Goal: Task Accomplishment & Management: Use online tool/utility

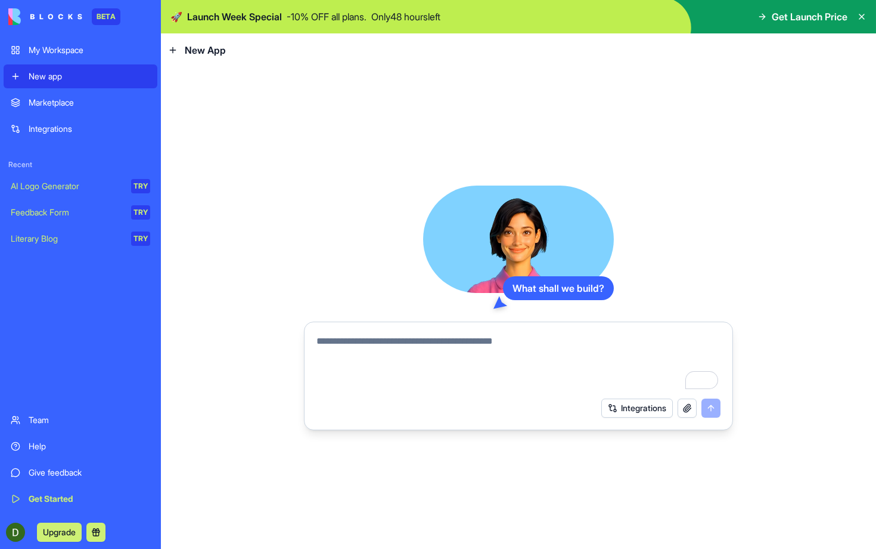
click at [438, 352] on textarea "To enrich screen reader interactions, please activate Accessibility in Grammarl…" at bounding box center [519, 362] width 404 height 57
click at [267, 339] on div "What shall we build? Integrations" at bounding box center [518, 308] width 715 height 482
click at [98, 532] on button at bounding box center [95, 531] width 19 height 19
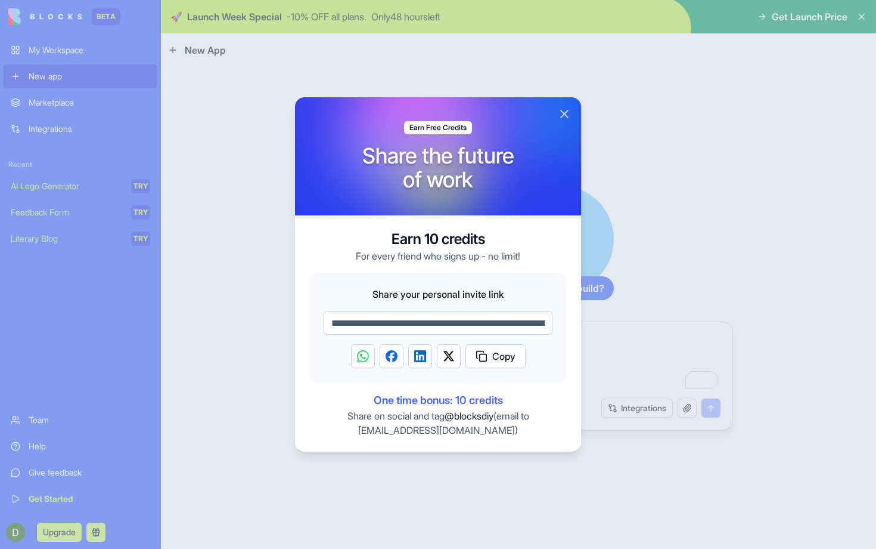
click at [565, 113] on button "Close" at bounding box center [564, 114] width 14 height 14
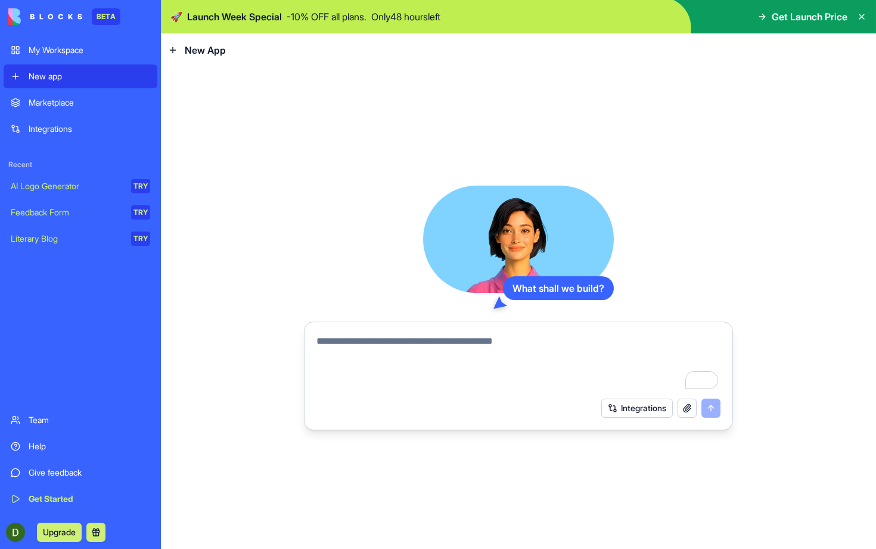
click at [99, 100] on div "Marketplace" at bounding box center [90, 103] width 122 height 12
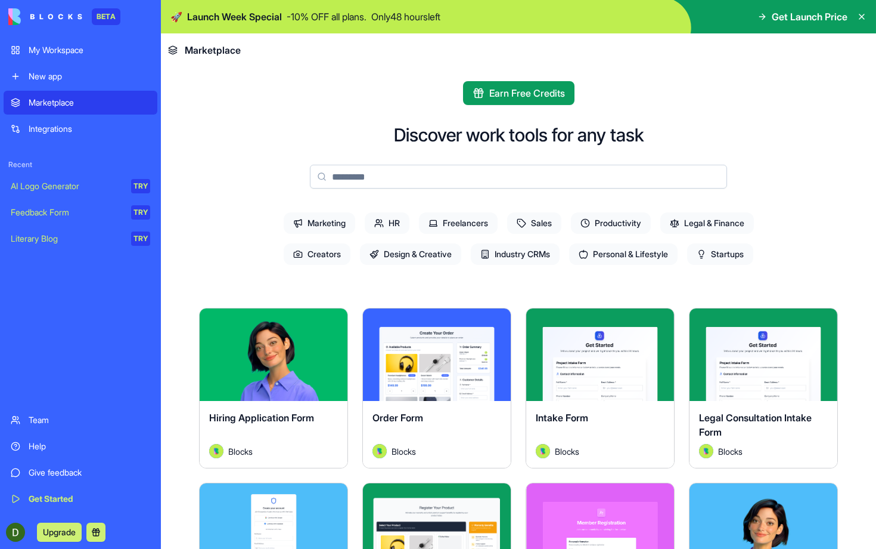
click at [70, 82] on div "New app" at bounding box center [90, 76] width 122 height 12
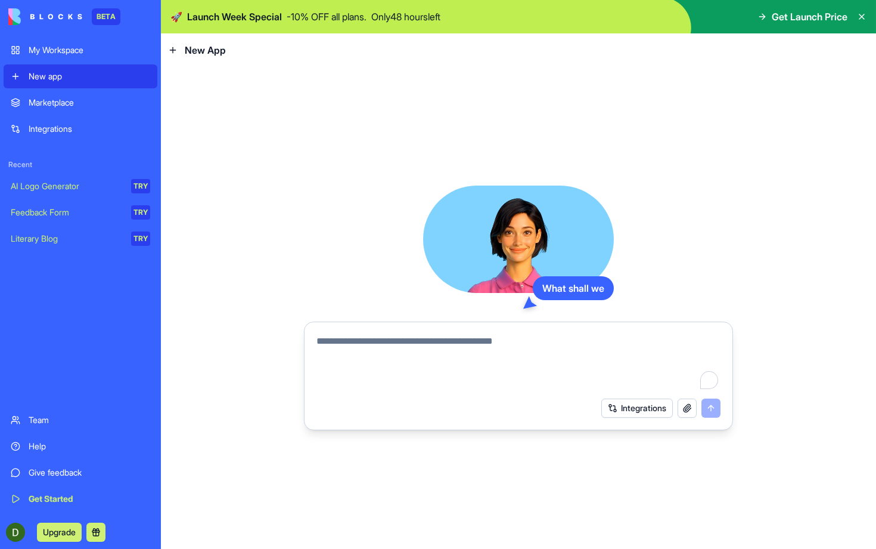
click at [83, 122] on link "Integrations" at bounding box center [81, 129] width 154 height 24
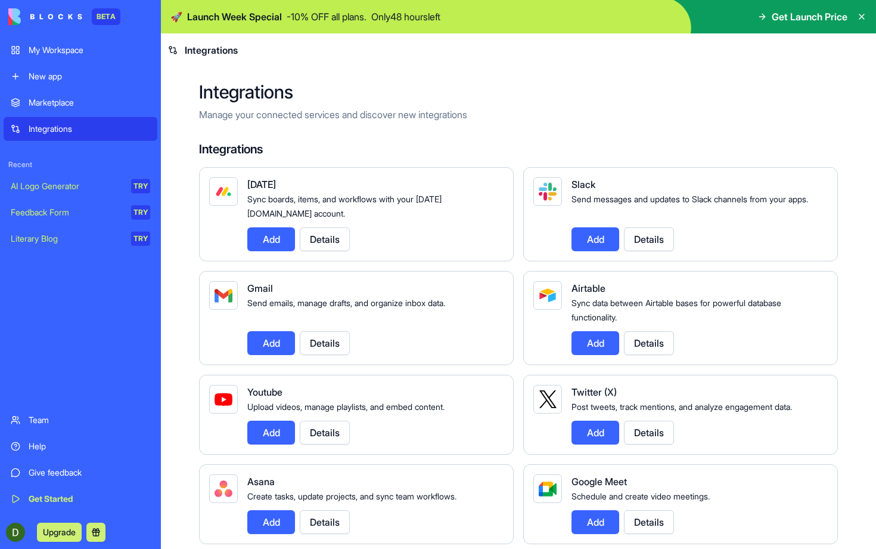
click at [90, 106] on div "Marketplace" at bounding box center [90, 103] width 122 height 12
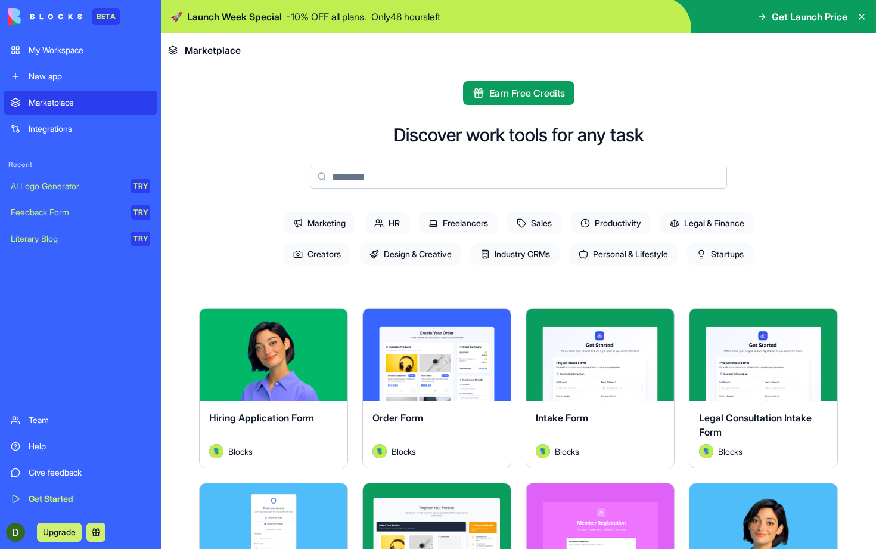
click at [91, 120] on link "Integrations" at bounding box center [81, 129] width 154 height 24
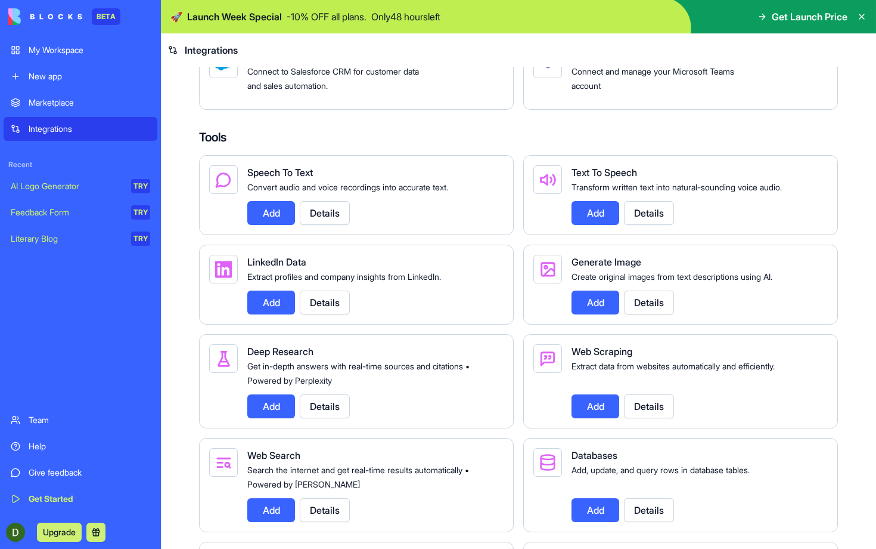
scroll to position [1468, 0]
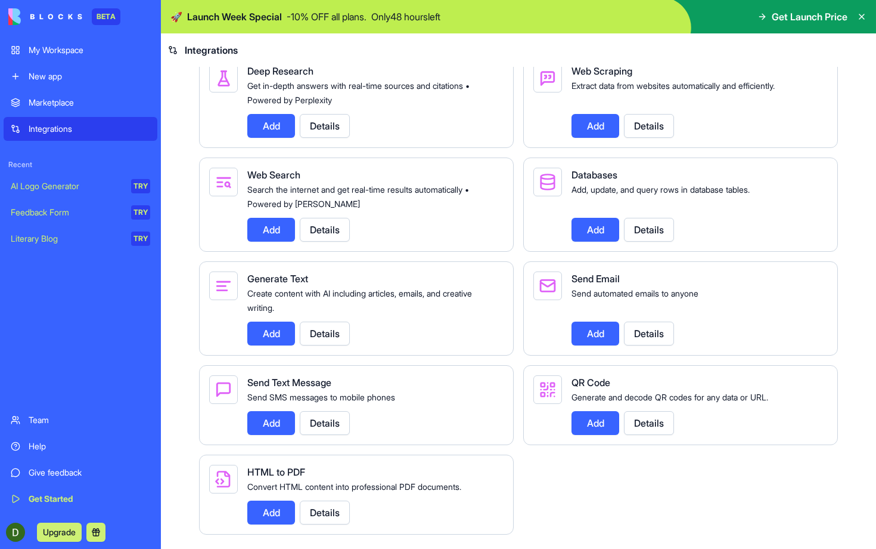
click at [590, 429] on button "Add" at bounding box center [596, 423] width 48 height 24
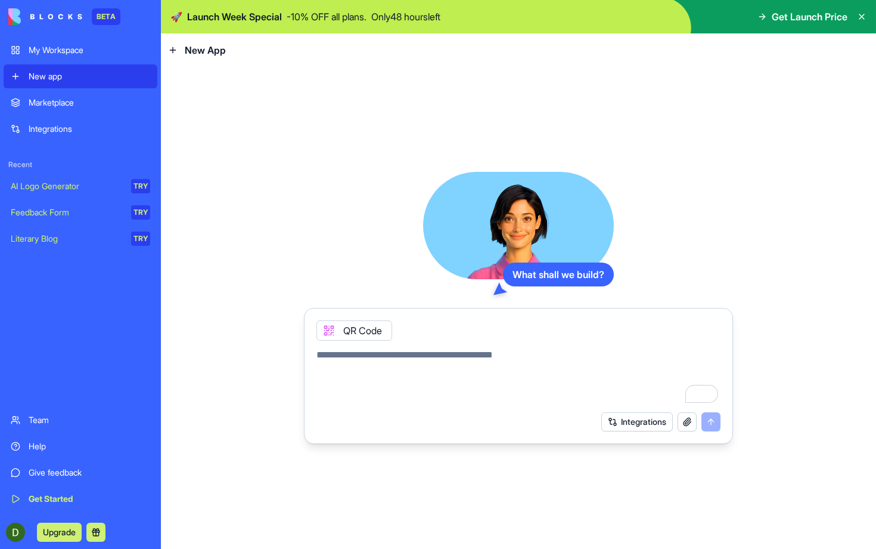
click at [91, 107] on div "Marketplace" at bounding box center [90, 103] width 122 height 12
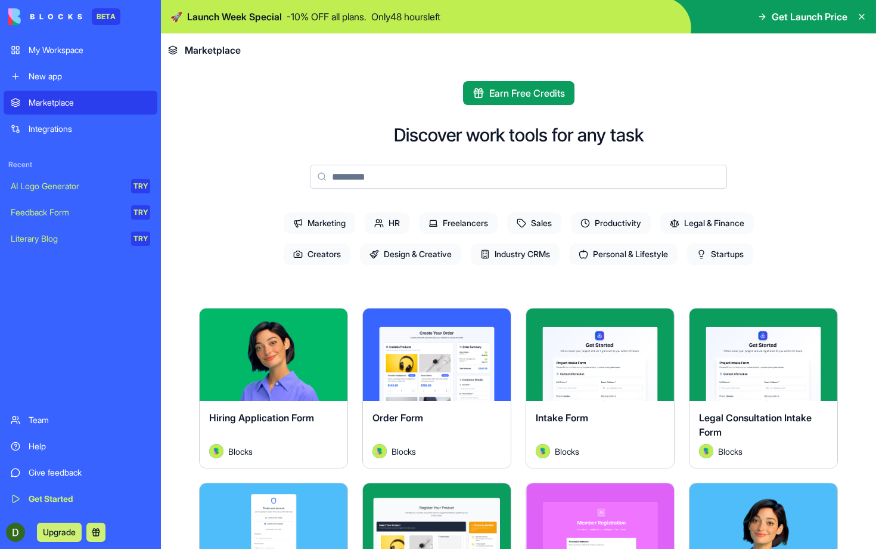
click at [93, 123] on div "Integrations" at bounding box center [90, 129] width 122 height 12
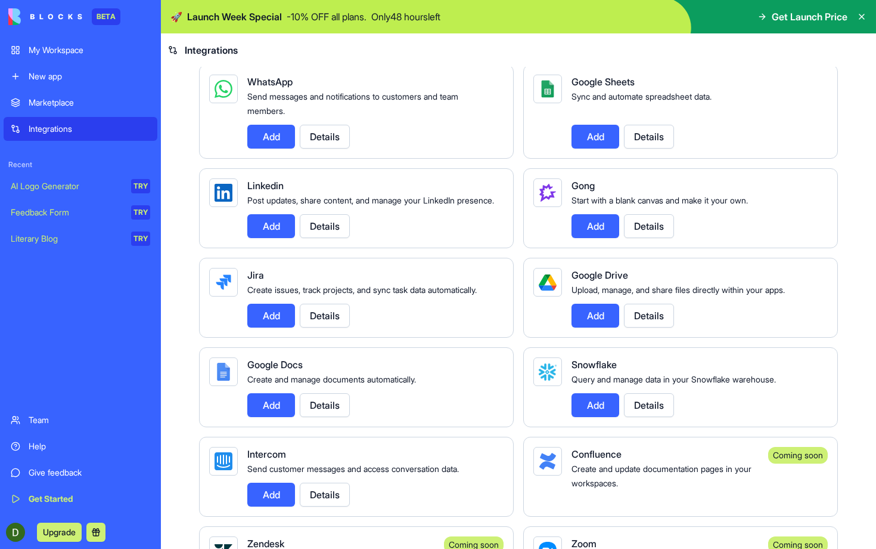
scroll to position [577, 0]
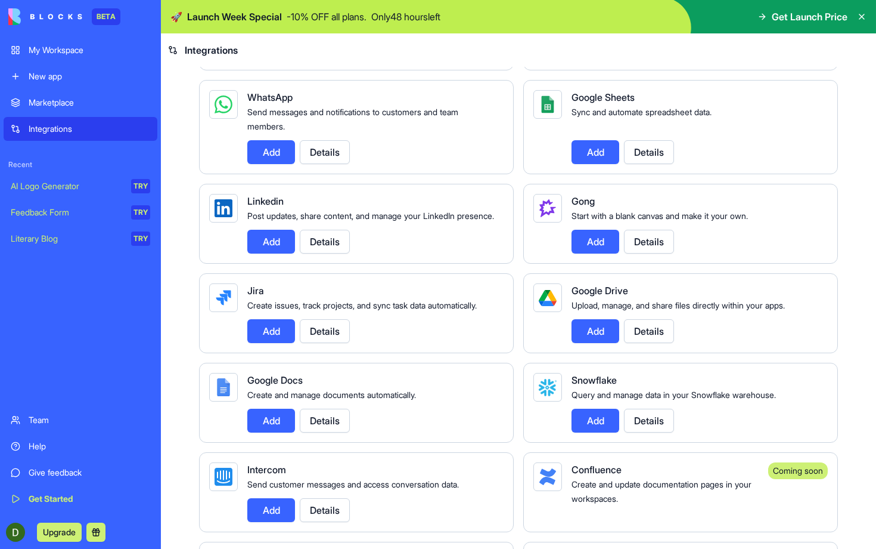
click at [264, 157] on button "Add" at bounding box center [271, 152] width 48 height 24
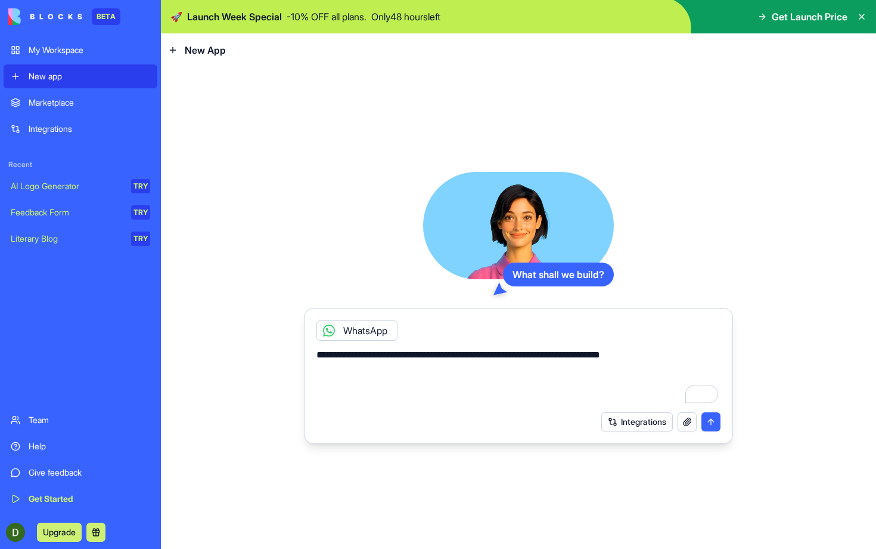
click at [517, 354] on textarea "**********" at bounding box center [519, 376] width 404 height 57
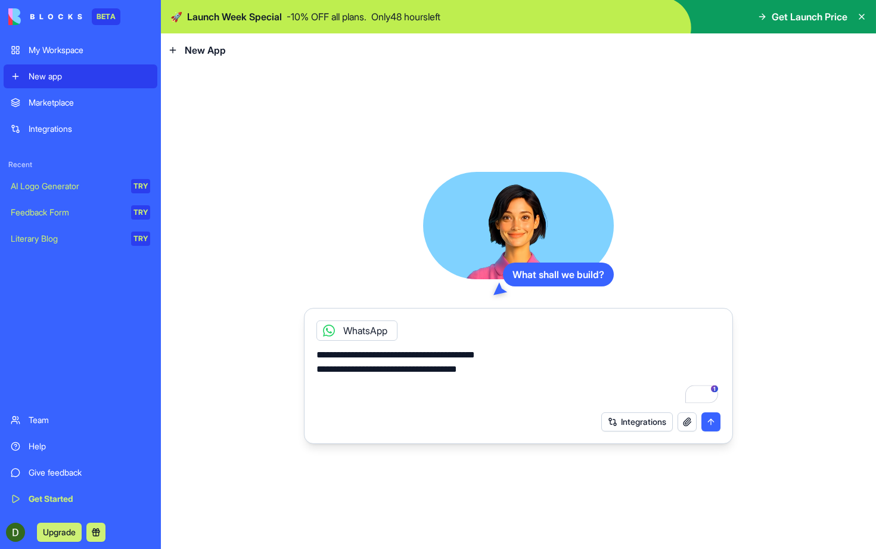
click at [502, 365] on textarea "**********" at bounding box center [519, 376] width 404 height 57
click at [382, 388] on textarea "**********" at bounding box center [519, 376] width 404 height 57
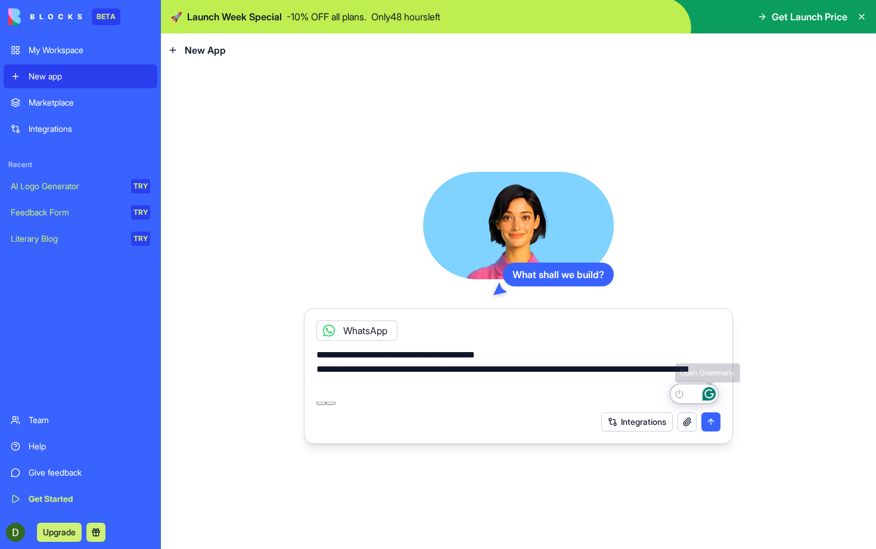
type textarea "**********"
click at [706, 394] on icon "Open Grammarly. 0 Suggestions." at bounding box center [709, 393] width 9 height 9
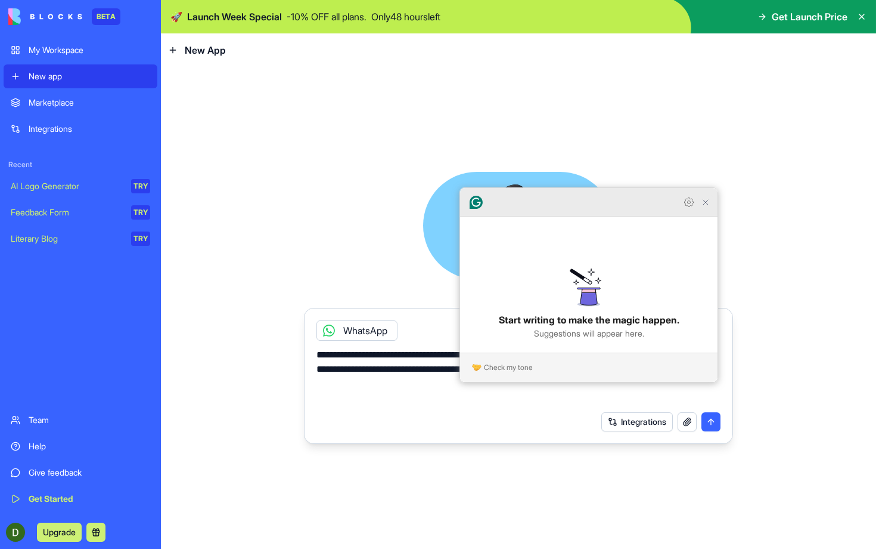
click at [707, 207] on icon "Close Grammarly Assistant" at bounding box center [706, 202] width 10 height 10
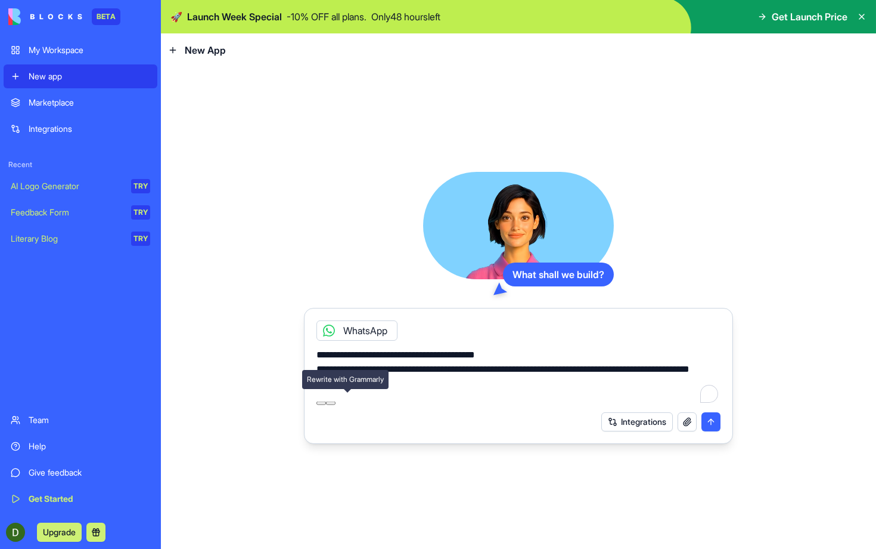
click at [331, 403] on icon at bounding box center [331, 403] width 0 height 0
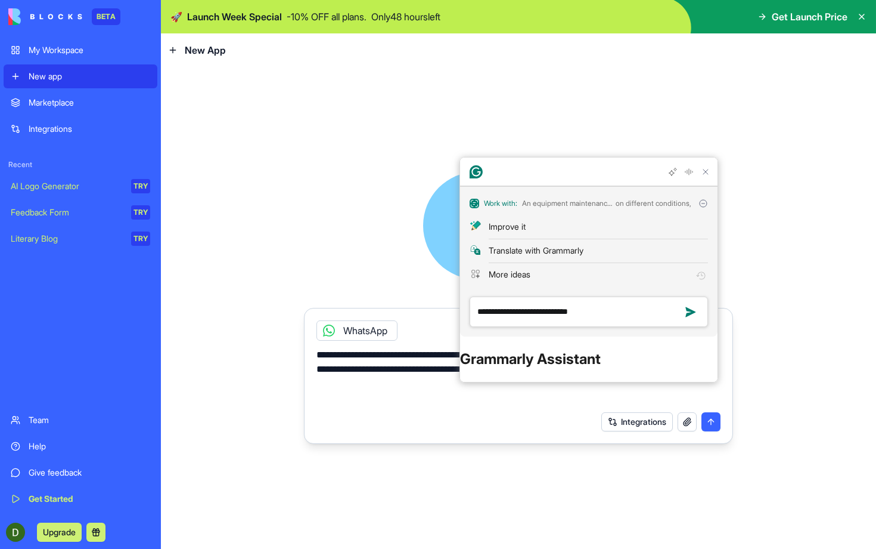
type textarea "**********"
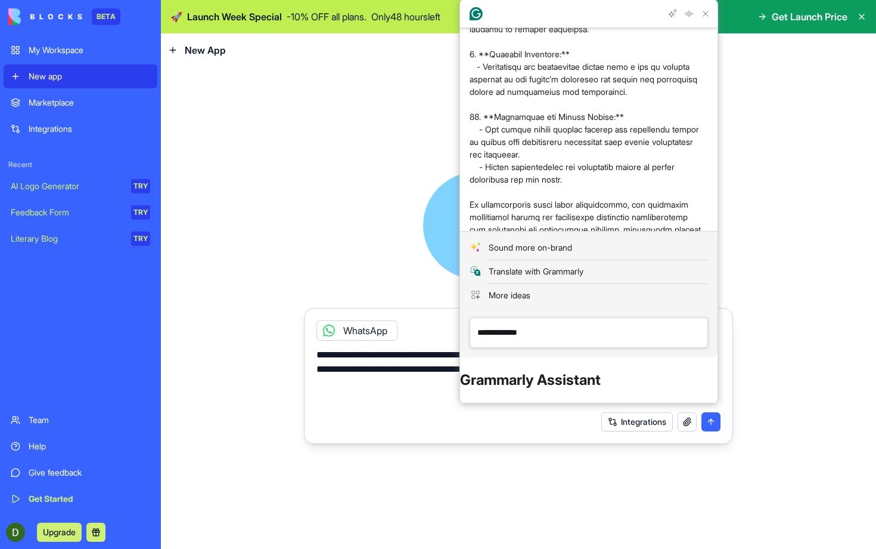
scroll to position [844, 0]
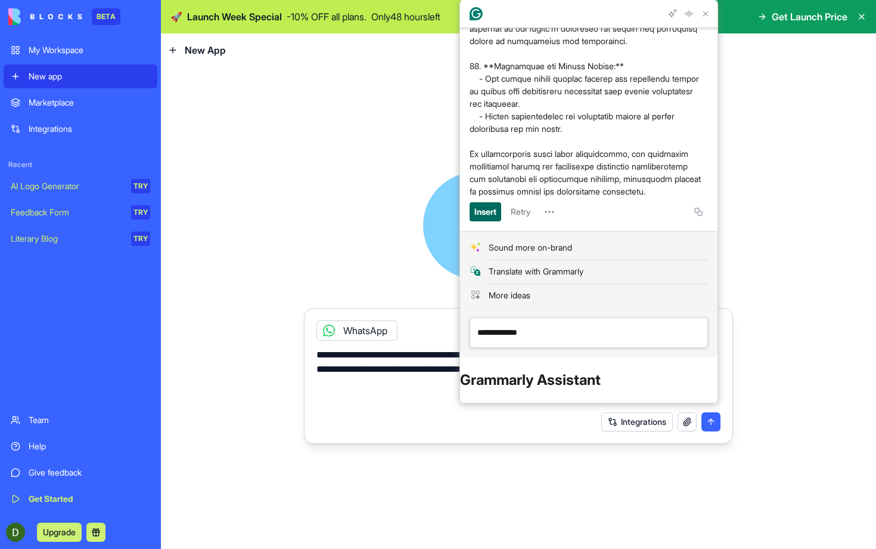
click at [489, 221] on div "Insert" at bounding box center [486, 211] width 22 height 19
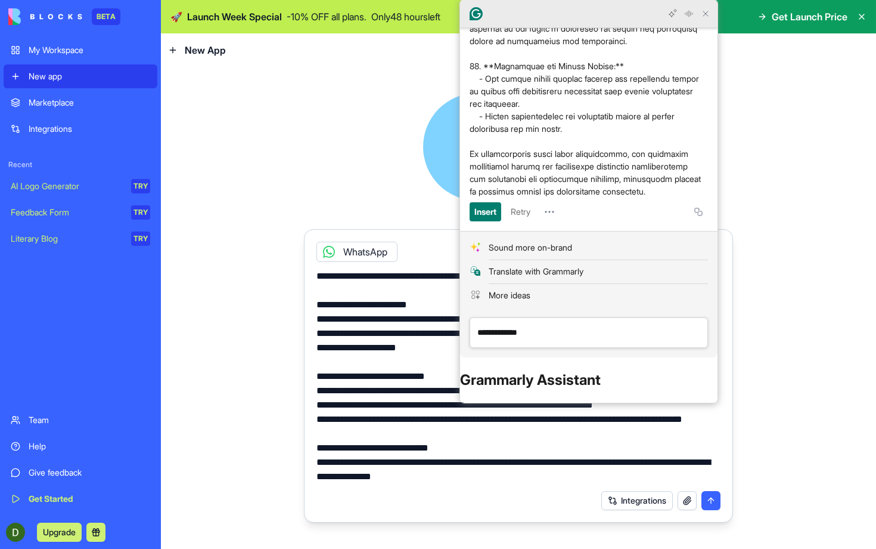
click at [705, 12] on icon "Close Grammarly Assistant" at bounding box center [706, 13] width 5 height 5
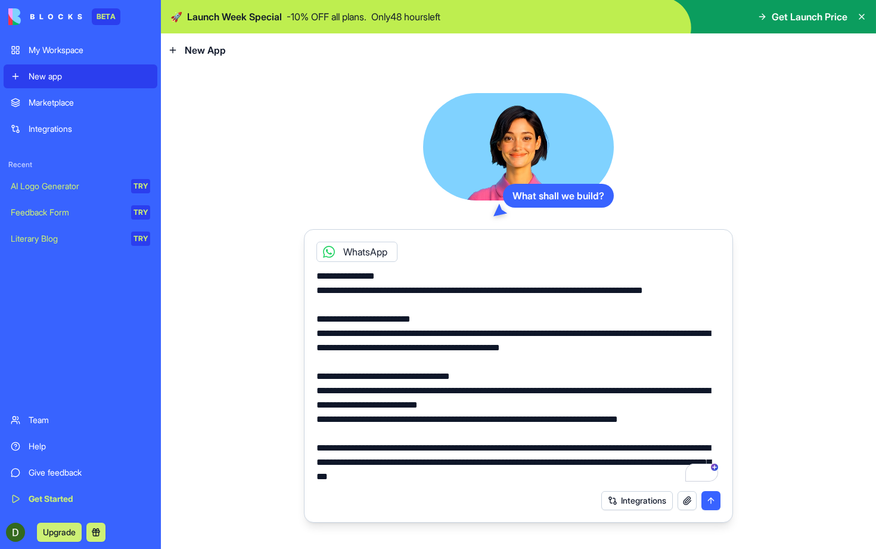
scroll to position [0, 0]
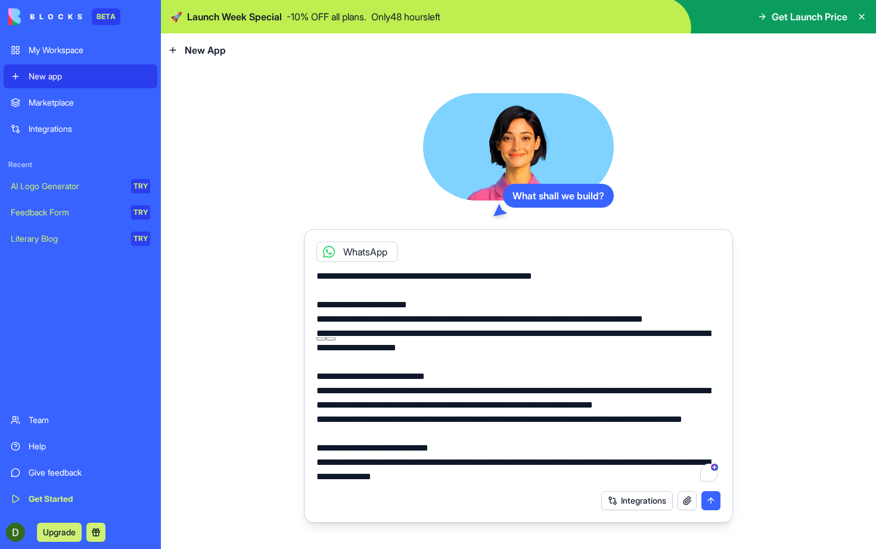
drag, startPoint x: 327, startPoint y: 277, endPoint x: 309, endPoint y: 277, distance: 17.3
click at [309, 277] on div at bounding box center [518, 373] width 419 height 222
click at [444, 275] on textarea "To enrich screen reader interactions, please activate Accessibility in Grammarl…" at bounding box center [519, 376] width 404 height 215
click at [499, 277] on textarea "To enrich screen reader interactions, please activate Accessibility in Grammarl…" at bounding box center [519, 376] width 404 height 215
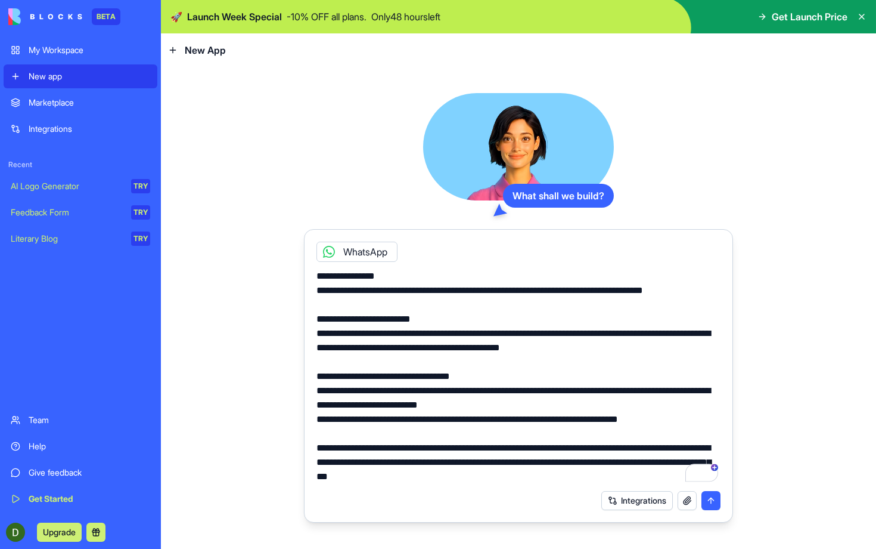
scroll to position [665, 0]
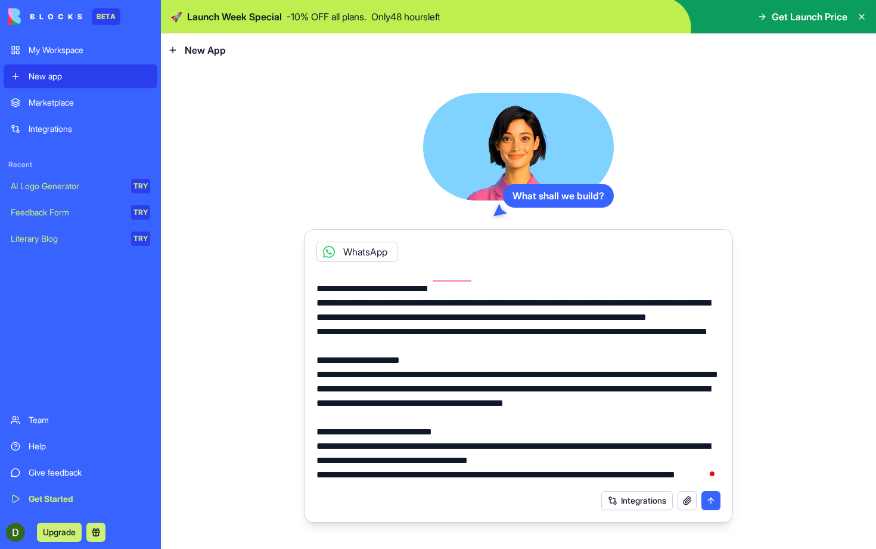
drag, startPoint x: 570, startPoint y: 475, endPoint x: 308, endPoint y: 431, distance: 265.3
click at [308, 431] on form "WhatsApp Integrations" at bounding box center [518, 375] width 429 height 293
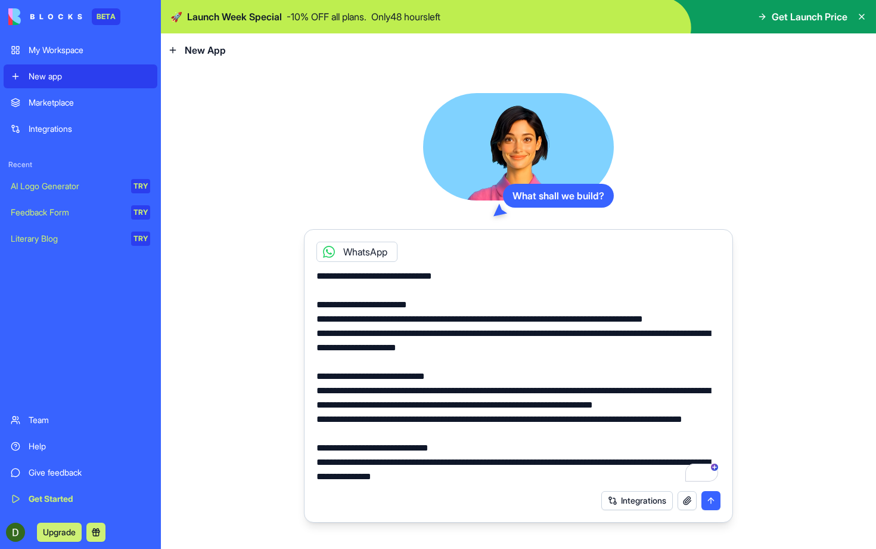
drag, startPoint x: 554, startPoint y: 434, endPoint x: 593, endPoint y: 430, distance: 38.9
click at [594, 430] on textarea "To enrich screen reader interactions, please activate Accessibility in Grammarl…" at bounding box center [519, 376] width 404 height 215
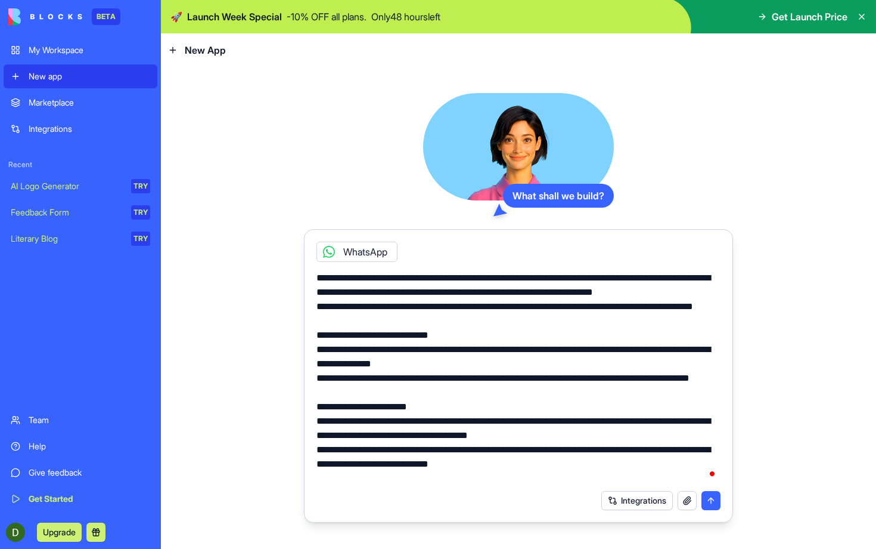
click at [529, 320] on textarea "To enrich screen reader interactions, please activate Accessibility in Grammarl…" at bounding box center [519, 376] width 404 height 215
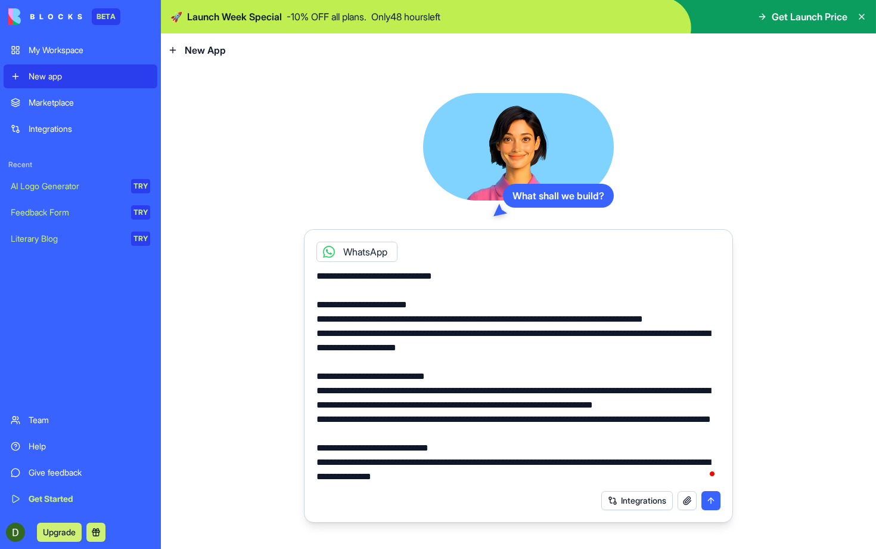
click at [436, 249] on div "WhatsApp" at bounding box center [518, 247] width 419 height 27
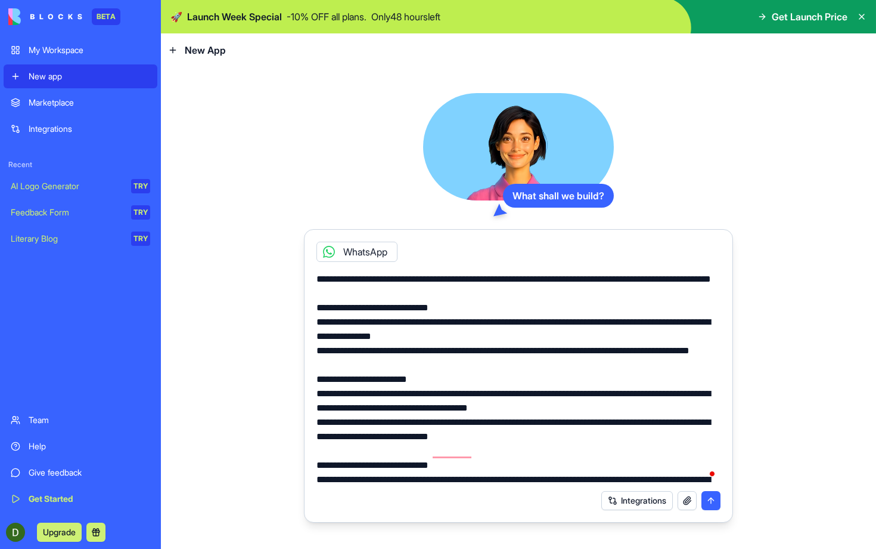
drag, startPoint x: 423, startPoint y: 349, endPoint x: 466, endPoint y: 395, distance: 62.9
click at [461, 392] on textarea "To enrich screen reader interactions, please activate Accessibility in Grammarl…" at bounding box center [519, 376] width 404 height 215
click at [469, 396] on textarea "To enrich screen reader interactions, please activate Accessibility in Grammarl…" at bounding box center [519, 376] width 404 height 215
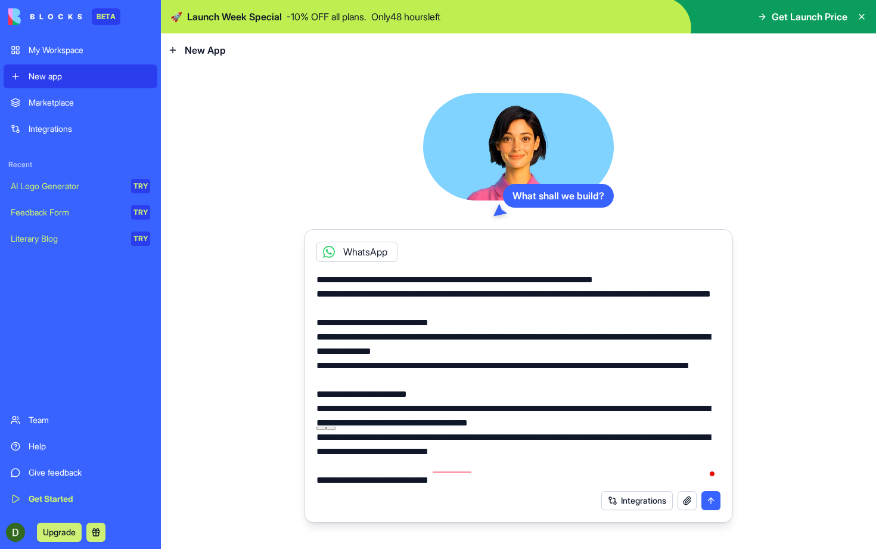
drag, startPoint x: 528, startPoint y: 307, endPoint x: 597, endPoint y: 305, distance: 68.6
click at [596, 305] on textarea "To enrich screen reader interactions, please activate Accessibility in Grammarl…" at bounding box center [519, 376] width 404 height 215
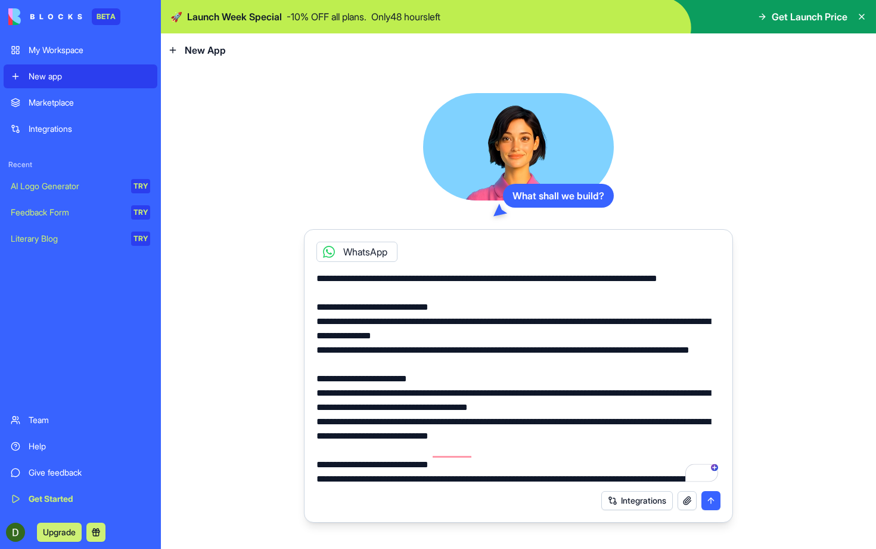
drag, startPoint x: 435, startPoint y: 363, endPoint x: 439, endPoint y: 398, distance: 35.4
click at [438, 395] on textarea "To enrich screen reader interactions, please activate Accessibility in Grammarl…" at bounding box center [519, 376] width 404 height 215
click at [447, 395] on textarea "To enrich screen reader interactions, please activate Accessibility in Grammarl…" at bounding box center [519, 376] width 404 height 215
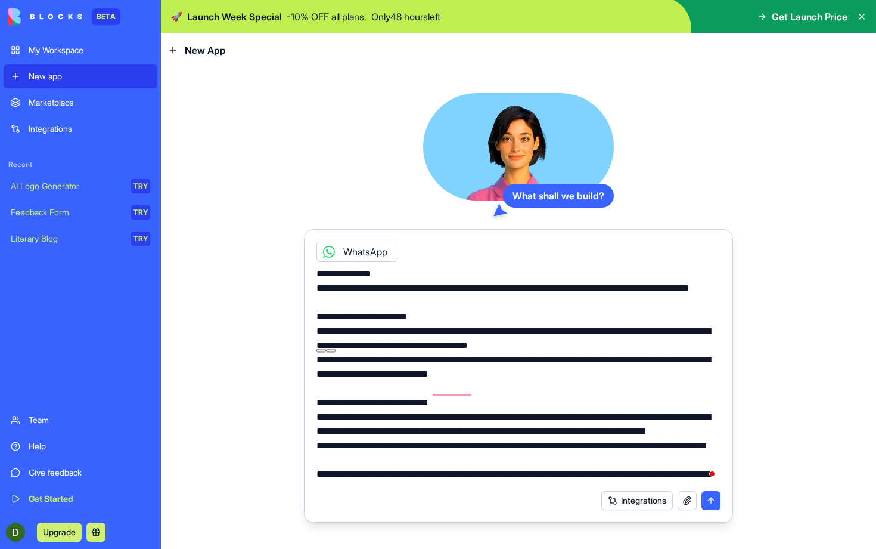
click at [622, 388] on textarea "To enrich screen reader interactions, please activate Accessibility in Grammarl…" at bounding box center [519, 376] width 404 height 215
click at [616, 413] on textarea "To enrich screen reader interactions, please activate Accessibility in Grammarl…" at bounding box center [519, 376] width 404 height 215
click at [600, 394] on textarea "To enrich screen reader interactions, please activate Accessibility in Grammarl…" at bounding box center [519, 376] width 404 height 215
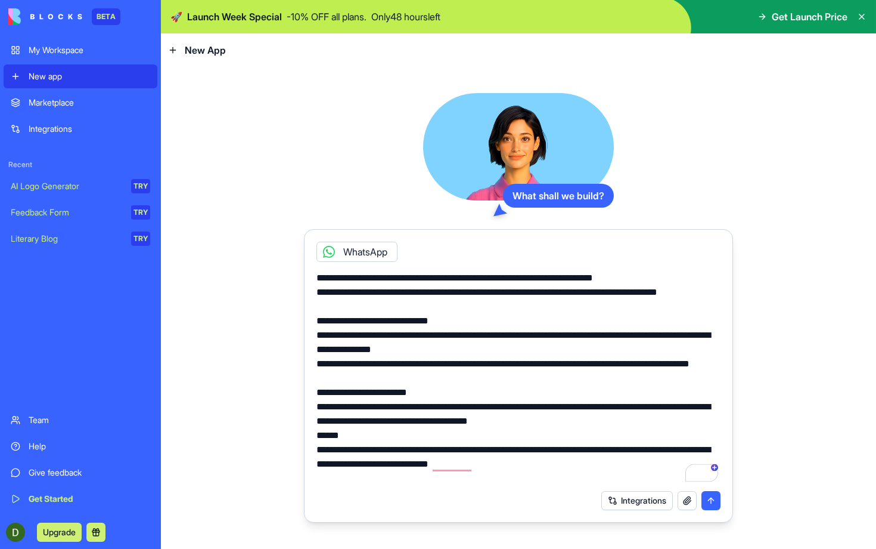
drag, startPoint x: 410, startPoint y: 320, endPoint x: 334, endPoint y: 310, distance: 76.4
click at [334, 310] on textarea "To enrich screen reader interactions, please activate Accessibility in Grammarl…" at bounding box center [519, 376] width 404 height 215
click at [339, 474] on textarea "To enrich screen reader interactions, please activate Accessibility in Grammarl…" at bounding box center [519, 376] width 404 height 215
paste textarea "**********"
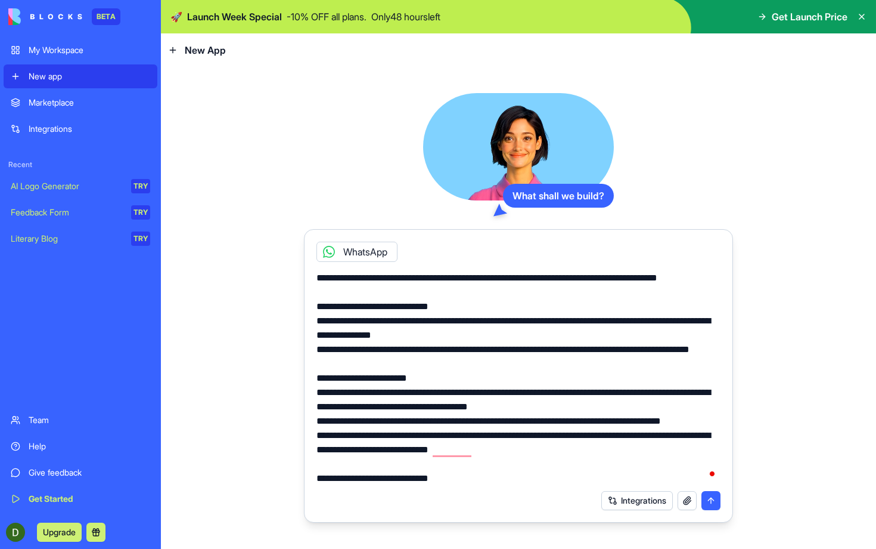
click at [335, 466] on textarea "To enrich screen reader interactions, please activate Accessibility in Grammarl…" at bounding box center [519, 376] width 404 height 215
click at [383, 465] on textarea "To enrich screen reader interactions, please activate Accessibility in Grammarl…" at bounding box center [519, 376] width 404 height 215
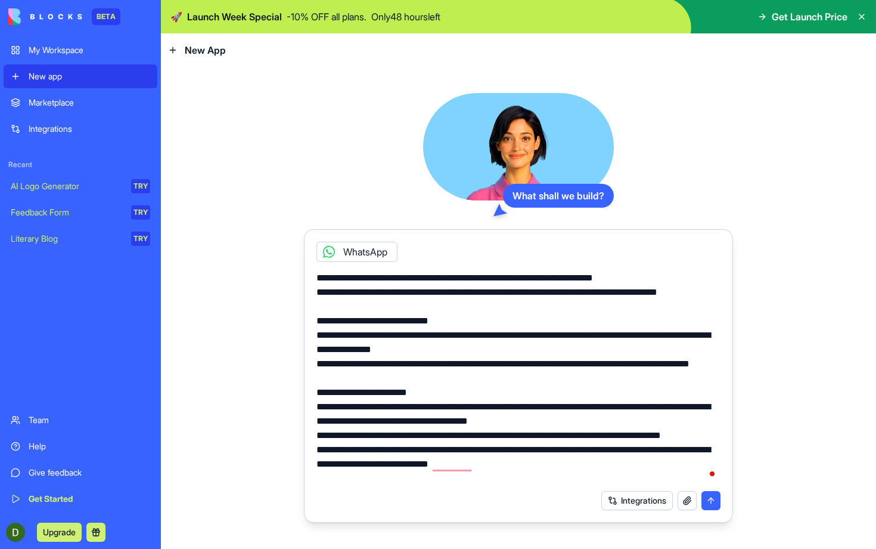
click at [335, 478] on textarea "To enrich screen reader interactions, please activate Accessibility in Grammarl…" at bounding box center [519, 376] width 404 height 215
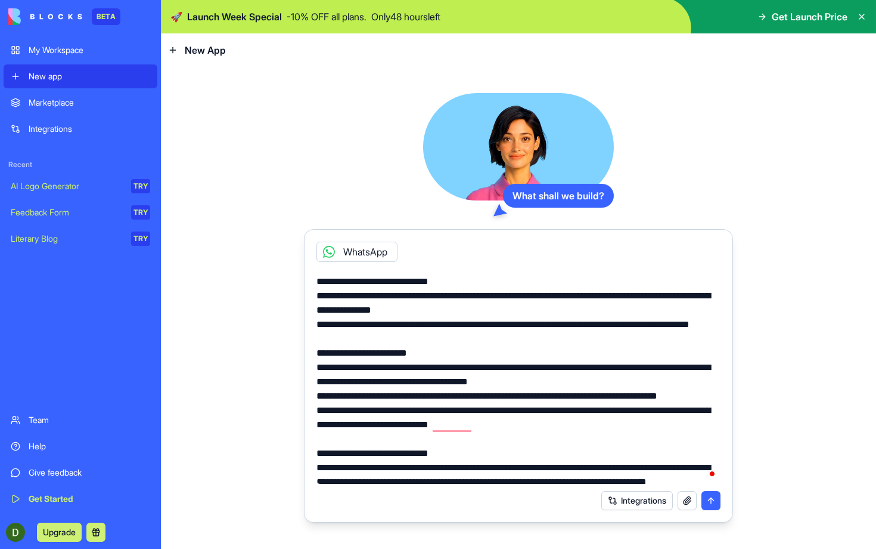
click at [661, 439] on textarea "To enrich screen reader interactions, please activate Accessibility in Grammarl…" at bounding box center [519, 376] width 404 height 215
click at [684, 438] on textarea "To enrich screen reader interactions, please activate Accessibility in Grammarl…" at bounding box center [519, 376] width 404 height 215
click at [350, 454] on textarea "To enrich screen reader interactions, please activate Accessibility in Grammarl…" at bounding box center [519, 376] width 404 height 215
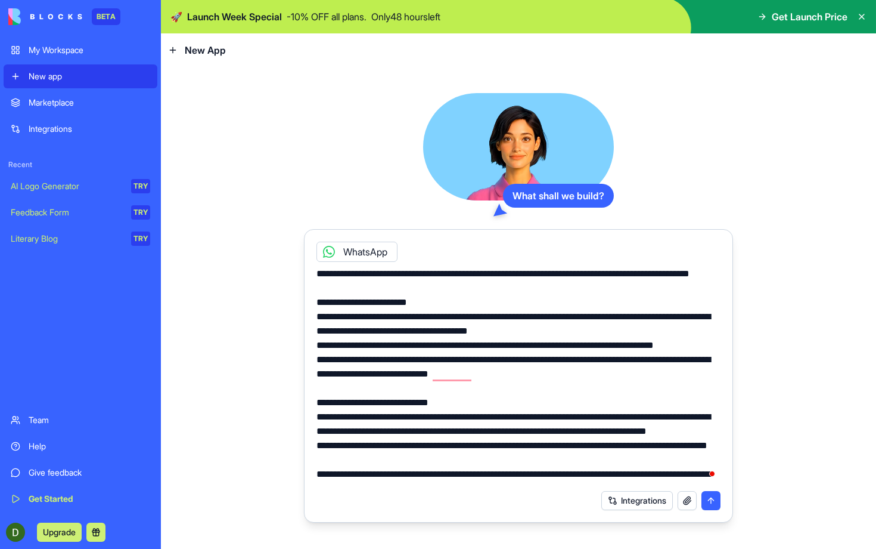
click at [437, 424] on textarea "To enrich screen reader interactions, please activate Accessibility in Grammarl…" at bounding box center [519, 376] width 404 height 215
click at [570, 424] on textarea "To enrich screen reader interactions, please activate Accessibility in Grammarl…" at bounding box center [519, 376] width 404 height 215
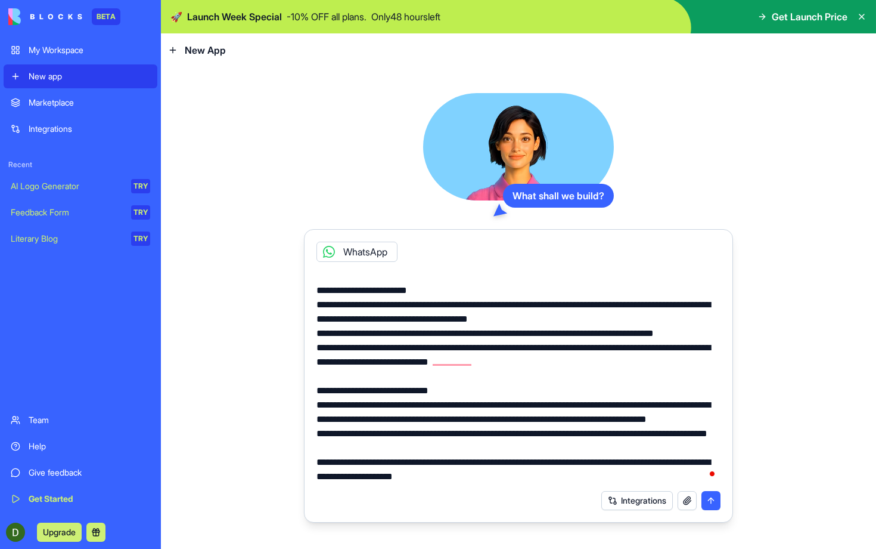
drag, startPoint x: 678, startPoint y: 373, endPoint x: 661, endPoint y: 373, distance: 17.3
click at [661, 373] on textarea "To enrich screen reader interactions, please activate Accessibility in Grammarl…" at bounding box center [519, 376] width 404 height 215
drag, startPoint x: 551, startPoint y: 472, endPoint x: 293, endPoint y: 450, distance: 259.1
click at [293, 450] on div "What shall we build? WhatsApp Integrations" at bounding box center [518, 308] width 715 height 482
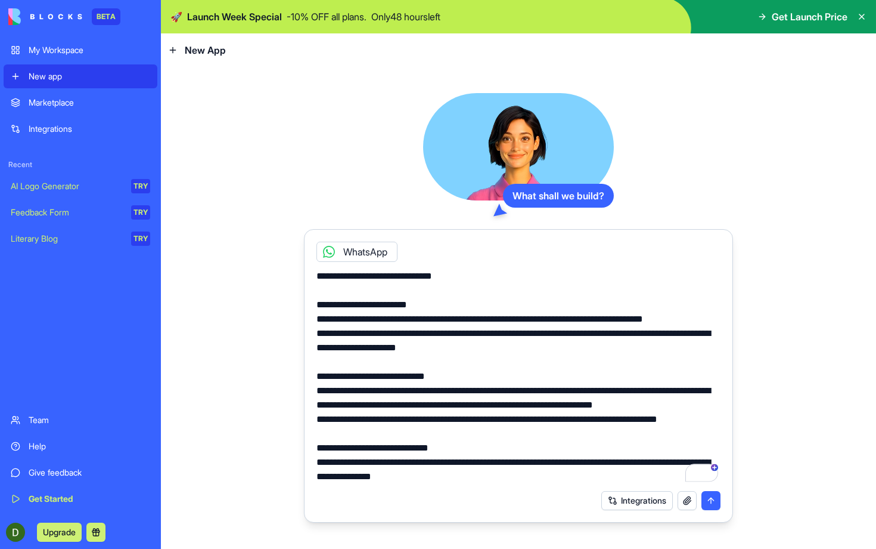
type textarea "**********"
click at [769, 271] on div "What shall we build? WhatsApp Integrations" at bounding box center [518, 308] width 715 height 482
click at [326, 274] on textarea "To enrich screen reader interactions, please activate Accessibility in Grammarl…" at bounding box center [519, 376] width 404 height 215
drag, startPoint x: 316, startPoint y: 273, endPoint x: 430, endPoint y: 280, distance: 114.7
click at [430, 280] on div at bounding box center [518, 373] width 419 height 222
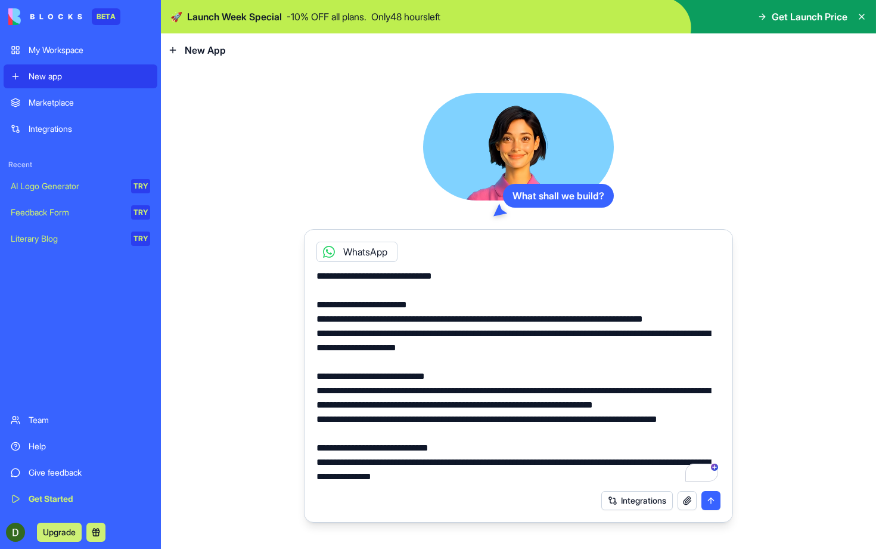
drag, startPoint x: 317, startPoint y: 275, endPoint x: 564, endPoint y: 369, distance: 264.2
click at [563, 368] on textarea "To enrich screen reader interactions, please activate Accessibility in Grammarl…" at bounding box center [519, 376] width 404 height 215
click at [572, 374] on textarea "To enrich screen reader interactions, please activate Accessibility in Grammarl…" at bounding box center [519, 376] width 404 height 215
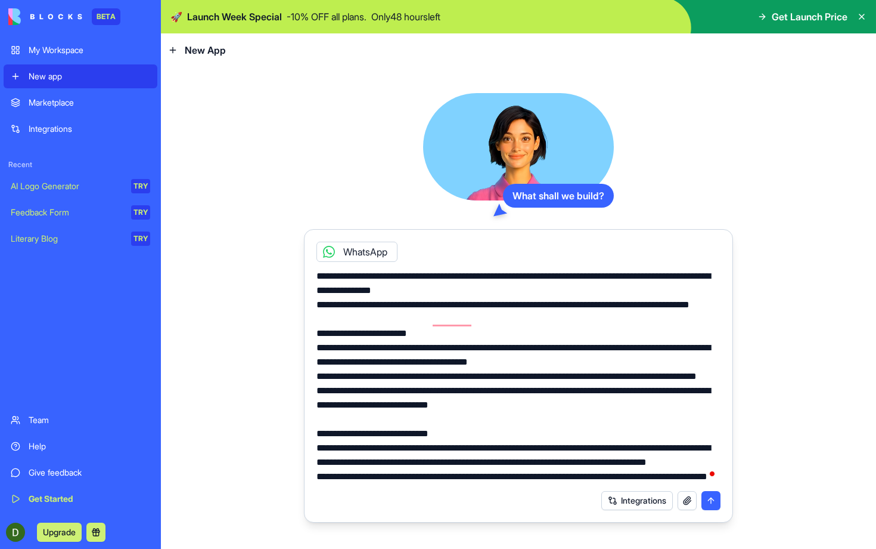
click at [583, 475] on textarea "To enrich screen reader interactions, please activate Accessibility in Grammarl…" at bounding box center [519, 376] width 404 height 215
click at [717, 502] on button "submit" at bounding box center [711, 500] width 19 height 19
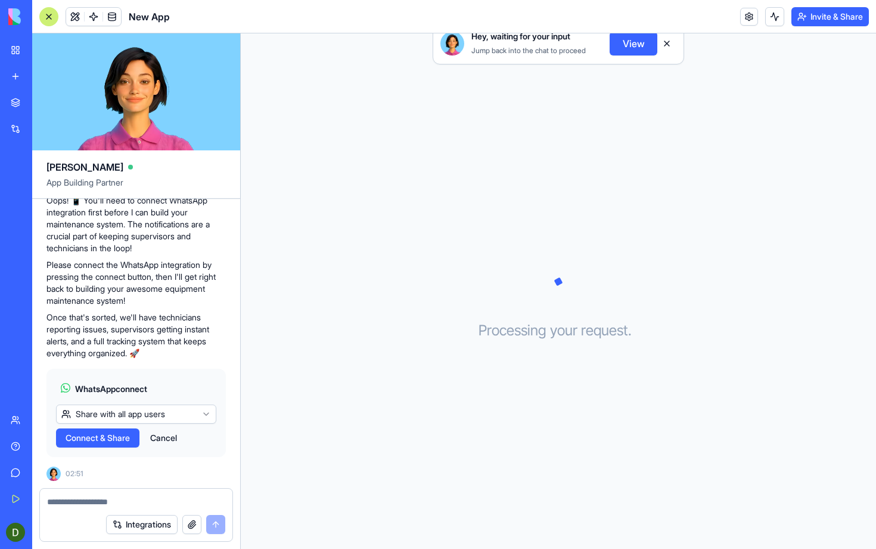
click at [166, 413] on html "BETA My Workspace New app Marketplace Integrations Recent New App AI Logo Gener…" at bounding box center [438, 274] width 876 height 549
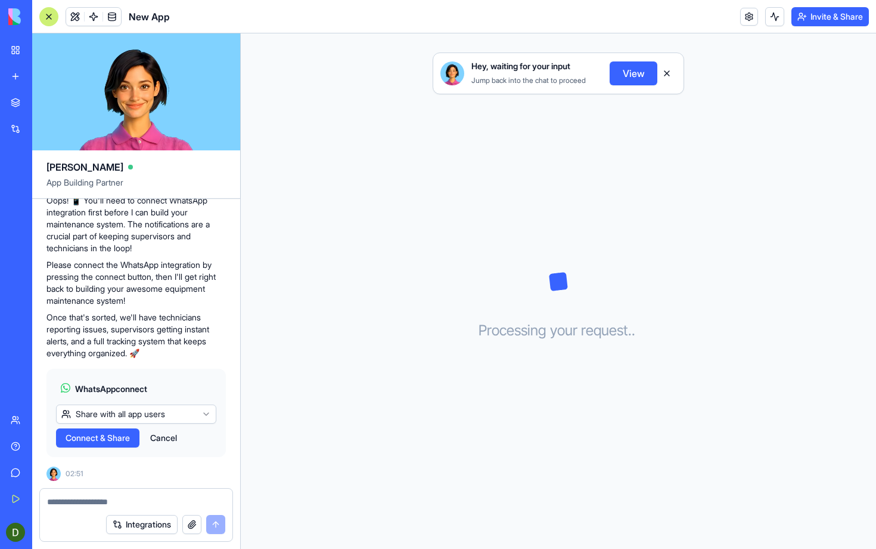
click at [168, 414] on html "BETA My Workspace New app Marketplace Integrations Recent New App AI Logo Gener…" at bounding box center [438, 274] width 876 height 549
click at [109, 439] on span "Connect & Share" at bounding box center [98, 438] width 64 height 12
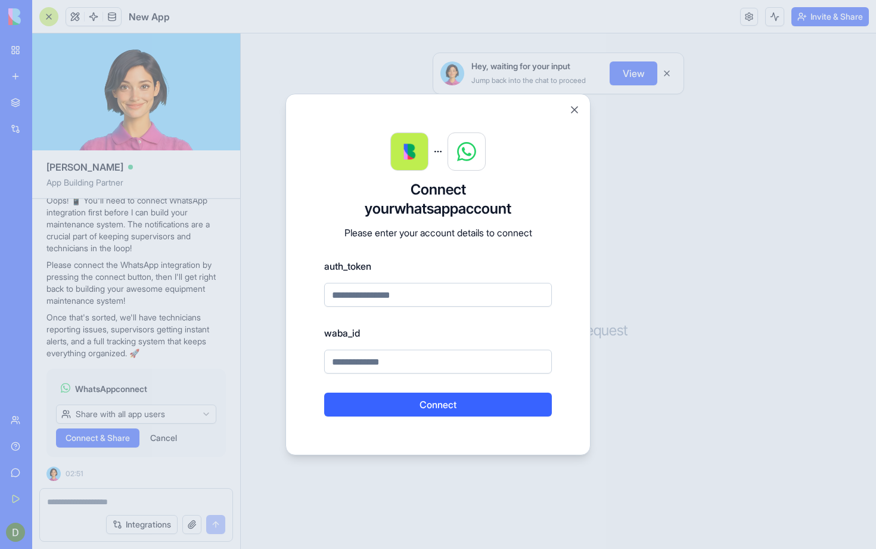
click at [482, 296] on input at bounding box center [438, 295] width 228 height 24
click at [570, 111] on button "Close" at bounding box center [575, 110] width 12 height 12
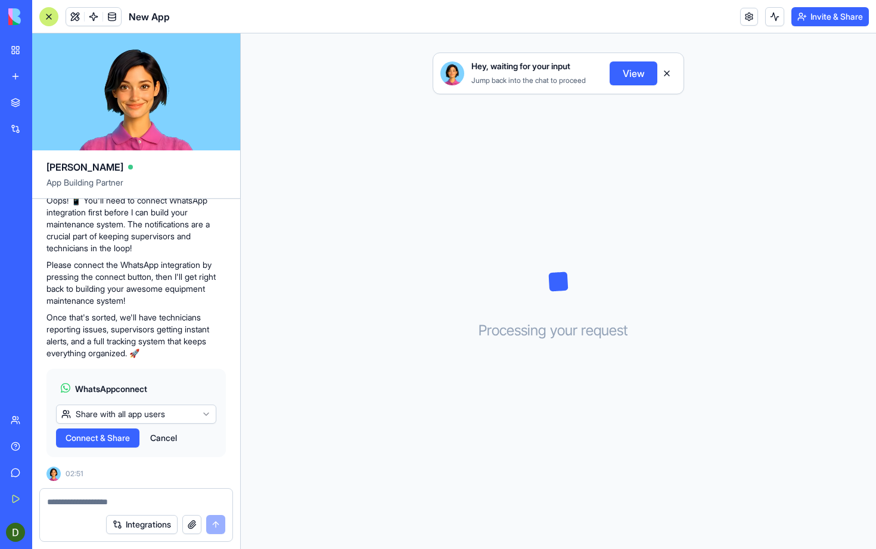
click at [571, 110] on div "Hey, waiting for your input Jump back into the chat to proceed View Processing …" at bounding box center [559, 290] width 636 height 515
click at [166, 440] on button "Cancel" at bounding box center [163, 437] width 39 height 19
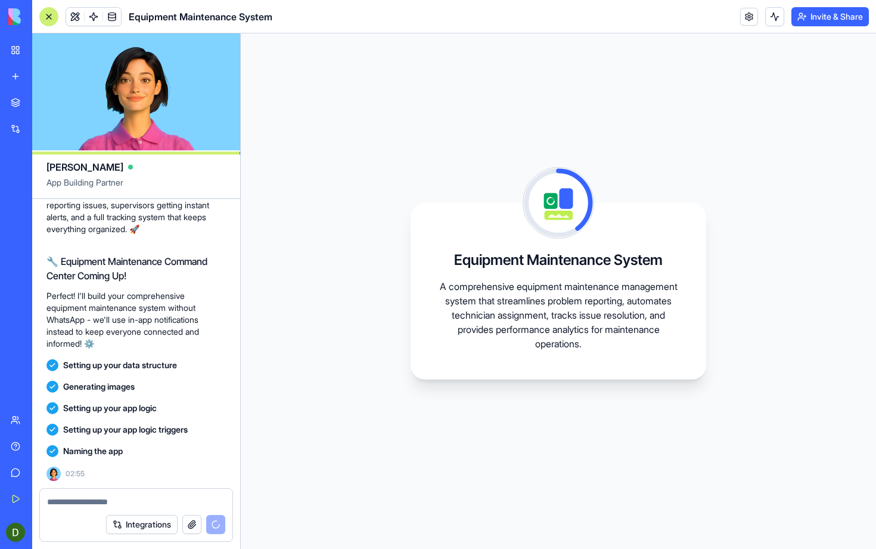
scroll to position [939, 0]
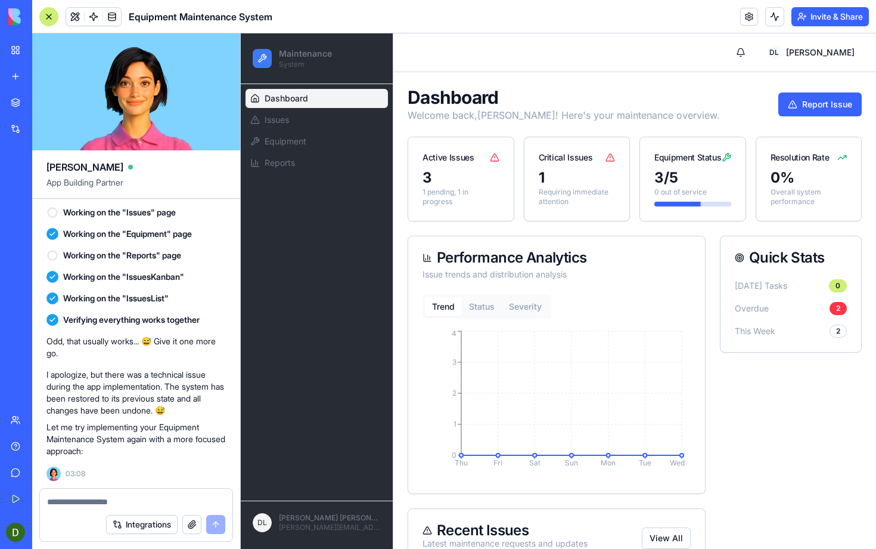
scroll to position [1049, 0]
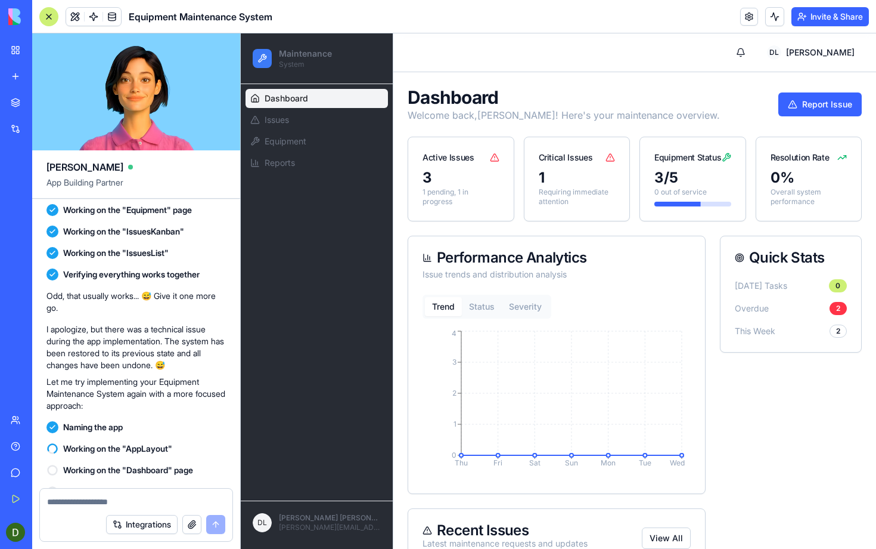
click at [326, 181] on div "Dashboard Issues Equipment Reports" at bounding box center [317, 292] width 152 height 416
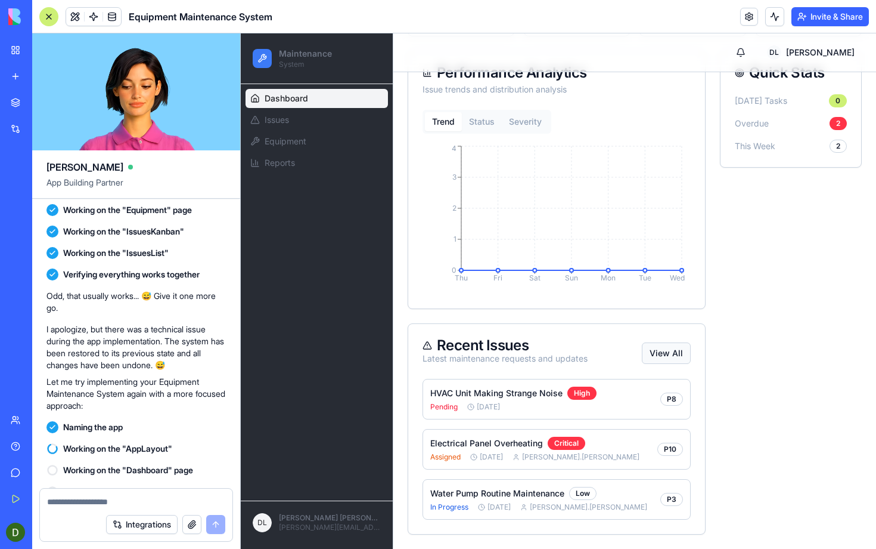
click at [674, 351] on button "View All" at bounding box center [666, 352] width 49 height 21
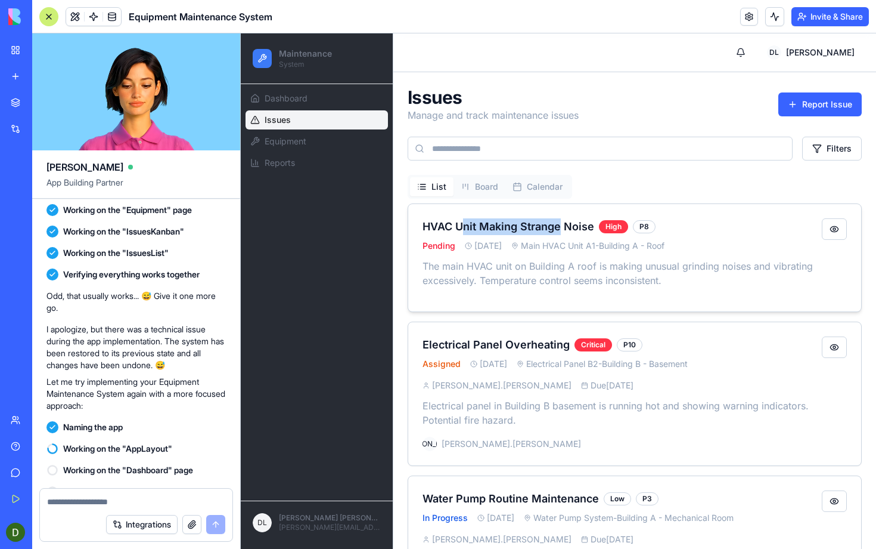
drag, startPoint x: 465, startPoint y: 226, endPoint x: 566, endPoint y: 227, distance: 100.8
click at [561, 227] on h3 "HVAC Unit Making Strange Noise" at bounding box center [509, 226] width 172 height 17
click at [571, 227] on h3 "HVAC Unit Making Strange Noise" at bounding box center [509, 226] width 172 height 17
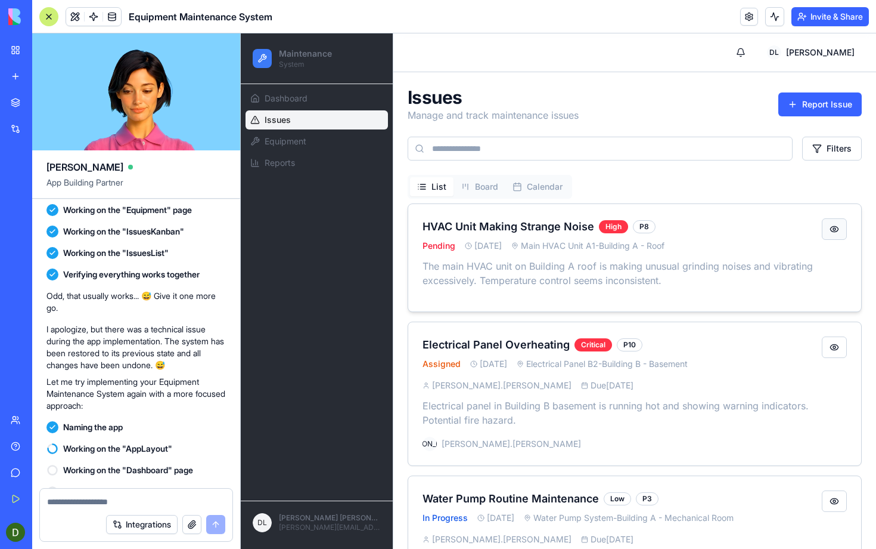
click at [831, 228] on button "button" at bounding box center [834, 228] width 25 height 21
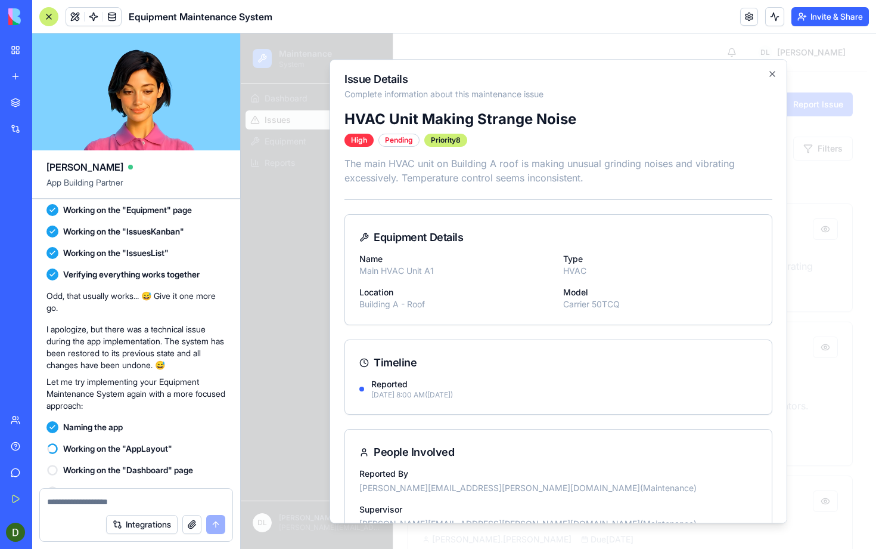
click at [766, 65] on div "Issue Details Complete information about this maintenance issue HVAC Unit Makin…" at bounding box center [559, 291] width 458 height 464
click at [768, 76] on icon "button" at bounding box center [773, 74] width 10 height 10
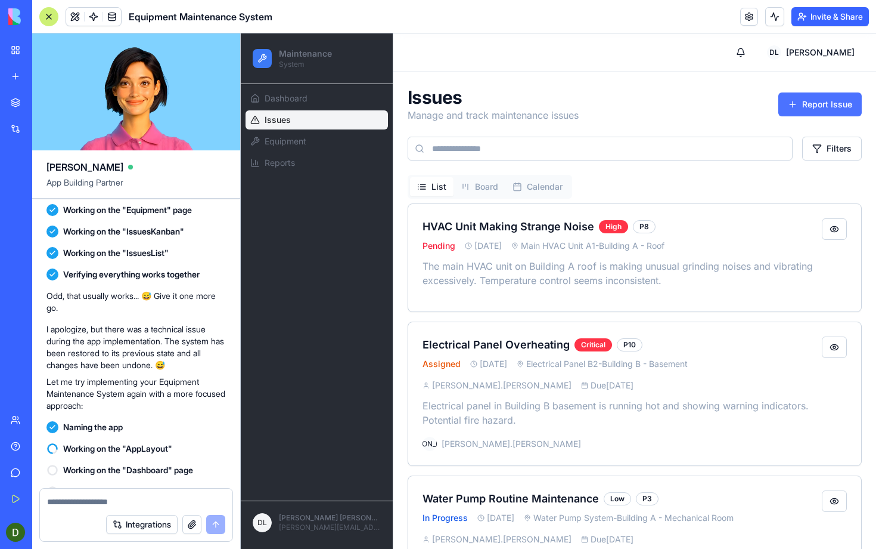
click at [792, 101] on button "Report Issue" at bounding box center [820, 104] width 83 height 24
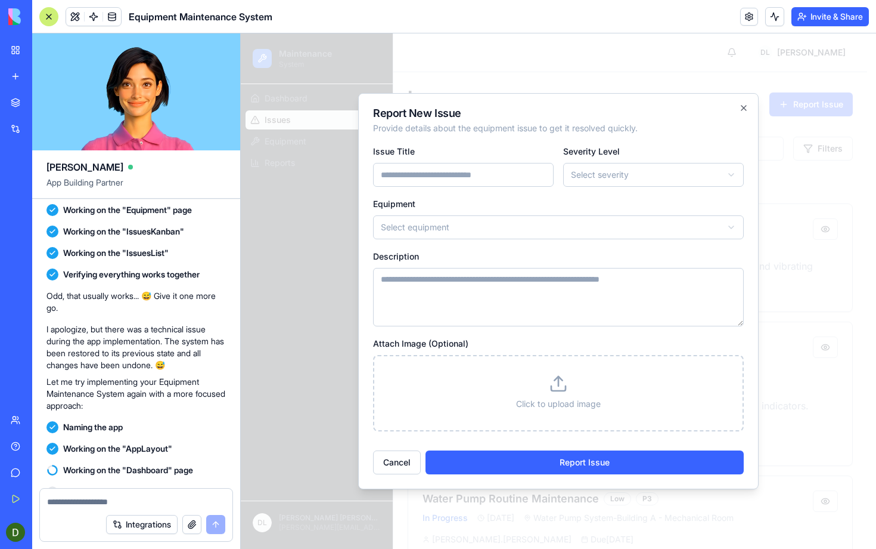
click at [630, 174] on body "Maintenance System Dashboard Issues Equipment Reports [PERSON_NAME] Lee [EMAIL_…" at bounding box center [554, 333] width 627 height 600
click at [633, 230] on body "Maintenance System Dashboard Issues Equipment Reports [PERSON_NAME] Lee [EMAIL_…" at bounding box center [554, 333] width 627 height 600
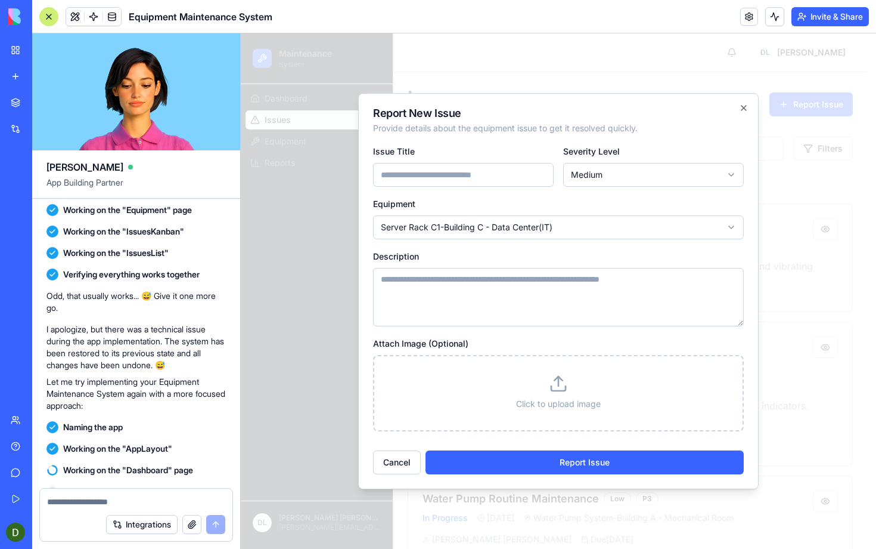
click at [475, 177] on input "Issue Title" at bounding box center [463, 175] width 181 height 24
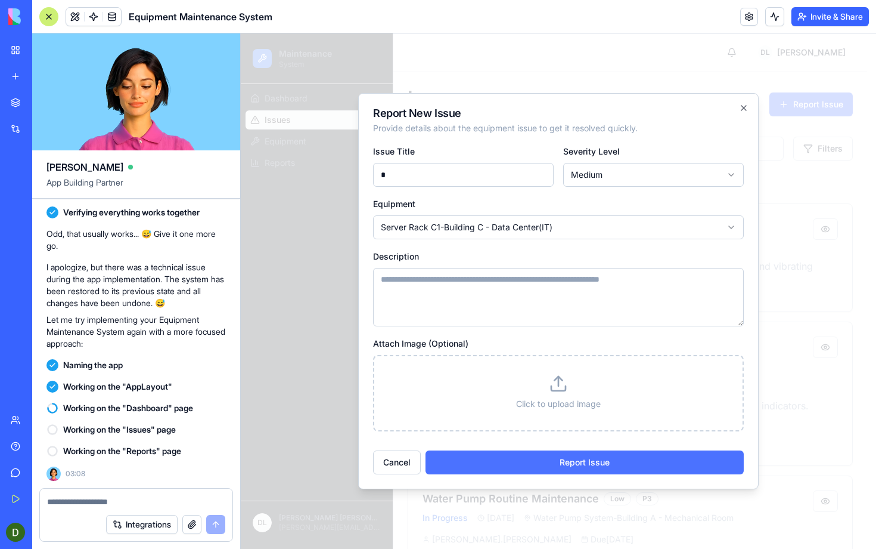
type input "*"
click at [540, 457] on button "Report Issue" at bounding box center [585, 462] width 318 height 24
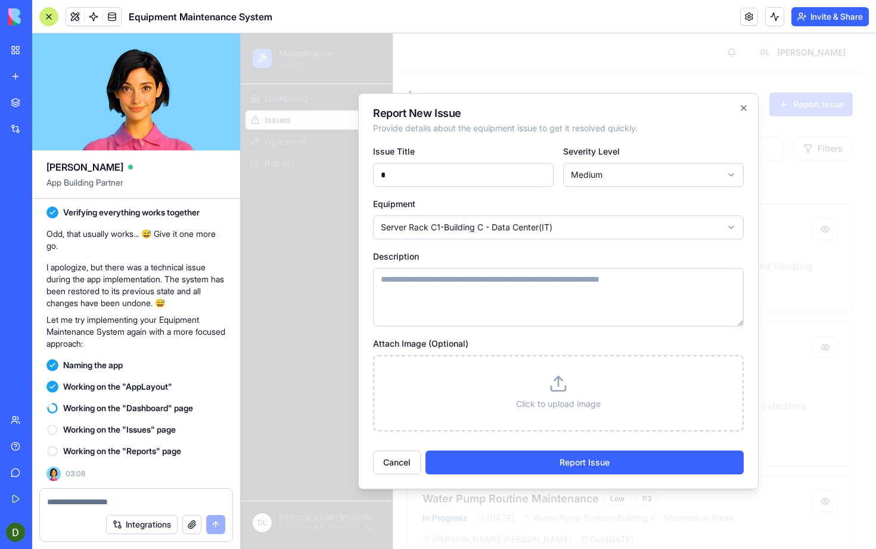
click at [532, 303] on textarea "Description" at bounding box center [558, 297] width 371 height 58
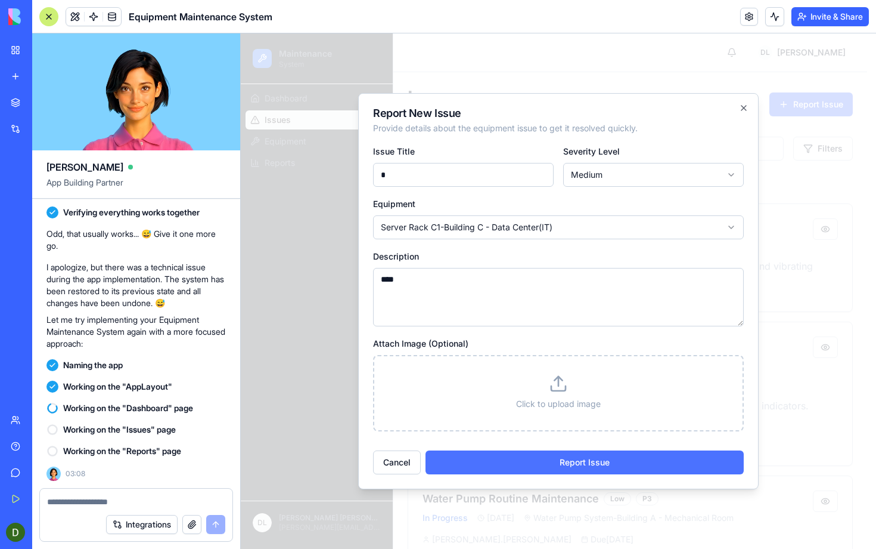
type textarea "****"
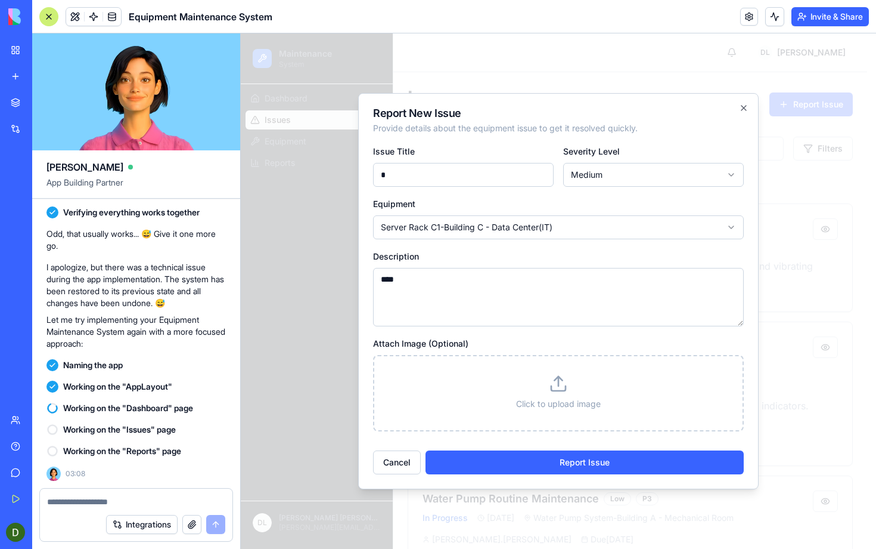
click at [553, 451] on button "Report Issue" at bounding box center [585, 462] width 318 height 24
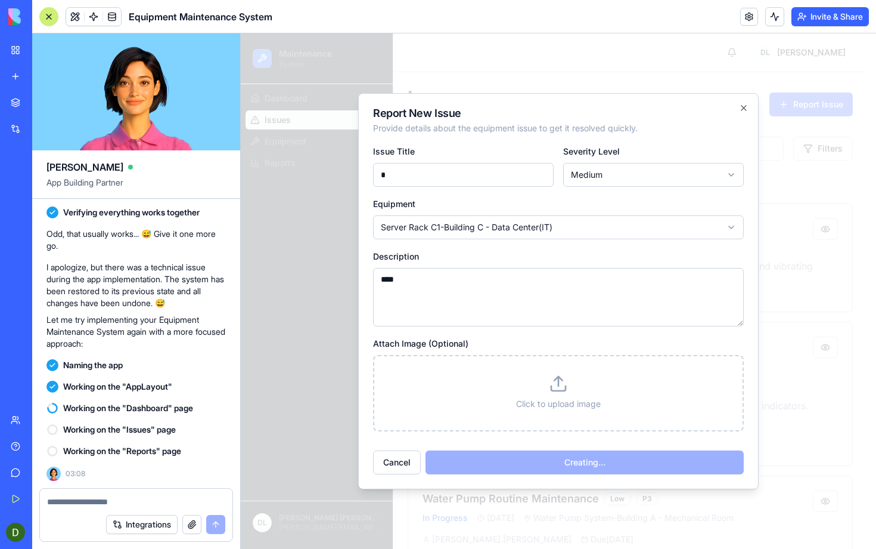
click at [484, 117] on h2 "Report New Issue" at bounding box center [558, 113] width 371 height 11
click at [740, 107] on icon "button" at bounding box center [744, 108] width 10 height 10
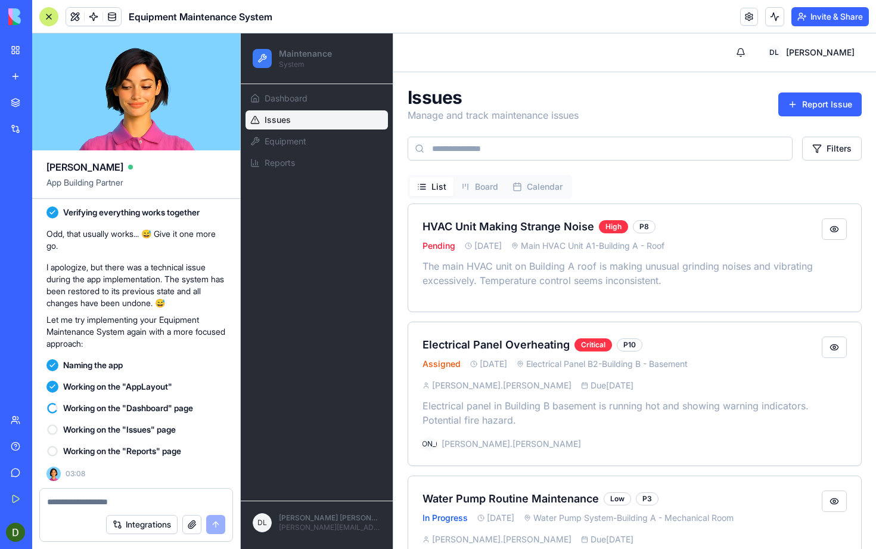
click at [695, 185] on div "List Board Calendar HVAC Unit Making Strange Noise High P 8 Pending 9 months ag…" at bounding box center [635, 397] width 454 height 445
click at [494, 190] on button "Board" at bounding box center [480, 186] width 52 height 19
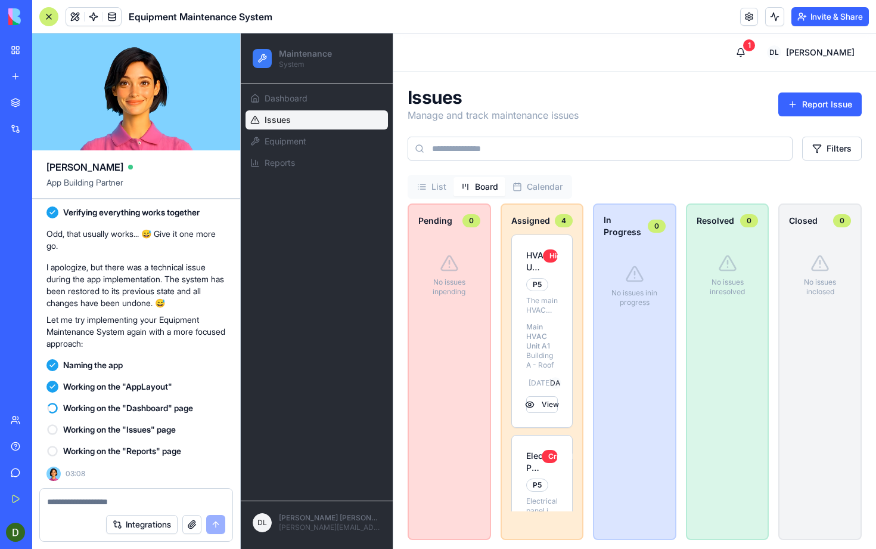
click at [561, 184] on button "Calendar" at bounding box center [538, 186] width 64 height 19
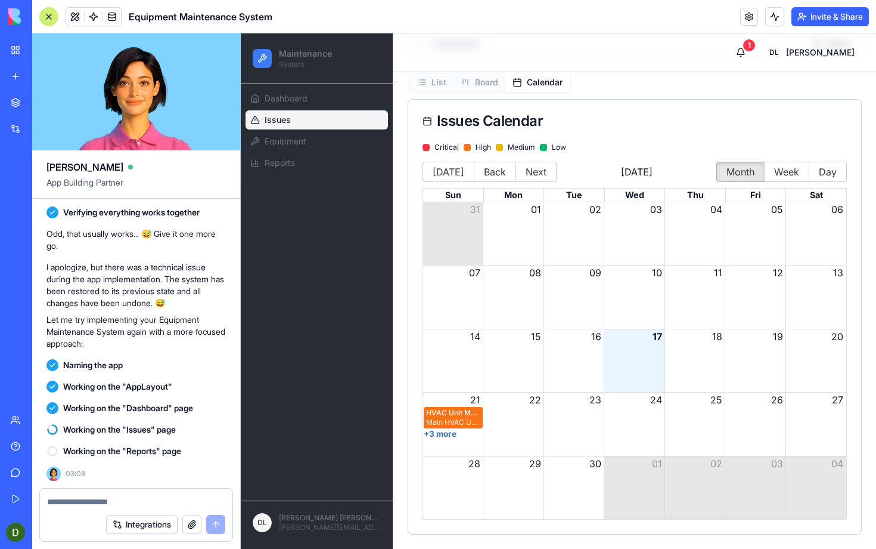
scroll to position [0, 0]
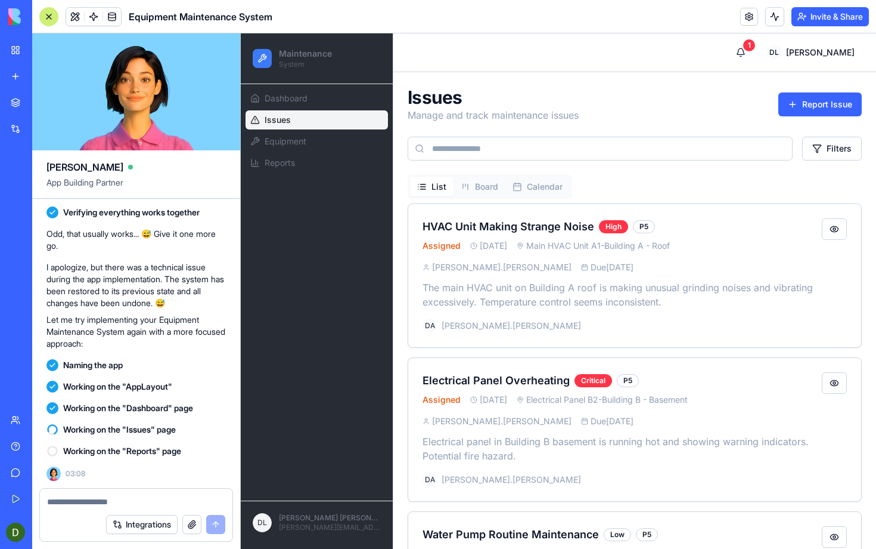
click at [430, 187] on button "List" at bounding box center [432, 186] width 44 height 19
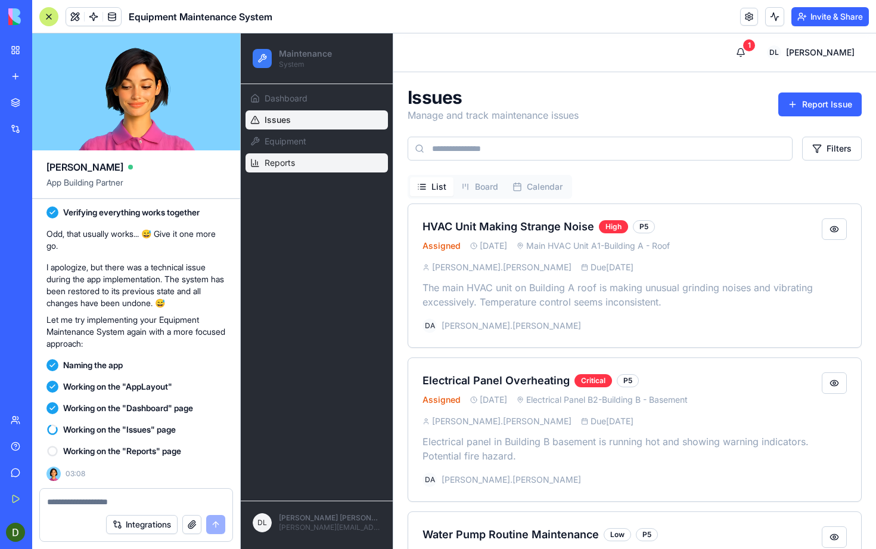
click at [333, 156] on link "Reports" at bounding box center [317, 162] width 142 height 19
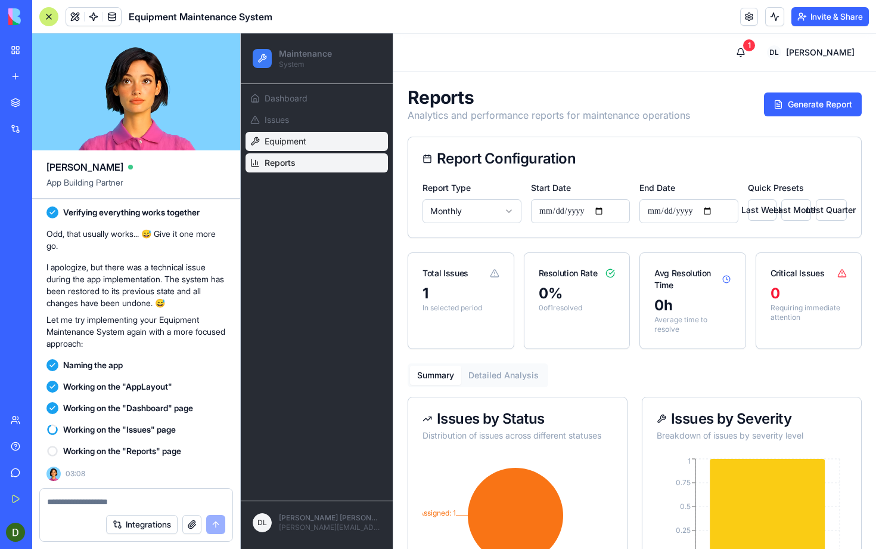
click at [345, 140] on link "Equipment" at bounding box center [317, 141] width 142 height 19
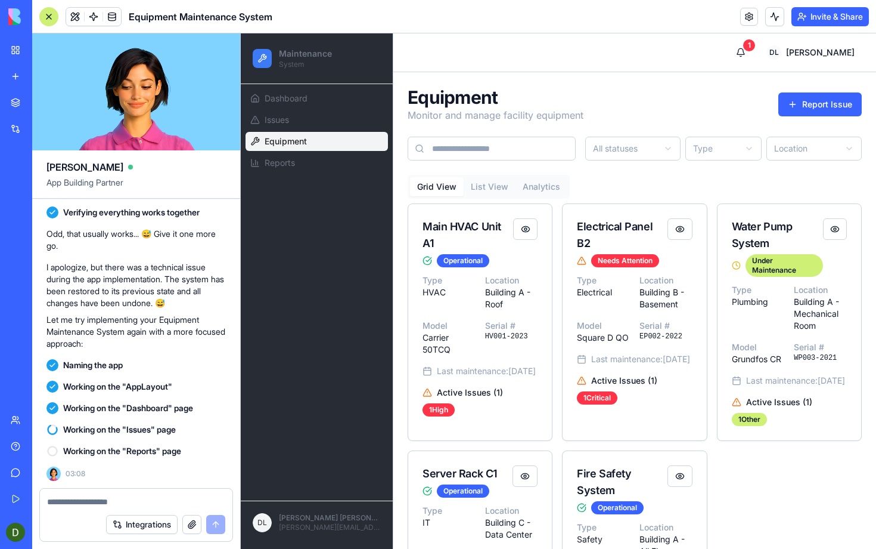
click at [498, 191] on button "List View" at bounding box center [490, 186] width 52 height 19
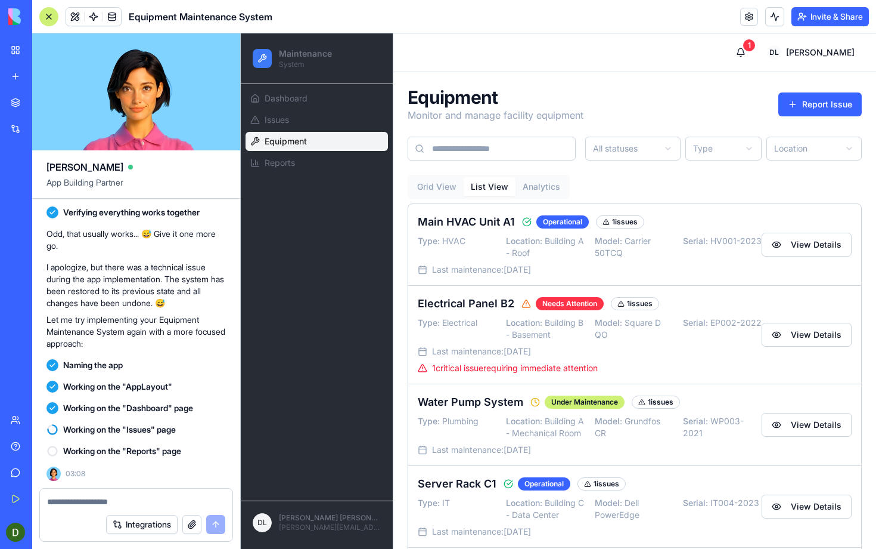
click at [612, 173] on div "Equipment Monitor and manage facility equipment Report Issue All statuses Type …" at bounding box center [635, 357] width 454 height 543
click at [355, 118] on link "Issues" at bounding box center [317, 119] width 142 height 19
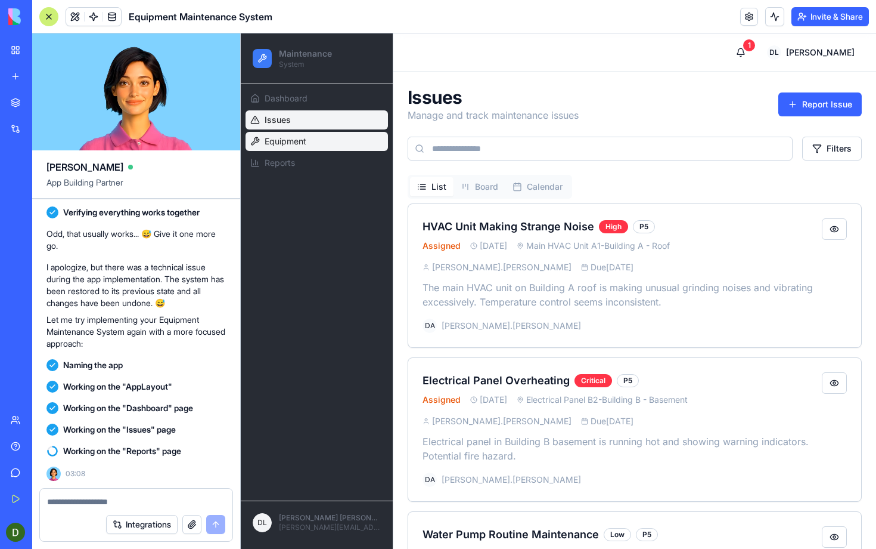
click at [351, 138] on link "Equipment" at bounding box center [317, 141] width 142 height 19
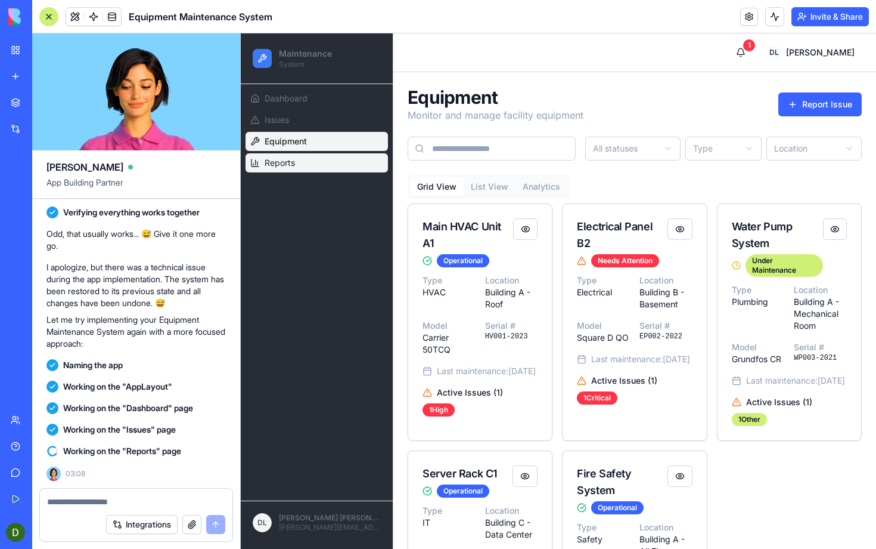
click at [350, 161] on link "Reports" at bounding box center [317, 162] width 142 height 19
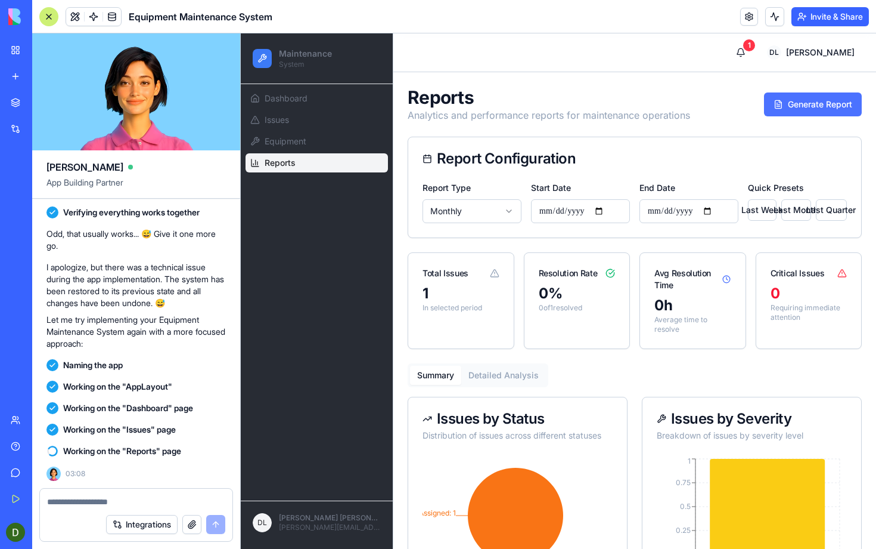
click at [768, 113] on button "Generate Report" at bounding box center [813, 104] width 98 height 24
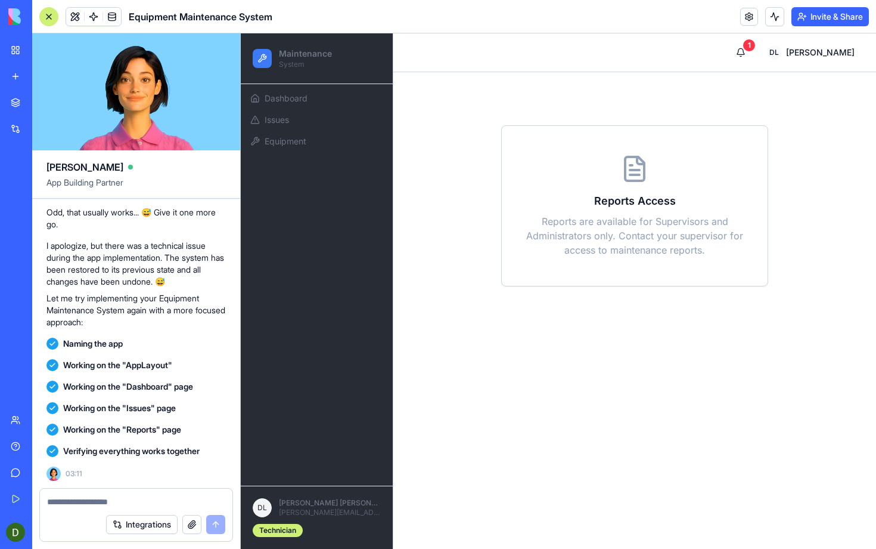
scroll to position [1280, 0]
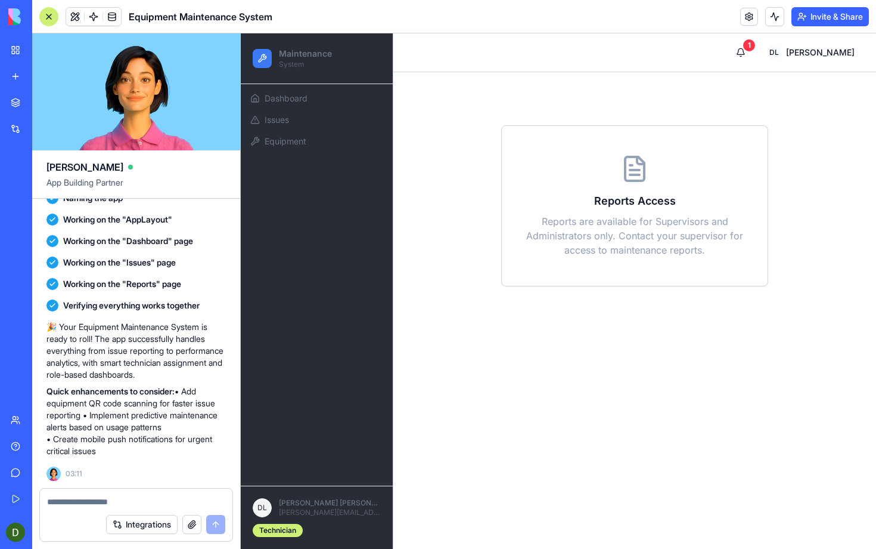
drag, startPoint x: 57, startPoint y: 323, endPoint x: 194, endPoint y: 448, distance: 185.7
click at [194, 448] on div "🎉 Your Equipment Maintenance System is ready to roll! The app successfully hand…" at bounding box center [136, 389] width 179 height 136
click at [194, 448] on p "Quick enhancements to consider: • Add equipment QR code scanning for faster iss…" at bounding box center [136, 421] width 179 height 72
click at [120, 504] on textarea at bounding box center [136, 501] width 178 height 12
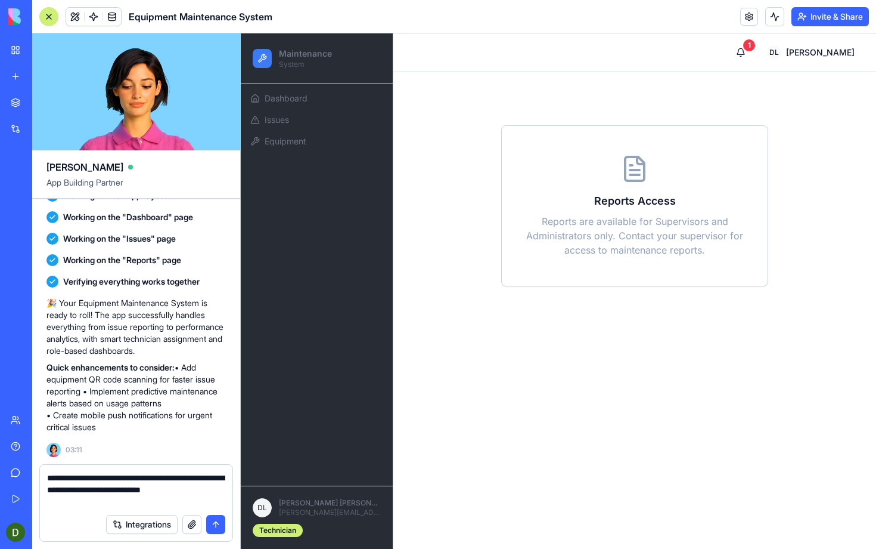
drag, startPoint x: 68, startPoint y: 479, endPoint x: 33, endPoint y: 473, distance: 35.1
click at [33, 473] on div "**********" at bounding box center [136, 506] width 208 height 85
type textarea "**********"
click at [158, 530] on button "Integrations" at bounding box center [142, 524] width 72 height 19
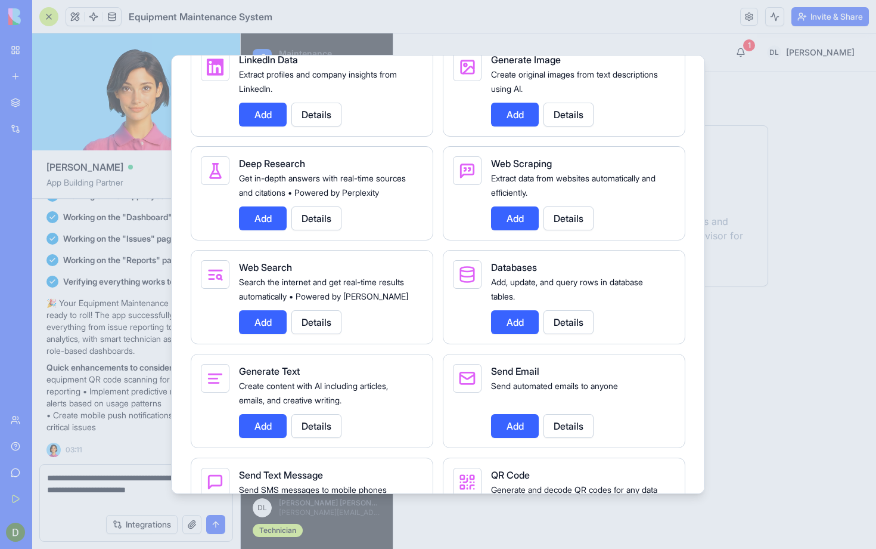
scroll to position [1679, 0]
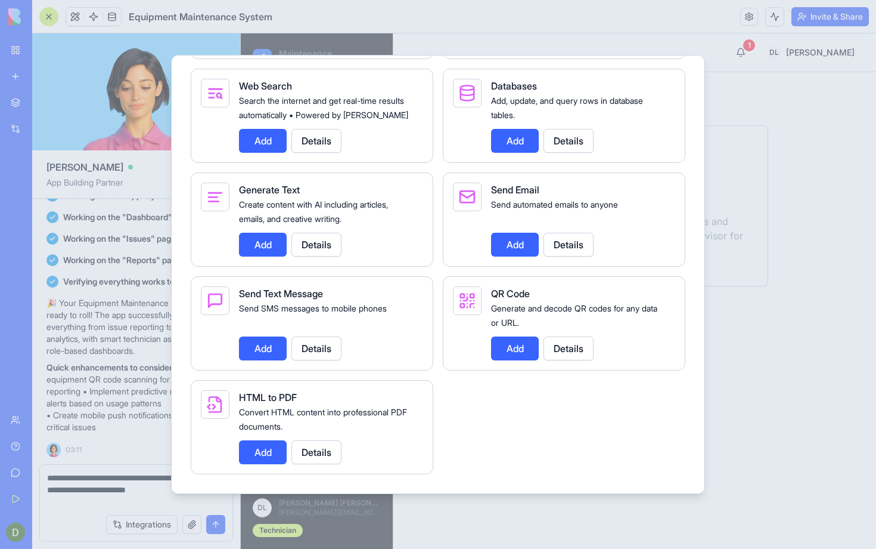
click at [518, 350] on button "Add" at bounding box center [515, 348] width 48 height 24
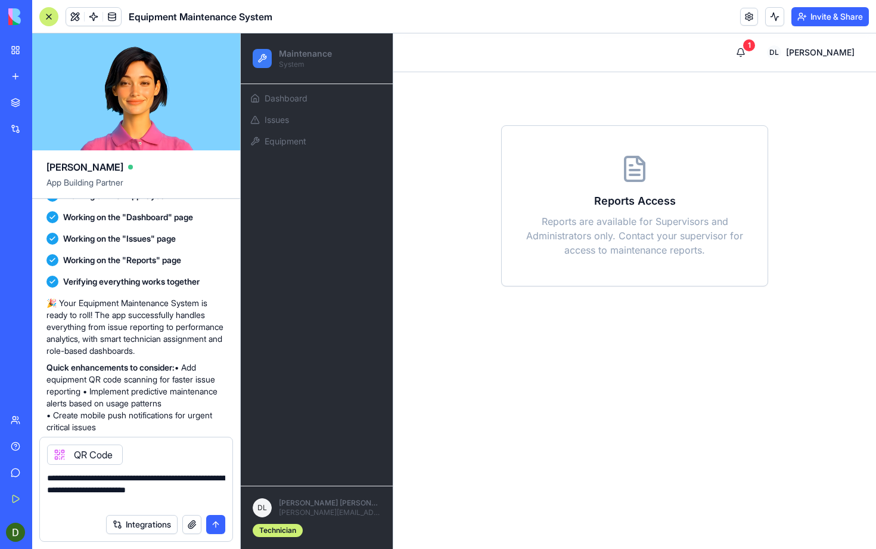
click at [211, 522] on button "submit" at bounding box center [215, 524] width 19 height 19
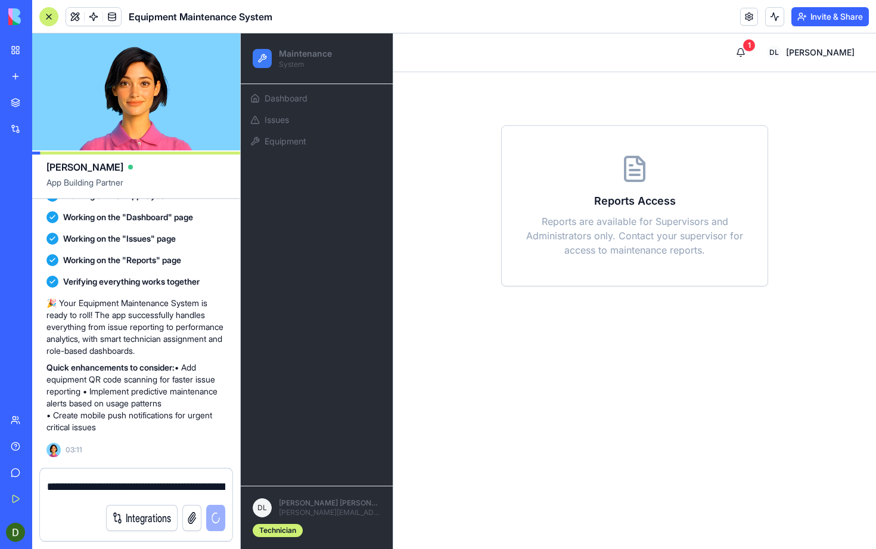
scroll to position [1349, 0]
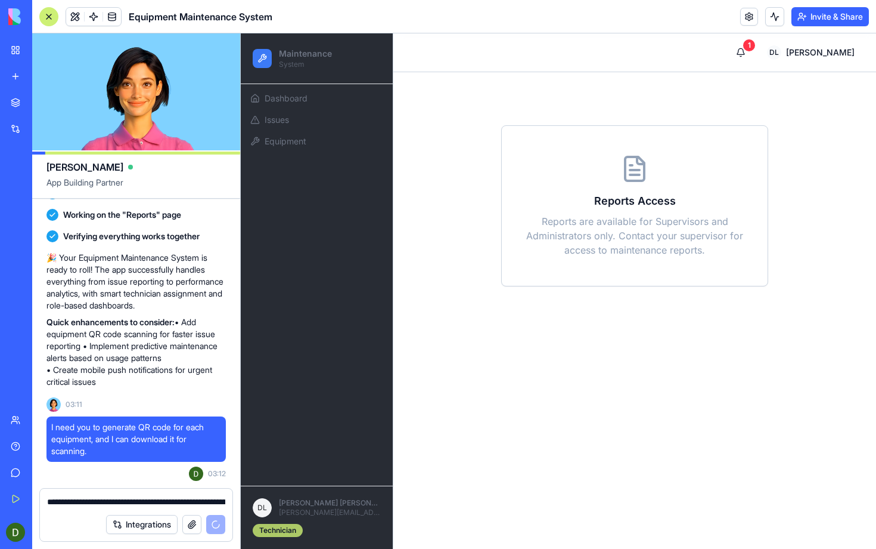
click at [287, 534] on div "Technician" at bounding box center [278, 529] width 50 height 13
click at [293, 530] on div "Technician" at bounding box center [278, 529] width 50 height 13
drag, startPoint x: 293, startPoint y: 504, endPoint x: 321, endPoint y: 515, distance: 30.4
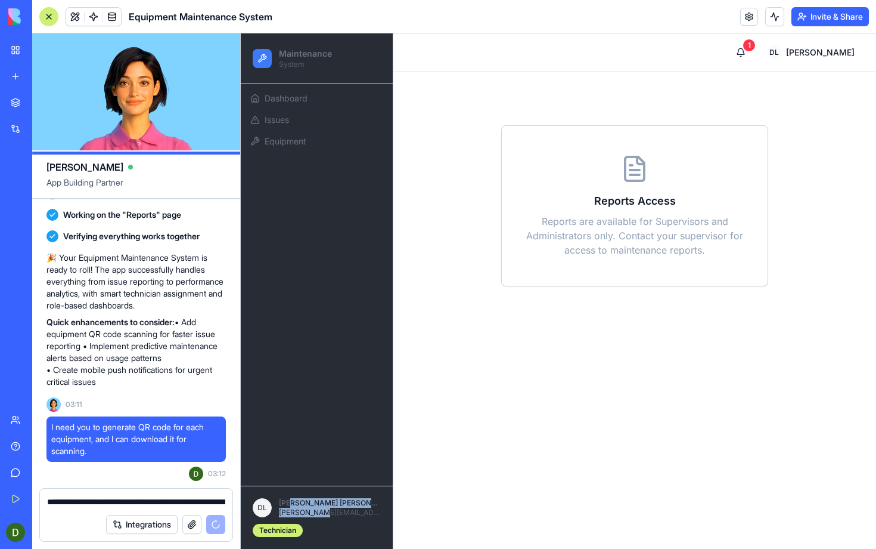
click at [320, 515] on div "Daniel Lee daniel.lee@iss.nthu.edu.tw" at bounding box center [330, 507] width 102 height 19
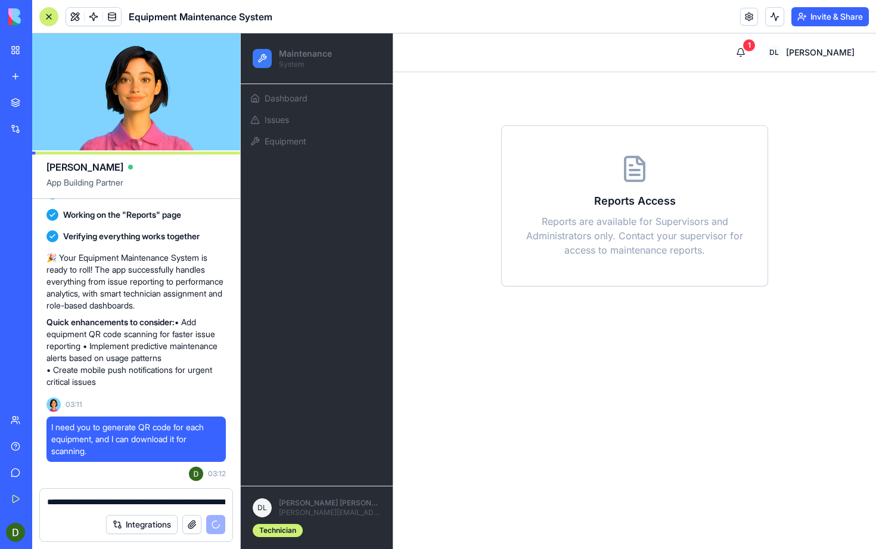
click at [337, 514] on p "[PERSON_NAME][EMAIL_ADDRESS][PERSON_NAME][DOMAIN_NAME]" at bounding box center [330, 512] width 102 height 10
click at [840, 53] on html "Maintenance System Dashboard Issues Equipment DL Daniel Lee daniel.lee@iss.nthu…" at bounding box center [559, 290] width 636 height 515
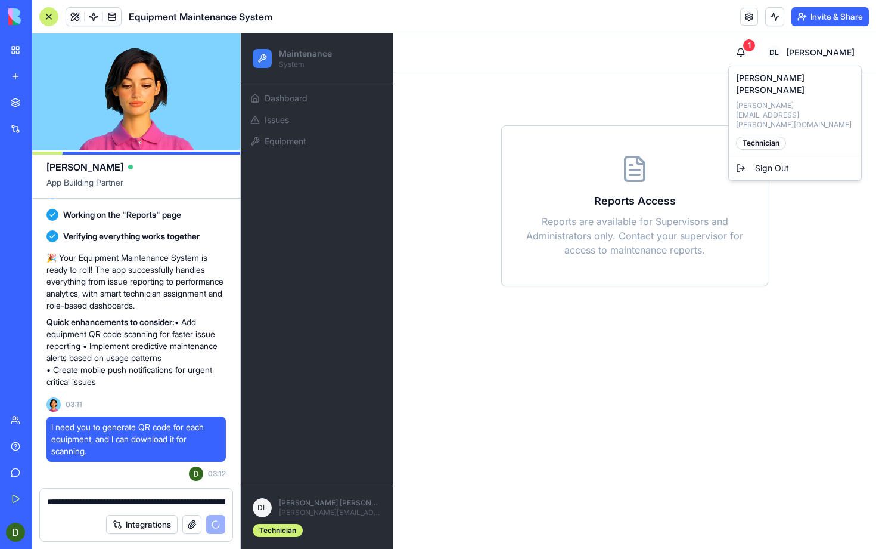
click at [792, 49] on html "Maintenance System Dashboard Issues Equipment DL Daniel Lee daniel.lee@iss.nthu…" at bounding box center [559, 290] width 636 height 515
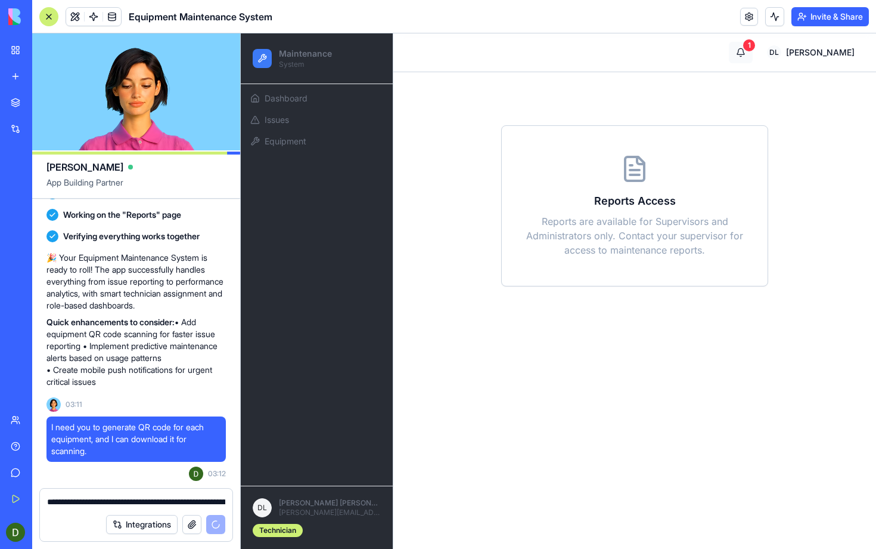
click at [753, 50] on button "1" at bounding box center [741, 52] width 24 height 21
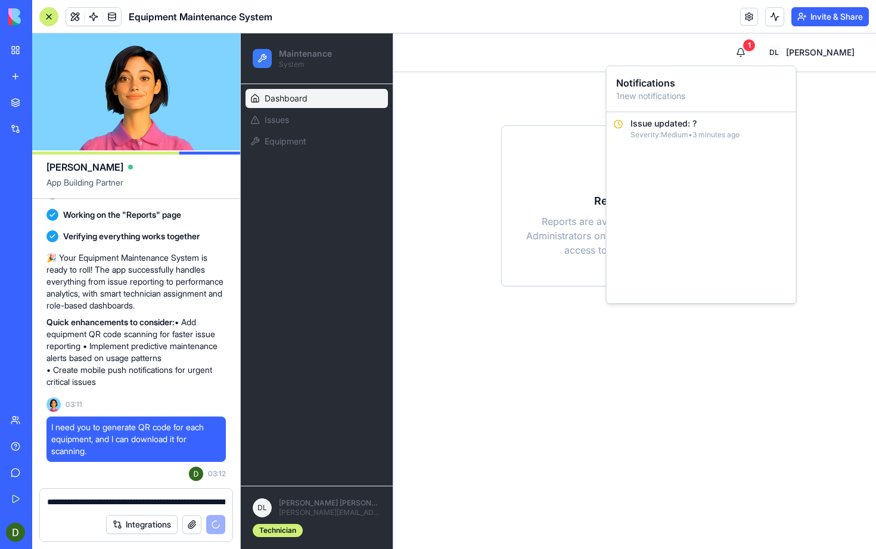
click at [304, 103] on span "Dashboard" at bounding box center [286, 98] width 43 height 12
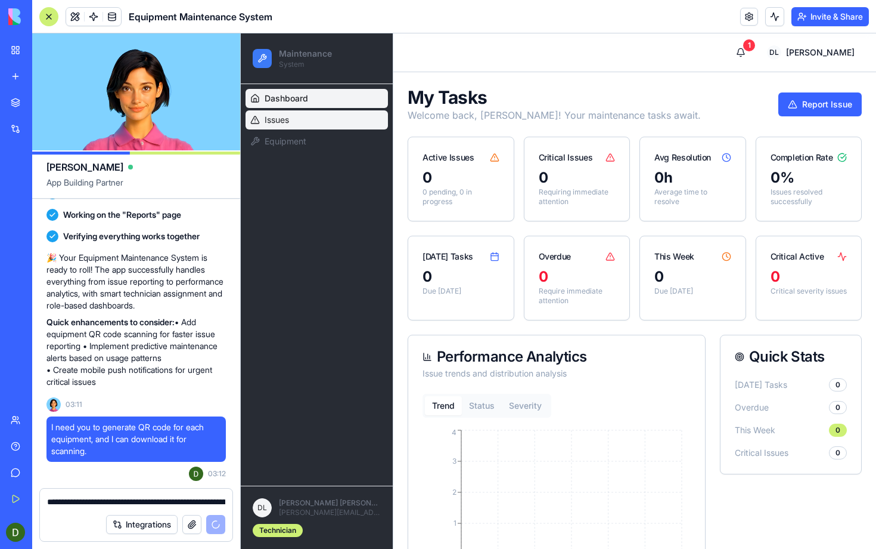
click at [300, 118] on link "Issues" at bounding box center [317, 119] width 142 height 19
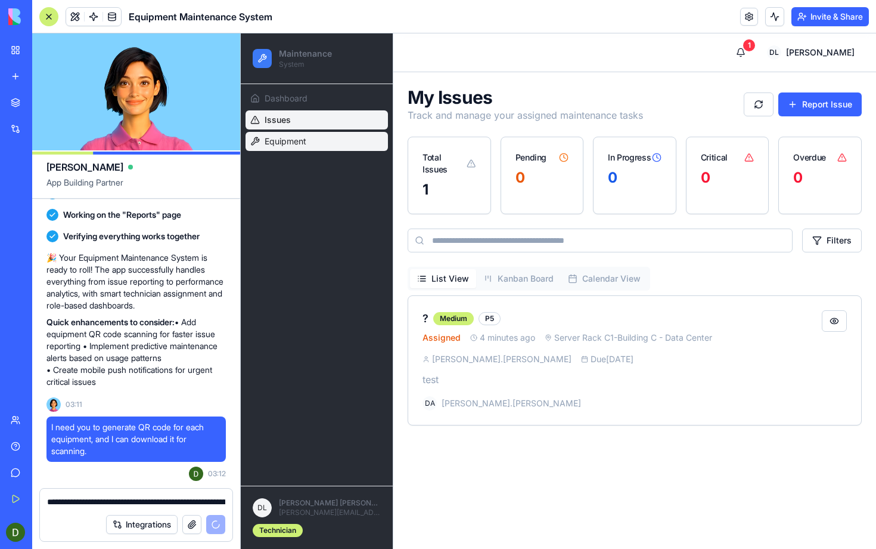
click at [304, 141] on span "Equipment" at bounding box center [286, 141] width 42 height 12
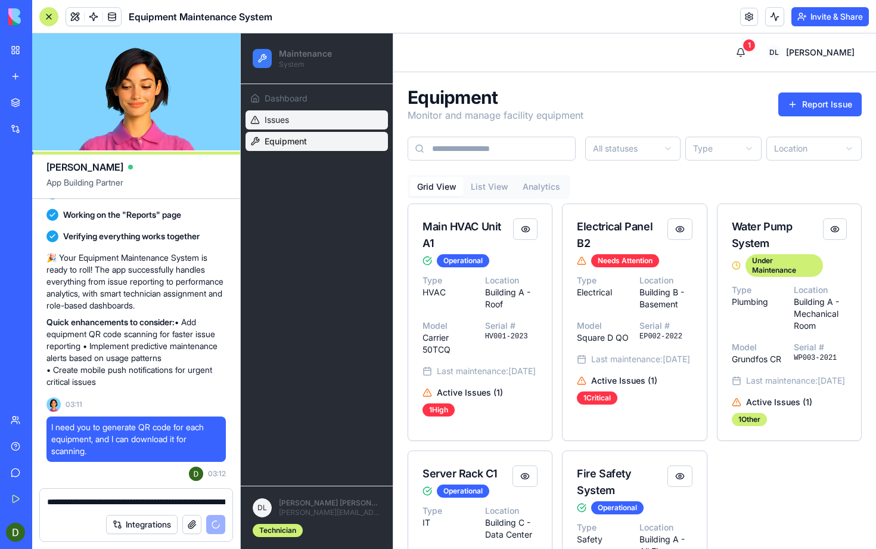
click at [312, 125] on link "Issues" at bounding box center [317, 119] width 142 height 19
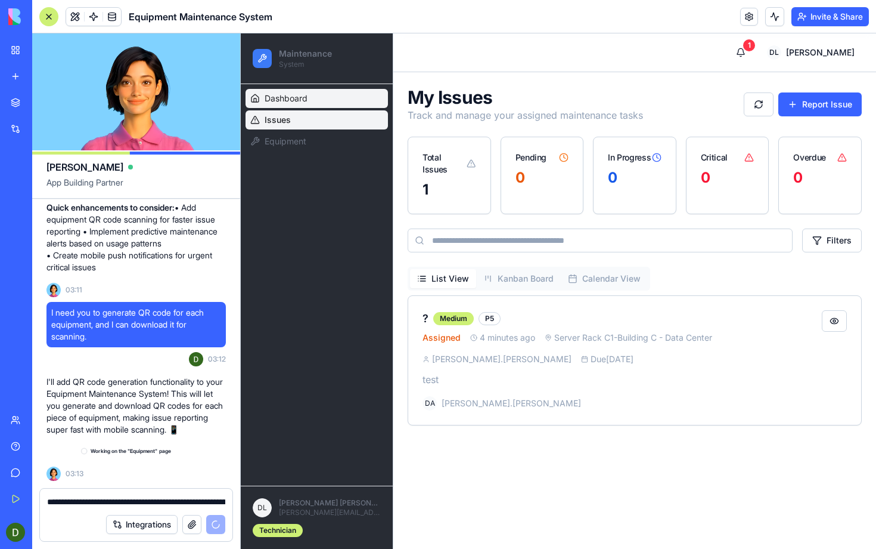
scroll to position [1464, 0]
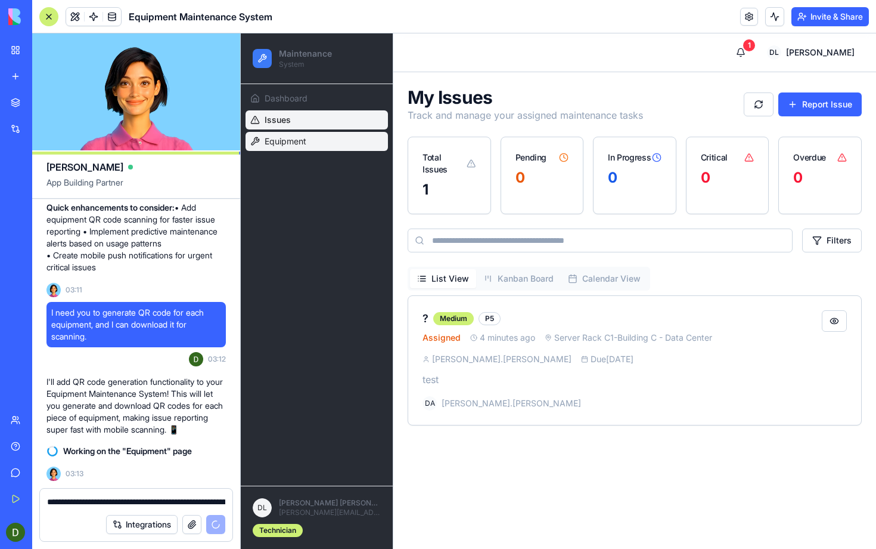
click at [313, 145] on link "Equipment" at bounding box center [317, 141] width 142 height 19
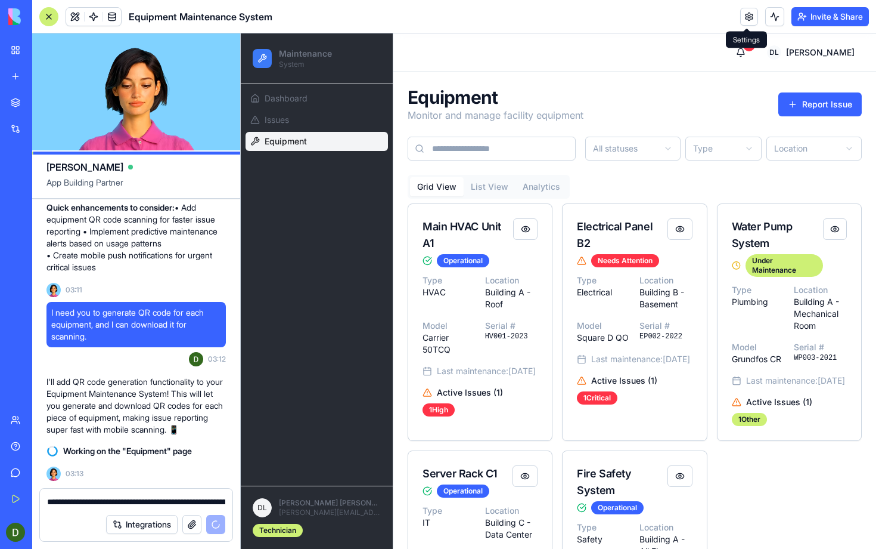
click at [746, 20] on link at bounding box center [750, 17] width 18 height 18
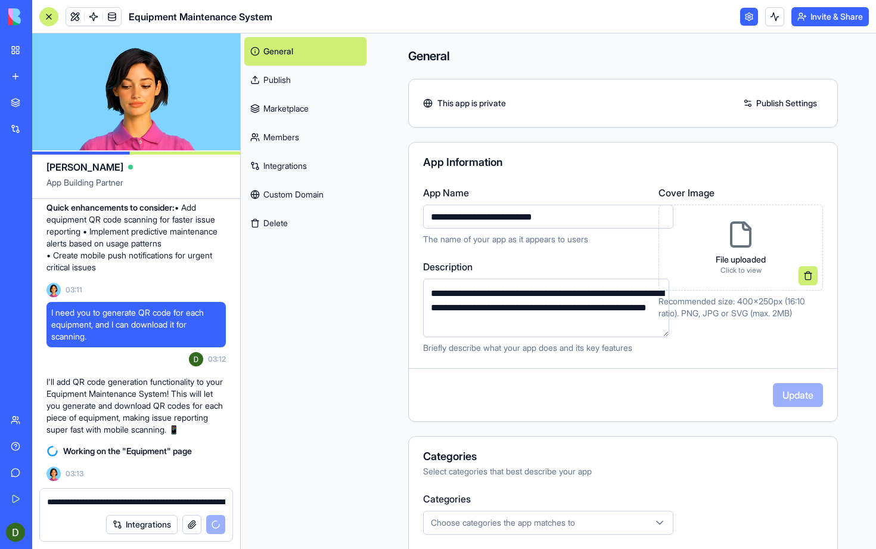
click at [271, 148] on link "Members" at bounding box center [305, 137] width 122 height 29
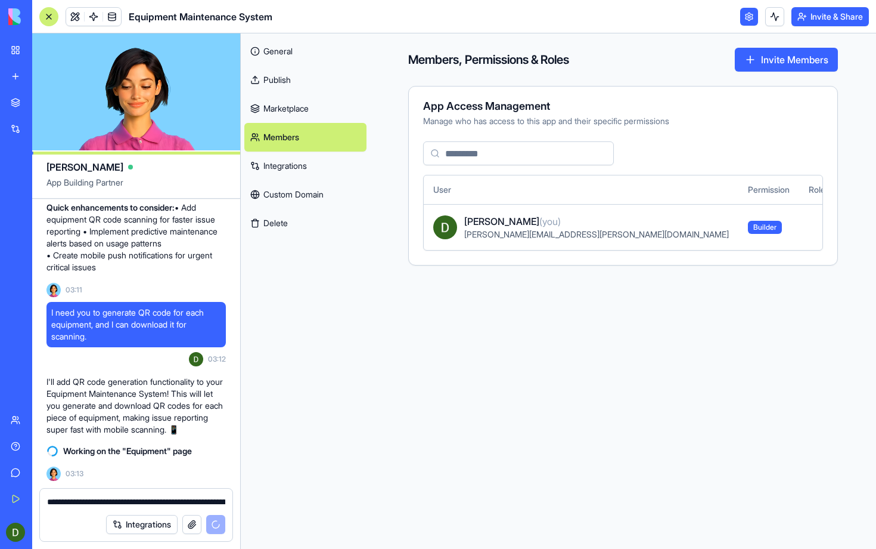
click at [748, 227] on span "Builder" at bounding box center [765, 227] width 34 height 13
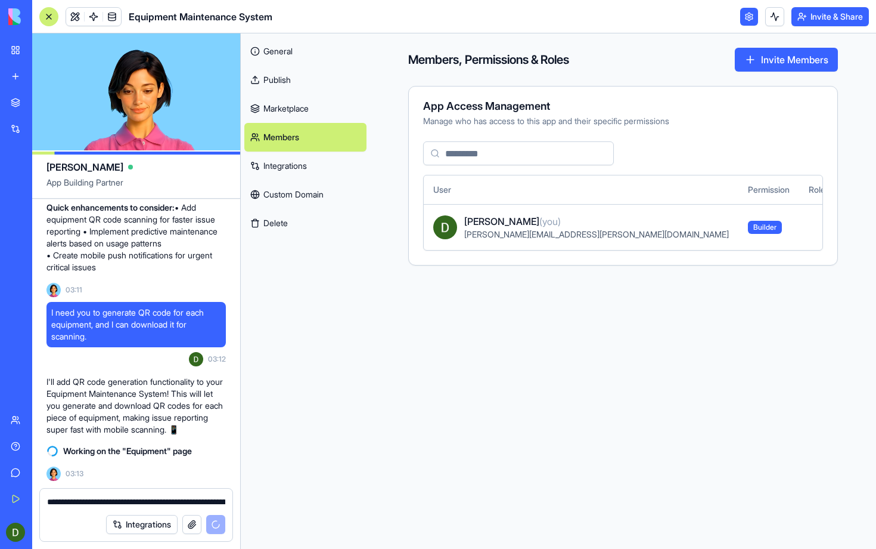
click at [580, 225] on div "Daniel Lee (you)" at bounding box center [596, 221] width 265 height 14
click at [95, 17] on span at bounding box center [111, 16] width 33 height 33
click at [112, 17] on span at bounding box center [111, 16] width 33 height 33
click at [109, 16] on span at bounding box center [111, 16] width 33 height 33
click at [69, 14] on link at bounding box center [75, 17] width 18 height 18
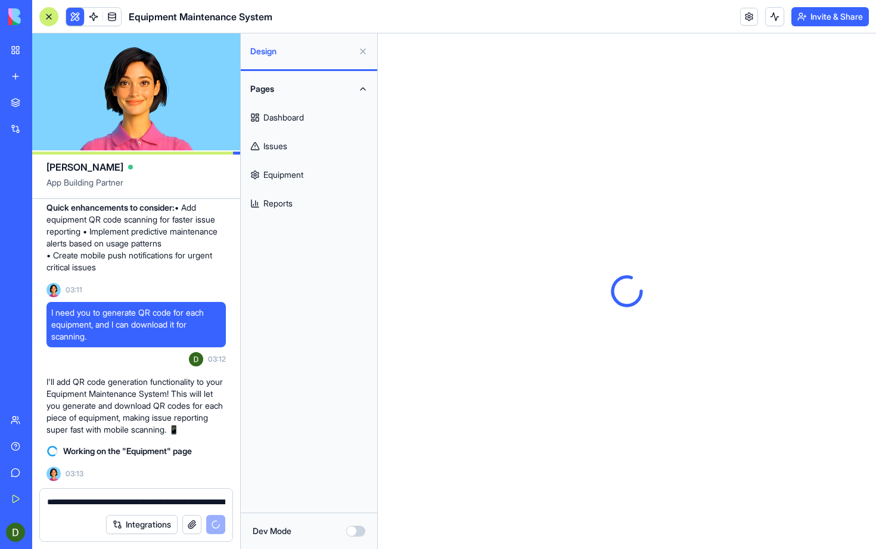
click at [76, 17] on button at bounding box center [75, 17] width 18 height 18
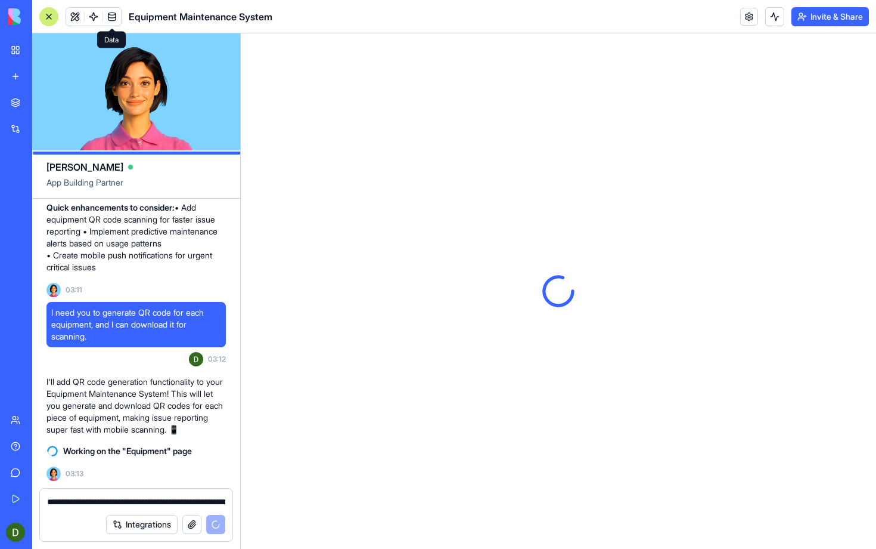
click at [112, 17] on span at bounding box center [111, 16] width 33 height 33
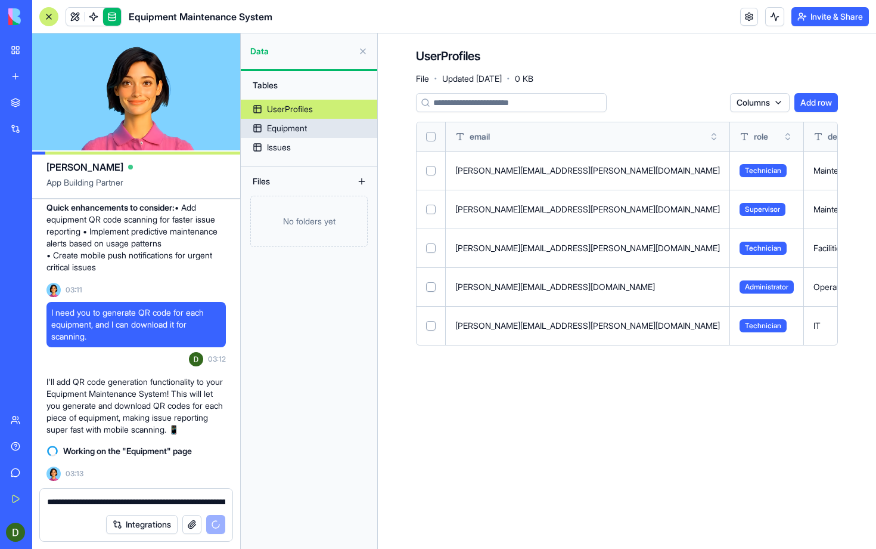
click at [298, 129] on div "Equipment" at bounding box center [287, 128] width 40 height 12
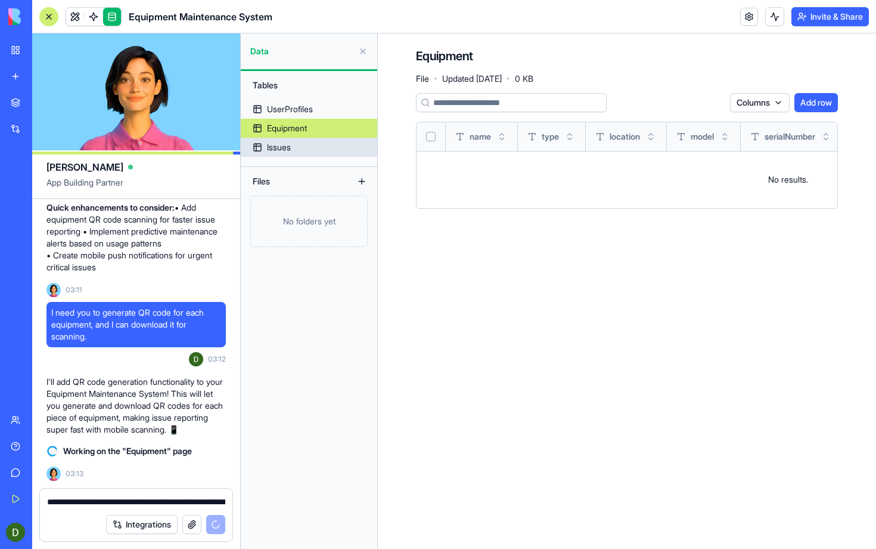
click at [310, 147] on link "Issues" at bounding box center [309, 147] width 137 height 19
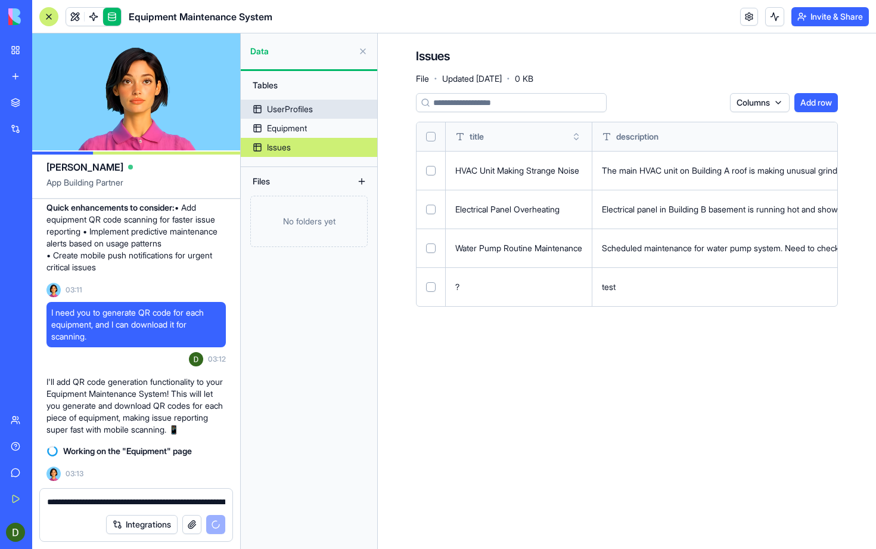
click at [348, 116] on link "UserProfiles" at bounding box center [309, 109] width 137 height 19
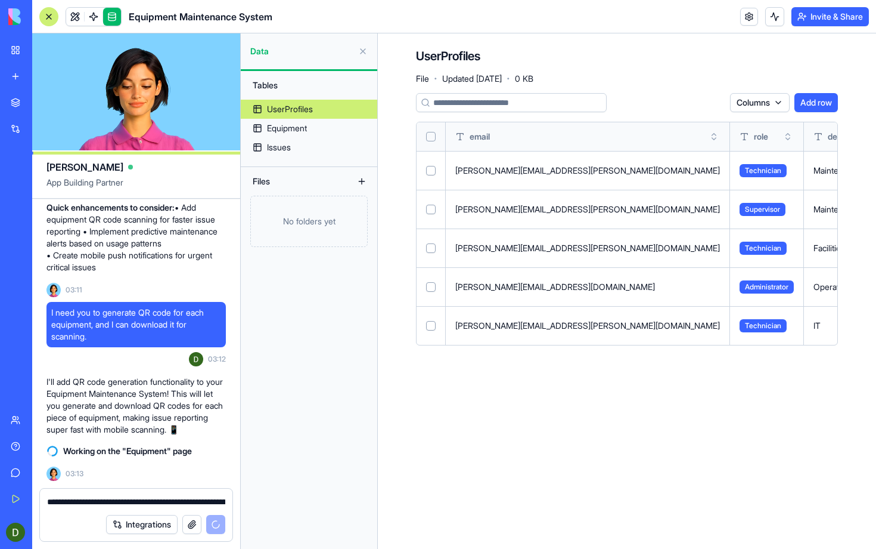
click at [811, 102] on button "Add row" at bounding box center [817, 102] width 44 height 19
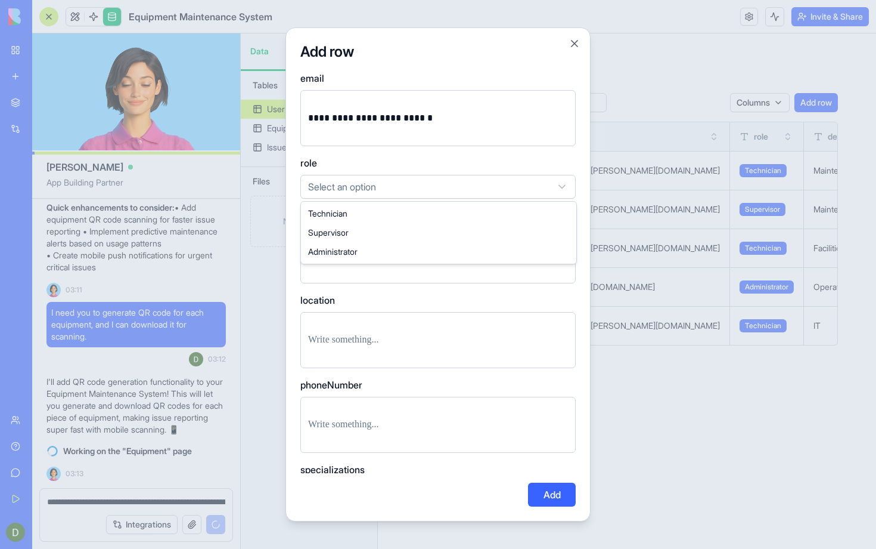
click at [388, 188] on body "BETA My Workspace New app Marketplace Integrations Recent New App AI Logo Gener…" at bounding box center [438, 274] width 876 height 549
click at [453, 252] on p at bounding box center [438, 255] width 260 height 17
click at [289, 258] on div "**********" at bounding box center [438, 274] width 305 height 494
click at [368, 255] on p at bounding box center [438, 255] width 260 height 17
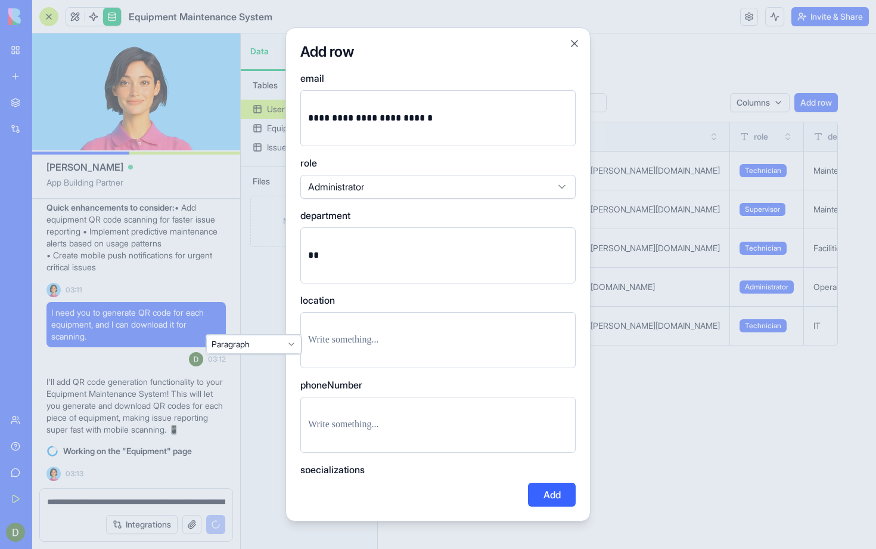
click at [411, 348] on p at bounding box center [438, 339] width 260 height 17
click at [380, 264] on div "**" at bounding box center [437, 255] width 275 height 56
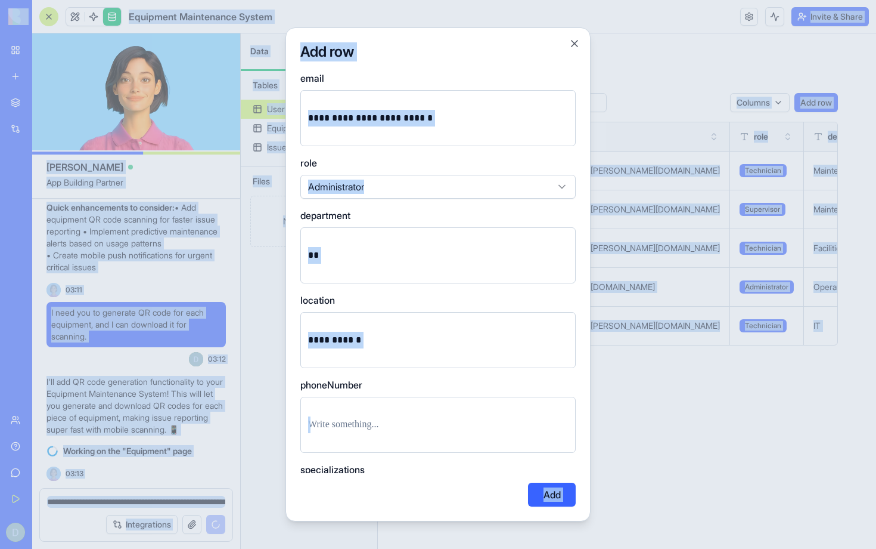
click at [380, 264] on div "**" at bounding box center [437, 255] width 275 height 56
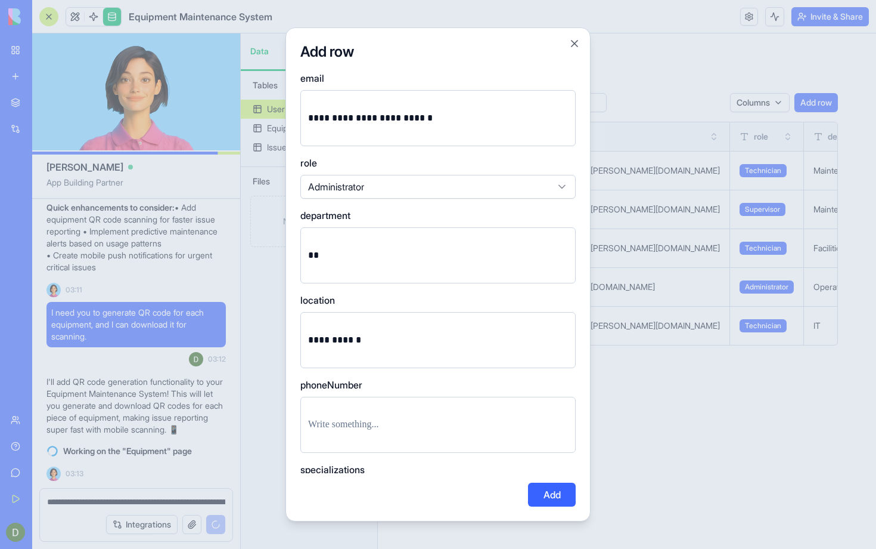
click at [380, 264] on div "**" at bounding box center [437, 255] width 275 height 56
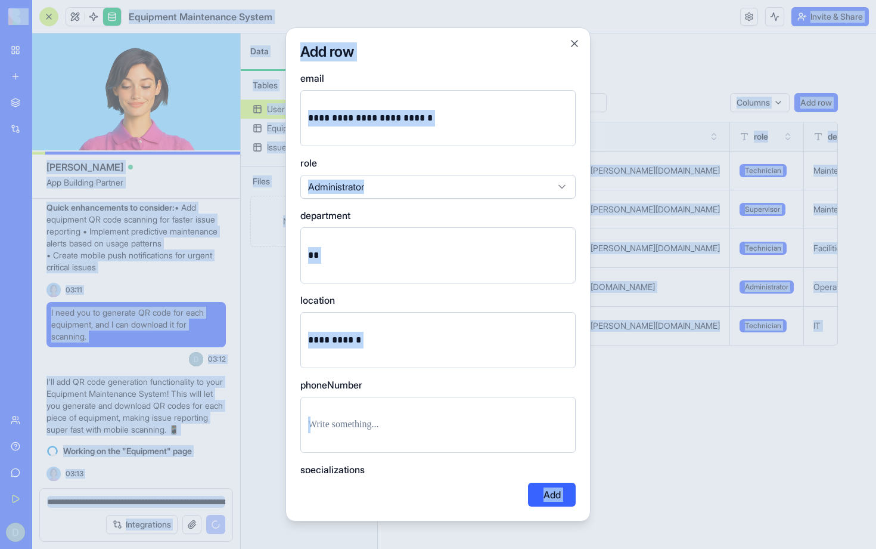
click at [380, 264] on div "**" at bounding box center [437, 255] width 275 height 56
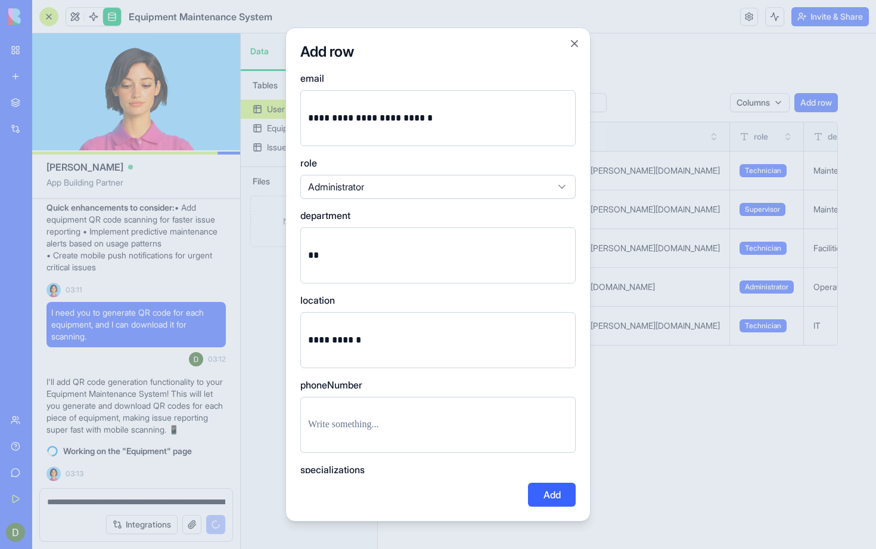
click at [318, 253] on p "**" at bounding box center [438, 255] width 260 height 17
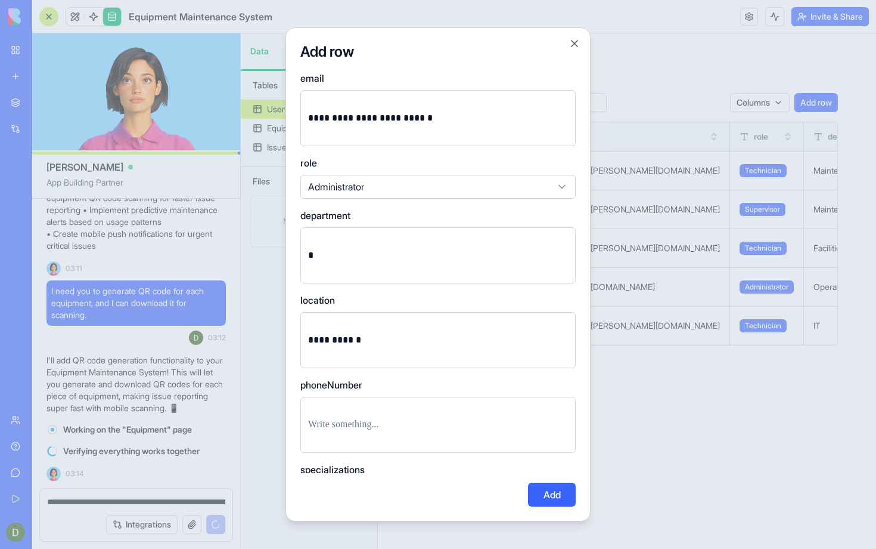
drag, startPoint x: 392, startPoint y: 257, endPoint x: 295, endPoint y: 245, distance: 97.9
click at [295, 245] on div "**********" at bounding box center [438, 274] width 305 height 494
click at [370, 433] on div at bounding box center [437, 424] width 275 height 56
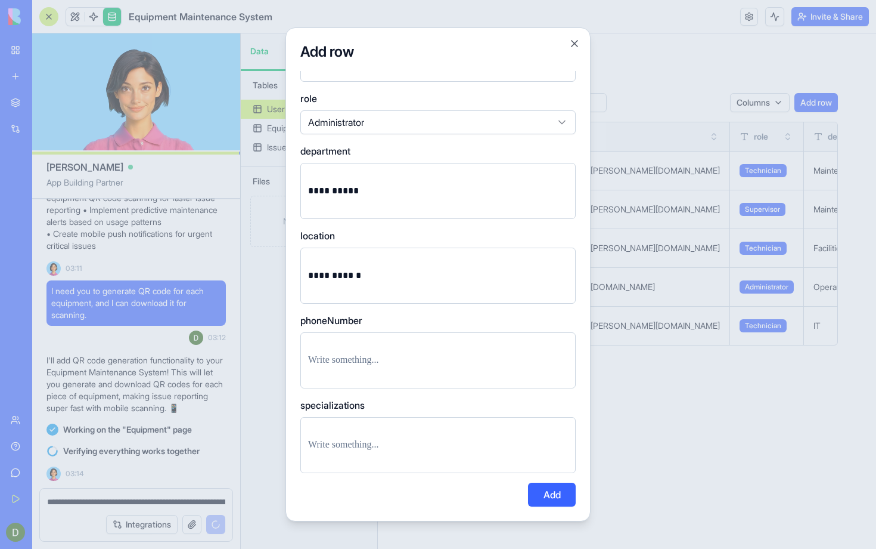
click at [549, 491] on button "Add" at bounding box center [552, 494] width 48 height 24
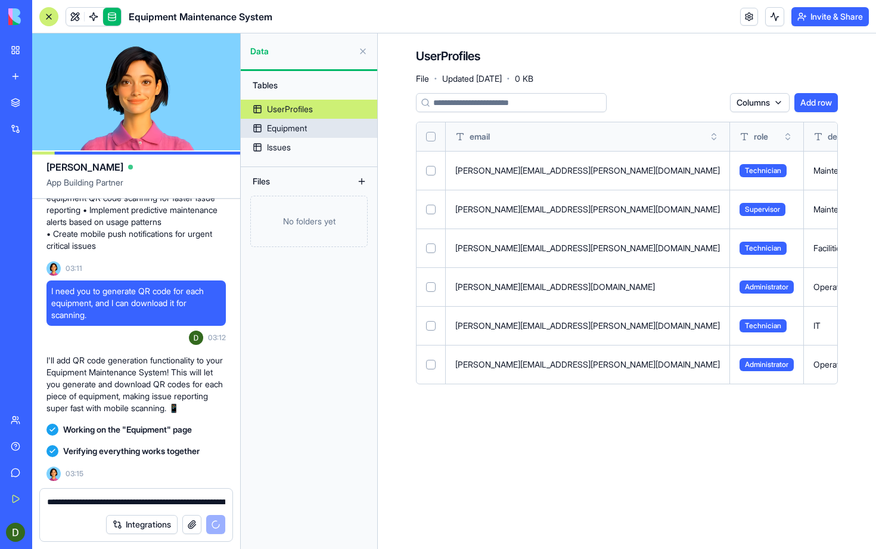
click at [285, 127] on div "Equipment" at bounding box center [287, 128] width 40 height 12
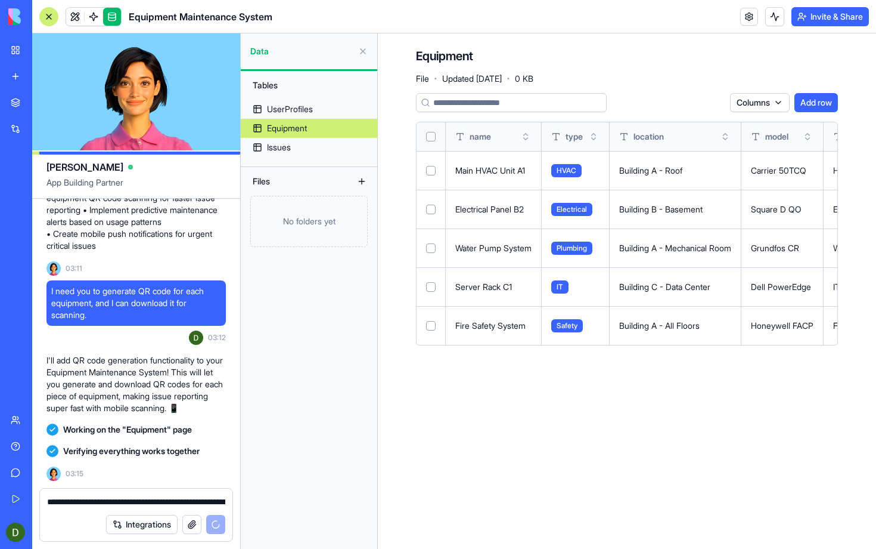
scroll to position [1876, 0]
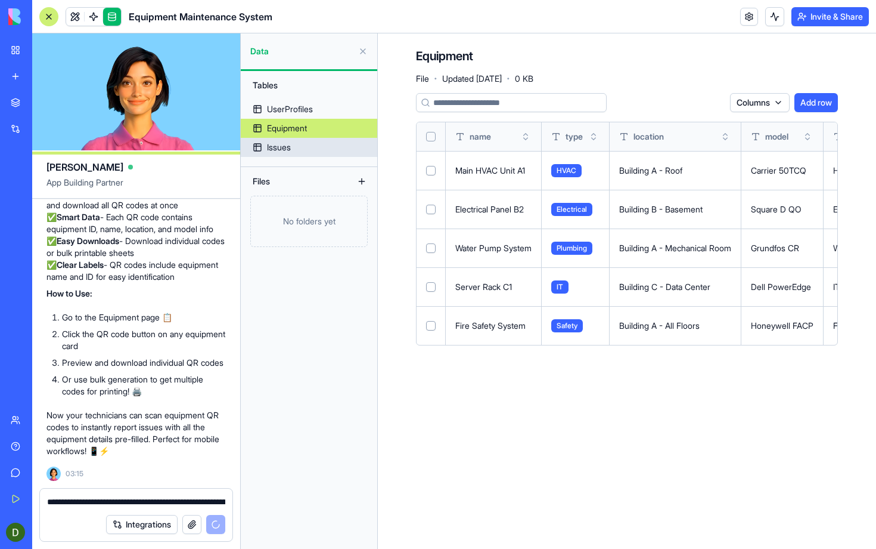
click at [295, 150] on link "Issues" at bounding box center [309, 147] width 137 height 19
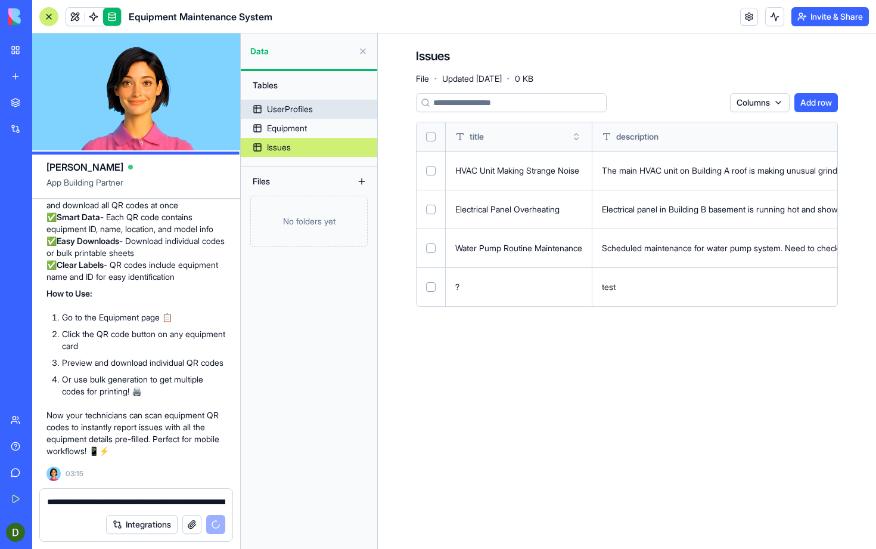
click at [342, 111] on link "UserProfiles" at bounding box center [309, 109] width 137 height 19
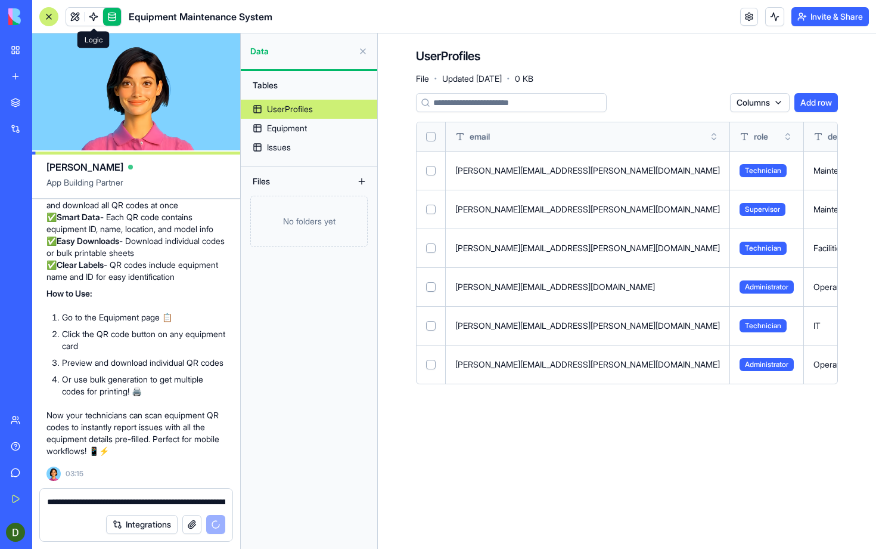
click at [78, 17] on span at bounding box center [93, 16] width 33 height 33
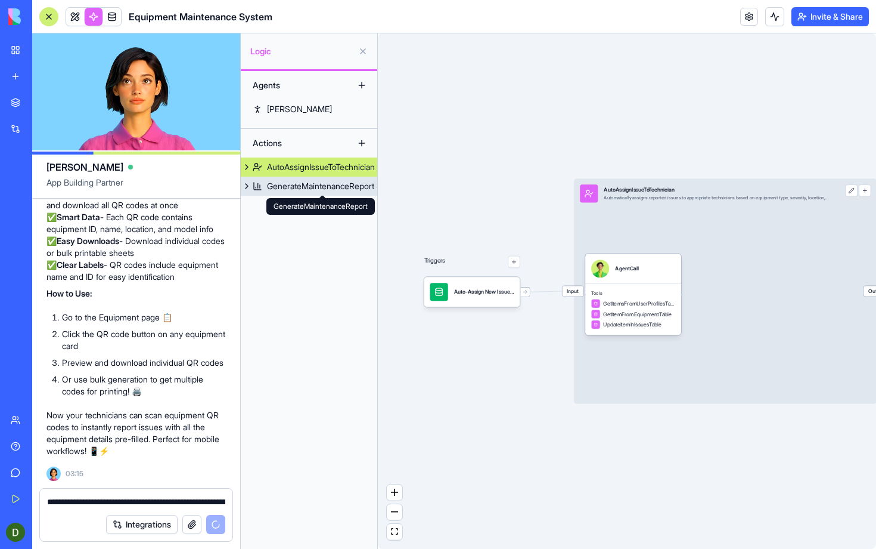
click at [288, 186] on div "GenerateMaintenanceReport" at bounding box center [320, 186] width 107 height 12
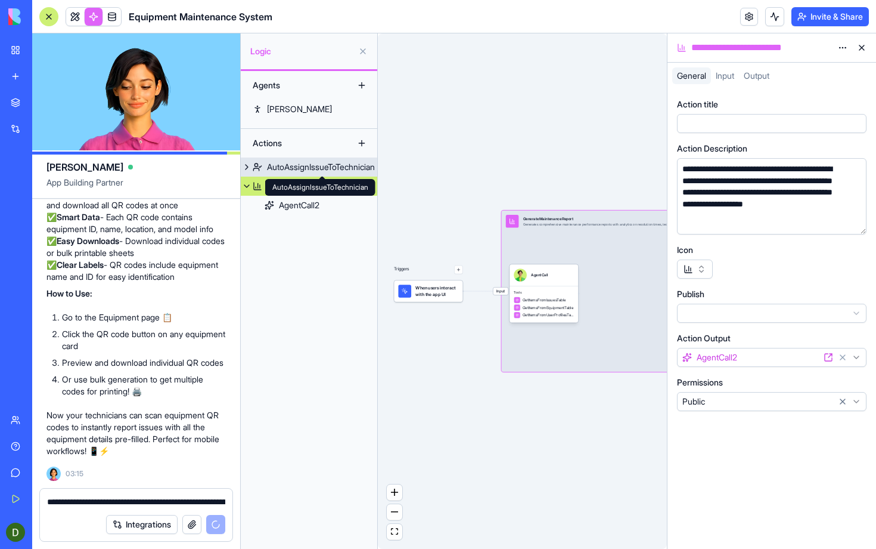
click at [281, 168] on div "AutoAssignIssueToTechnician" at bounding box center [321, 167] width 108 height 12
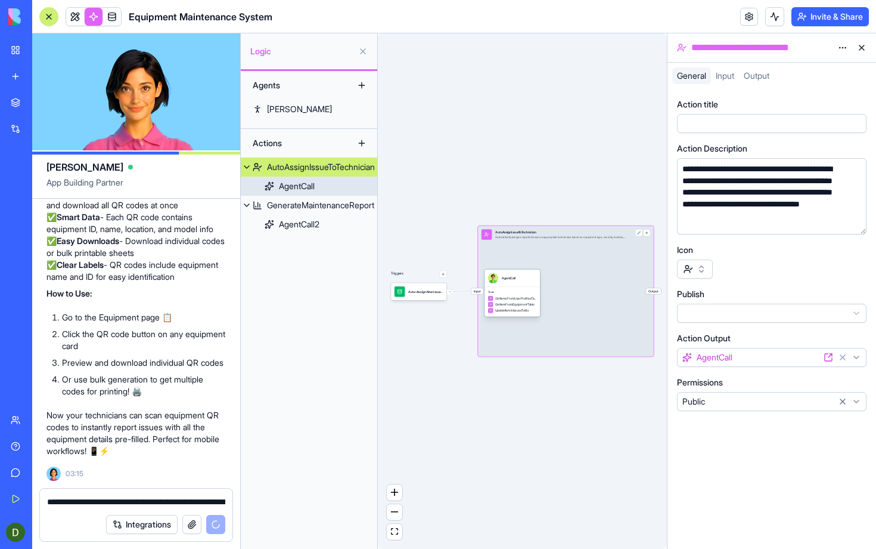
click at [283, 188] on div "AgentCall" at bounding box center [297, 186] width 36 height 12
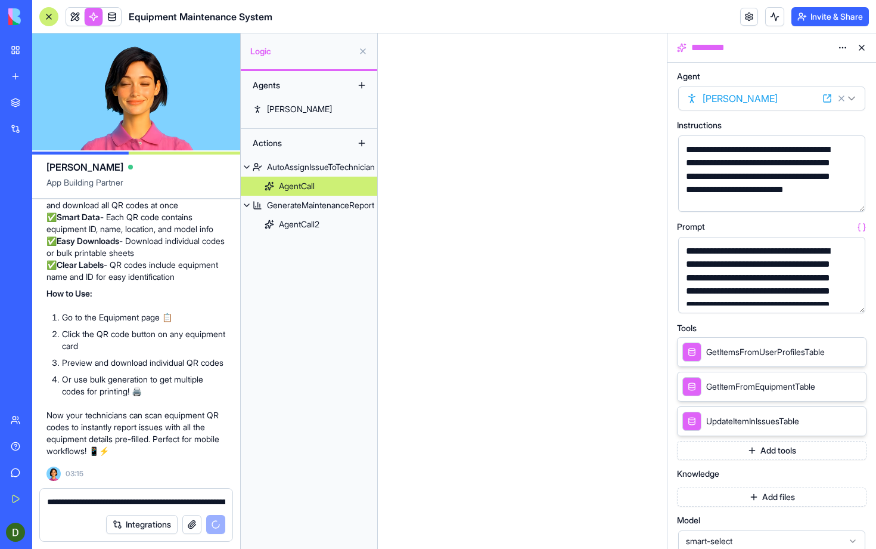
click at [767, 179] on div "**********" at bounding box center [762, 176] width 159 height 67
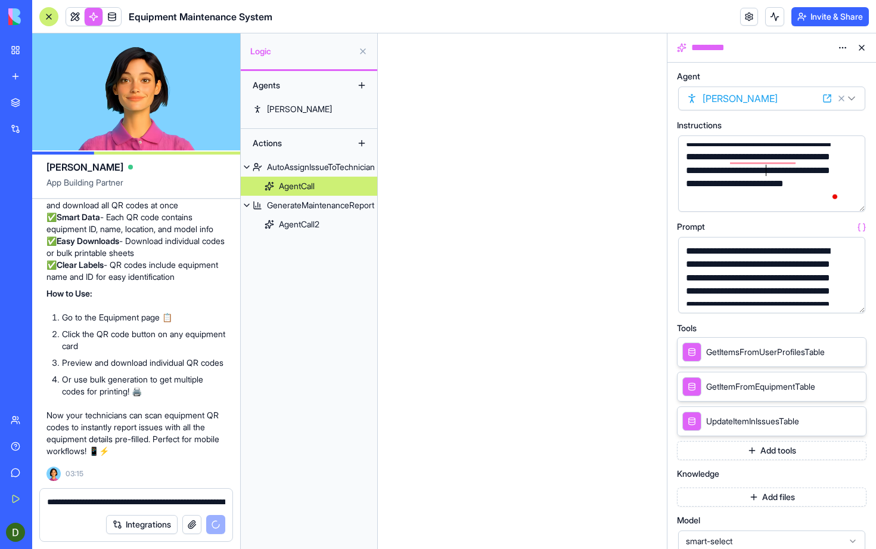
click at [761, 267] on div "**********" at bounding box center [762, 304] width 159 height 120
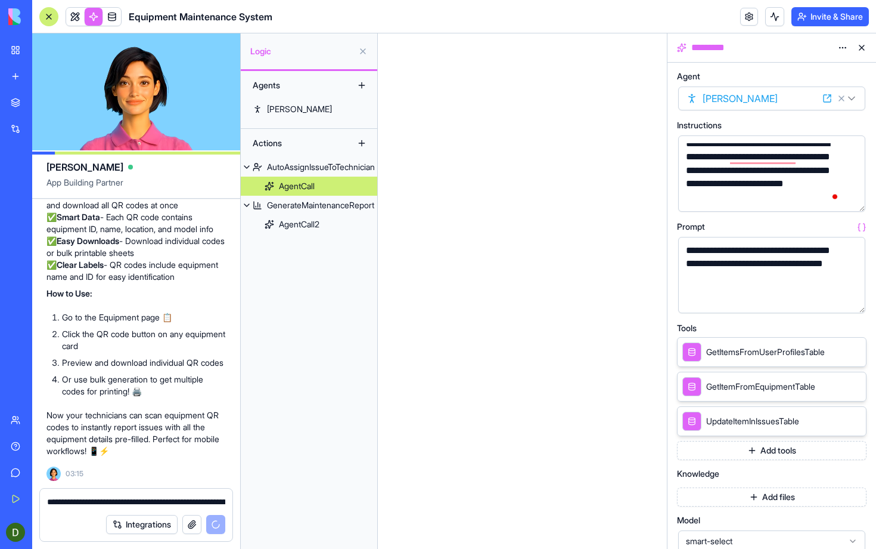
scroll to position [8, 0]
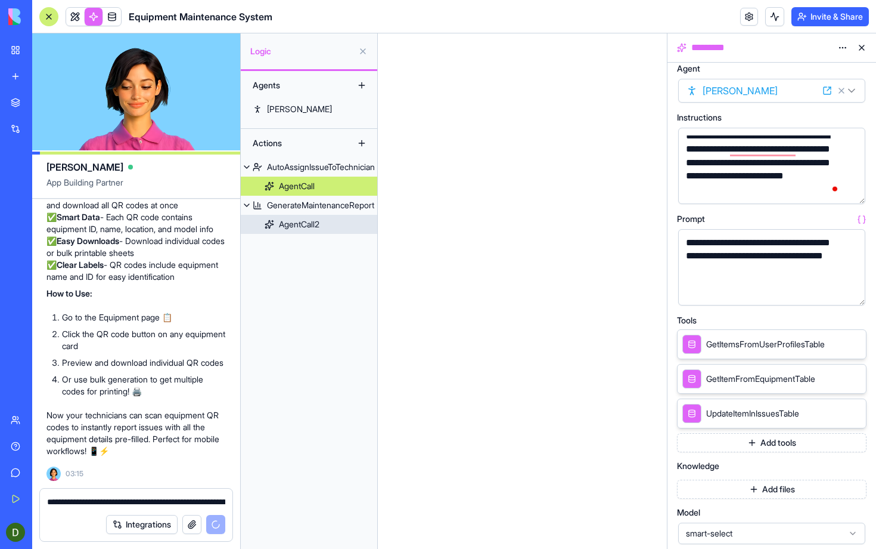
click at [309, 226] on div "AgentCall2" at bounding box center [299, 224] width 41 height 12
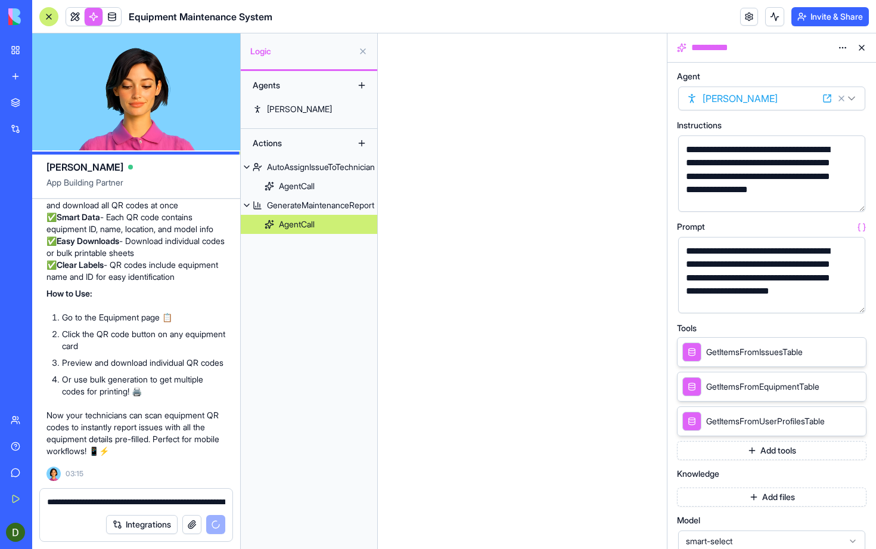
click at [772, 179] on div "**********" at bounding box center [762, 176] width 159 height 67
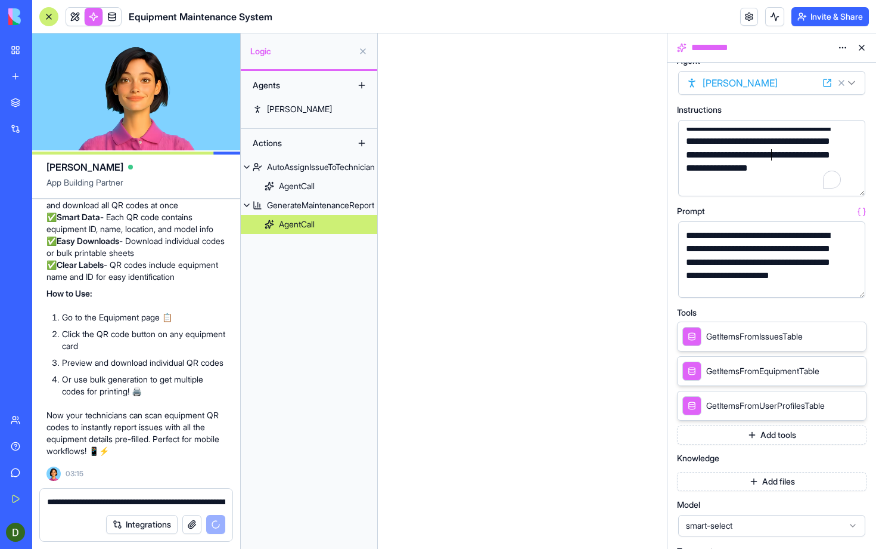
scroll to position [23, 0]
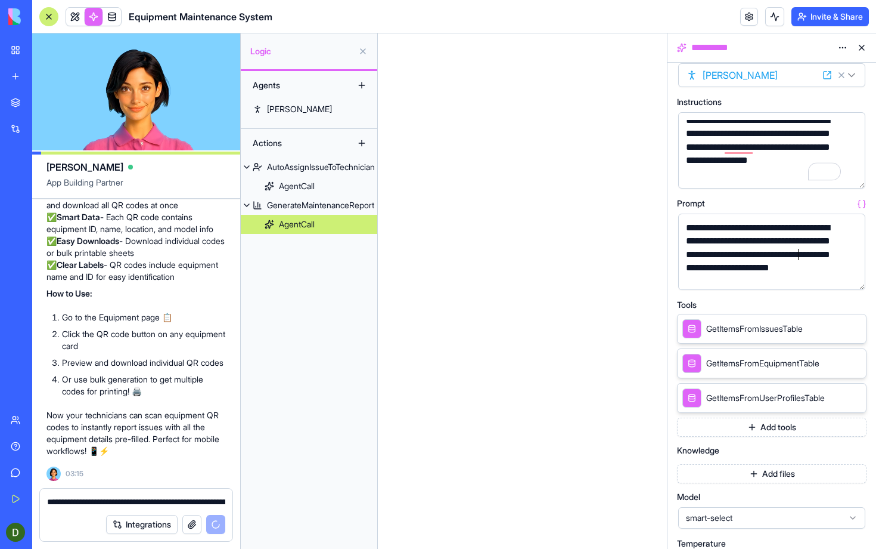
click at [798, 255] on div "**********" at bounding box center [762, 254] width 159 height 67
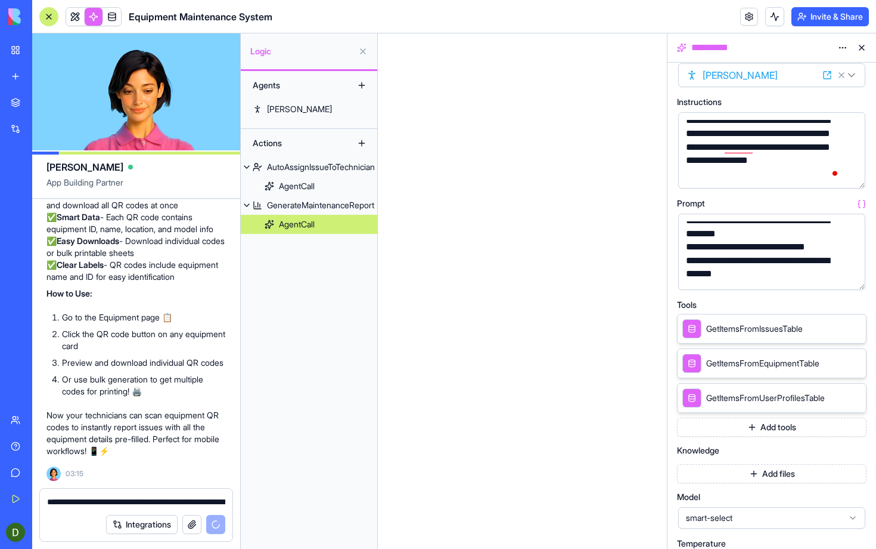
scroll to position [407, 0]
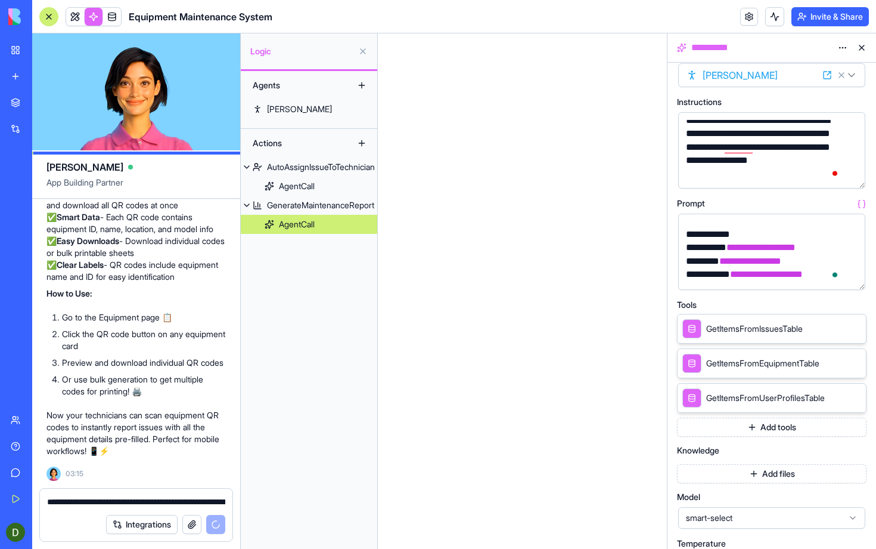
click at [622, 273] on main at bounding box center [522, 290] width 289 height 515
click at [859, 45] on button at bounding box center [862, 47] width 19 height 19
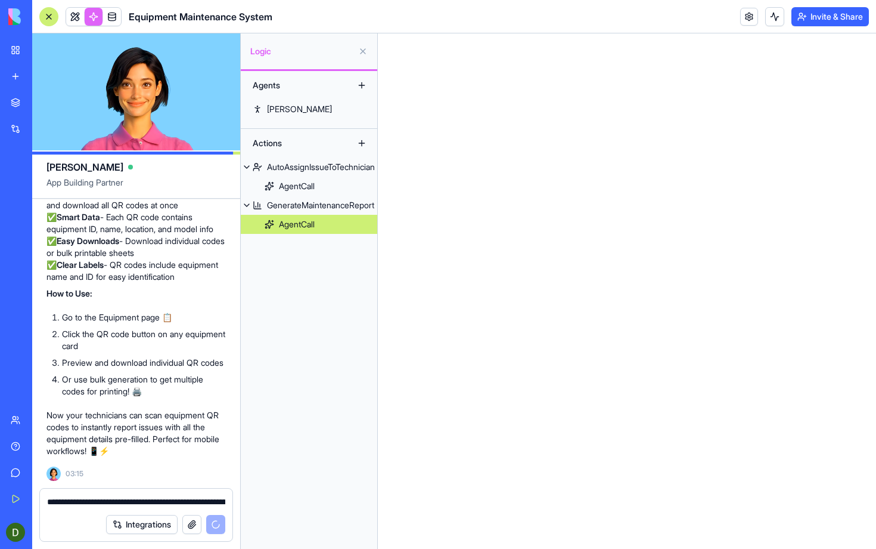
click at [79, 16] on span at bounding box center [74, 16] width 33 height 33
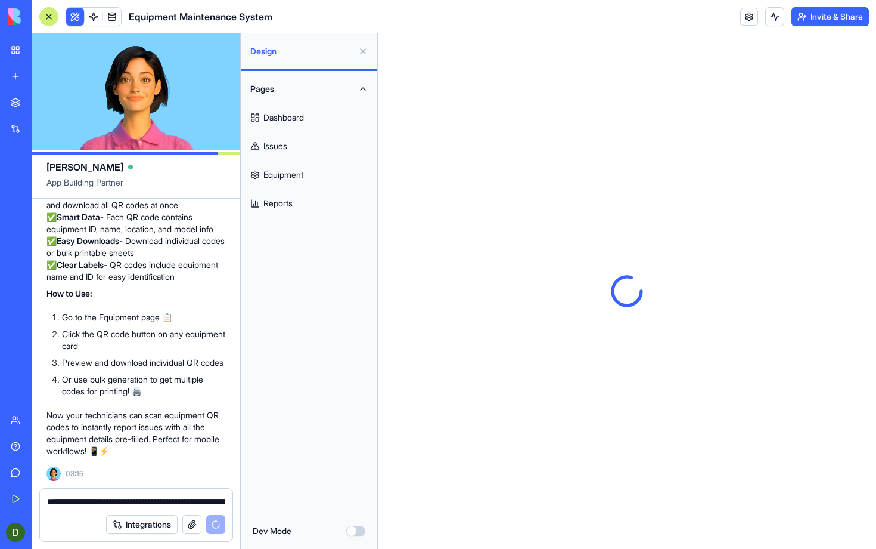
click at [343, 203] on link "Reports" at bounding box center [308, 203] width 129 height 29
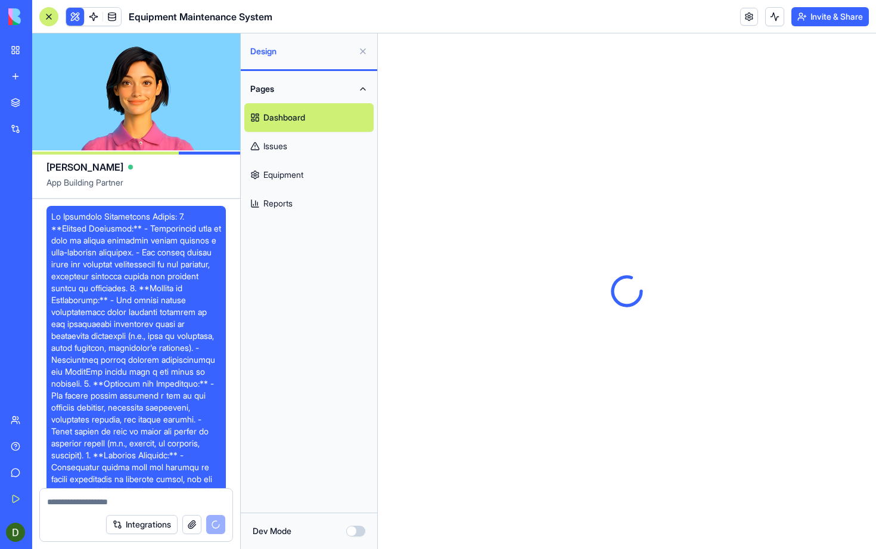
scroll to position [1876, 0]
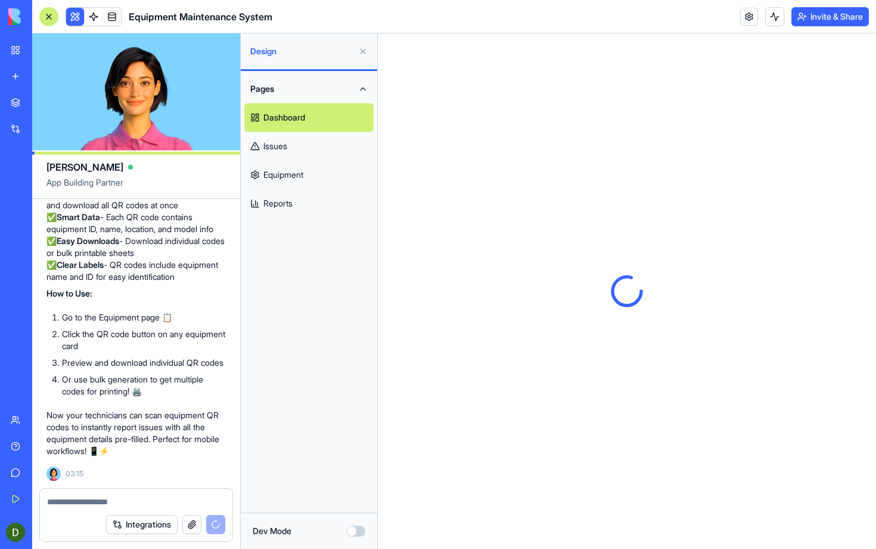
click at [51, 18] on div at bounding box center [48, 16] width 19 height 19
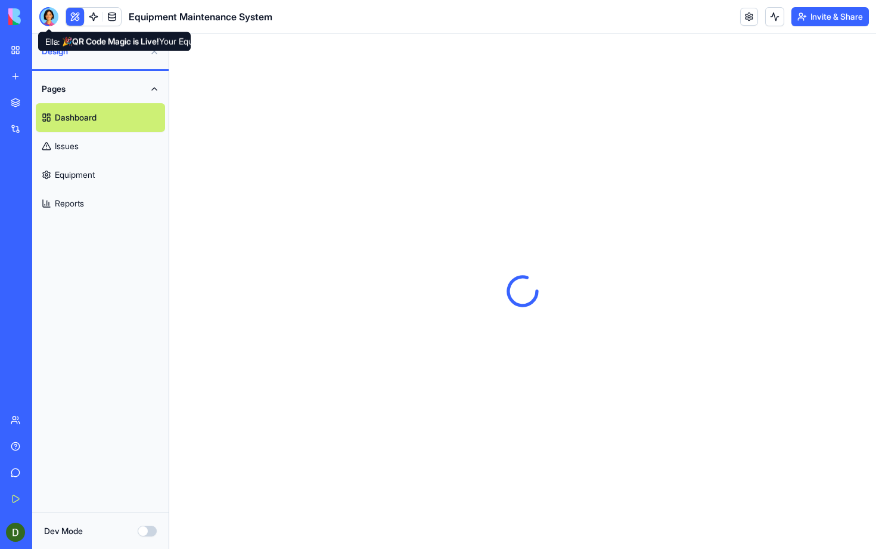
click at [47, 18] on div at bounding box center [48, 16] width 19 height 19
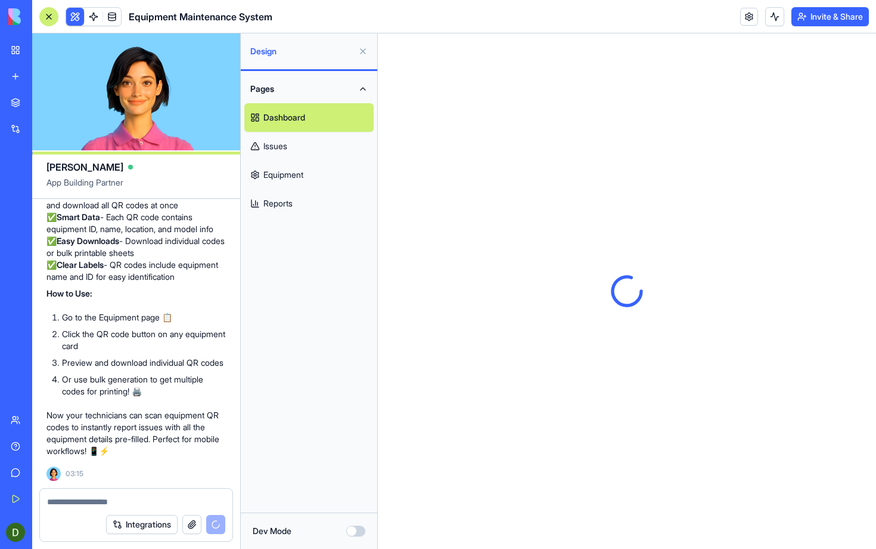
click at [489, 252] on div at bounding box center [627, 290] width 498 height 515
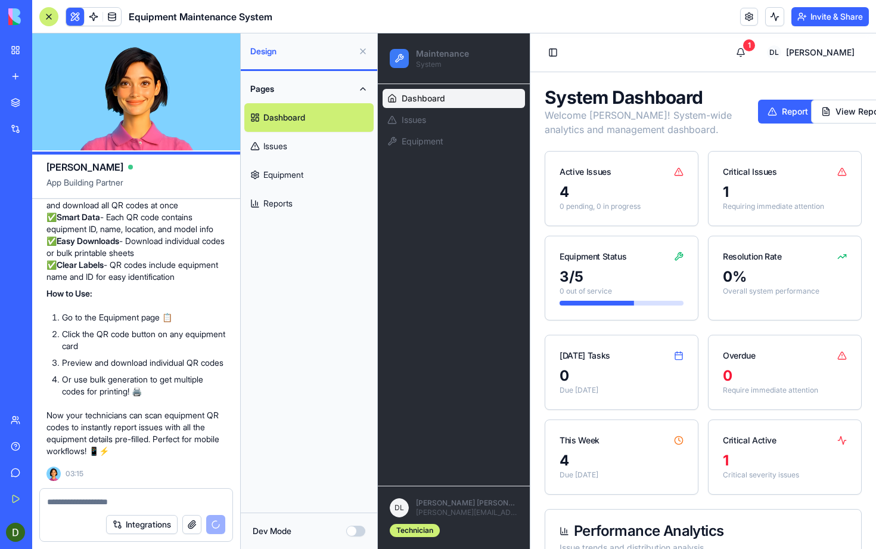
click at [360, 50] on button at bounding box center [363, 51] width 19 height 19
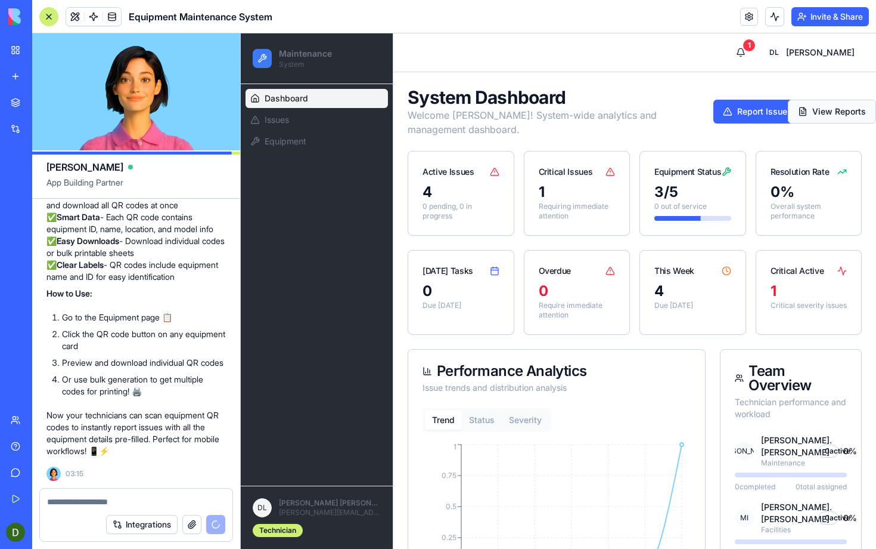
click at [795, 111] on button "View Reports" at bounding box center [832, 112] width 88 height 24
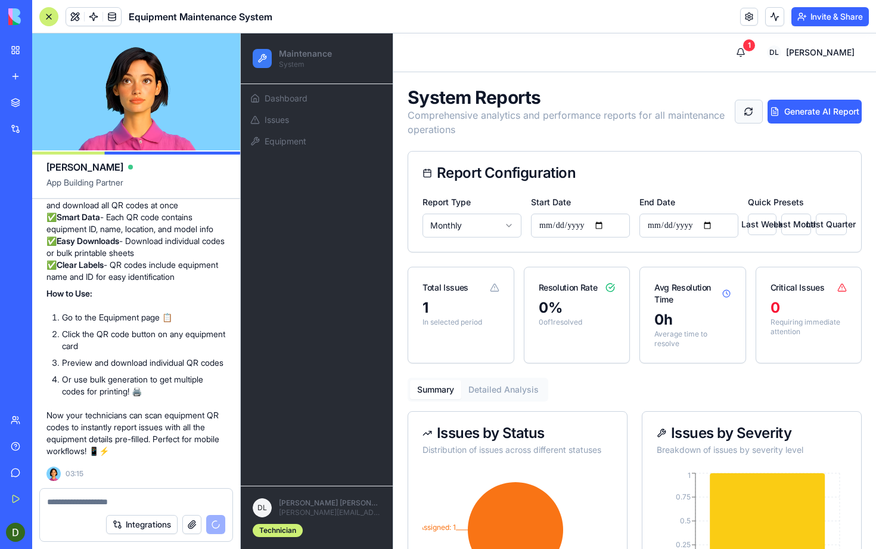
click at [743, 114] on button at bounding box center [749, 112] width 28 height 24
click at [744, 111] on button at bounding box center [749, 112] width 28 height 24
click at [828, 111] on button "Generate AI Report" at bounding box center [815, 112] width 94 height 24
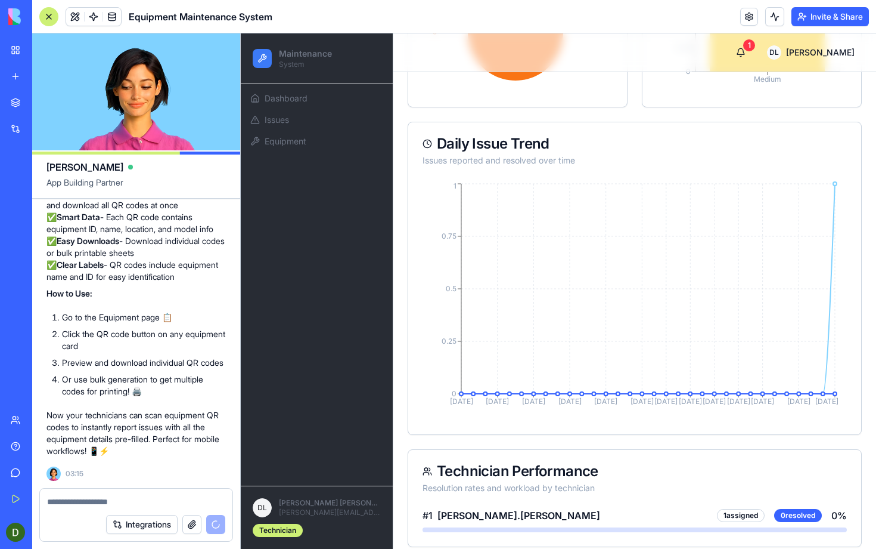
scroll to position [0, 0]
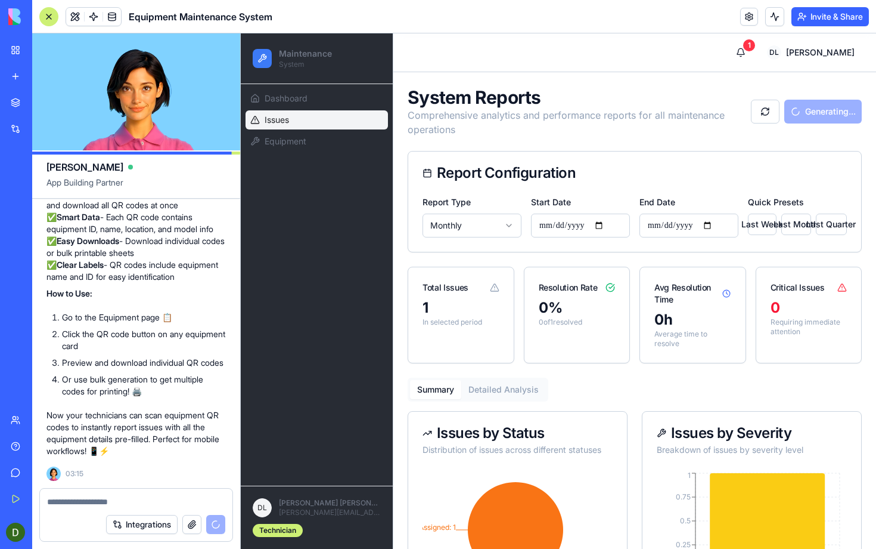
click at [318, 120] on link "Issues" at bounding box center [317, 119] width 142 height 19
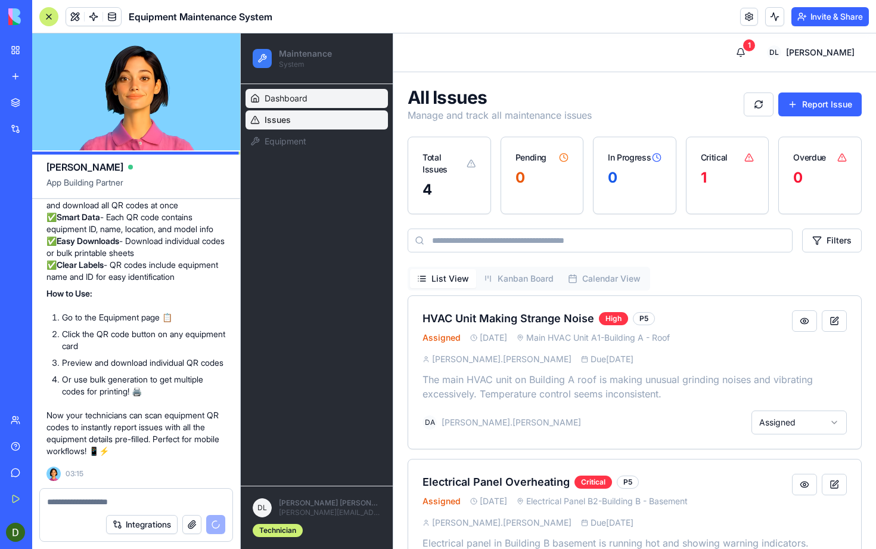
click at [315, 101] on link "Dashboard" at bounding box center [317, 98] width 142 height 19
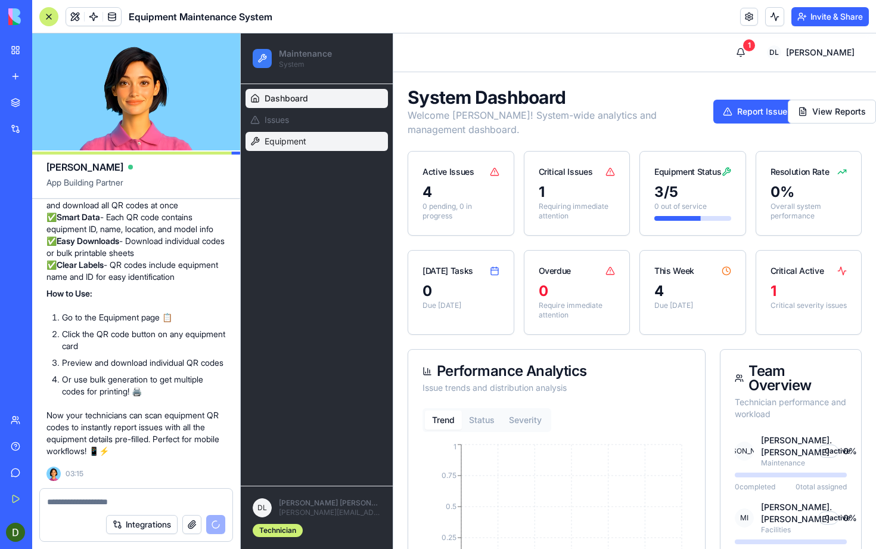
click at [322, 138] on link "Equipment" at bounding box center [317, 141] width 142 height 19
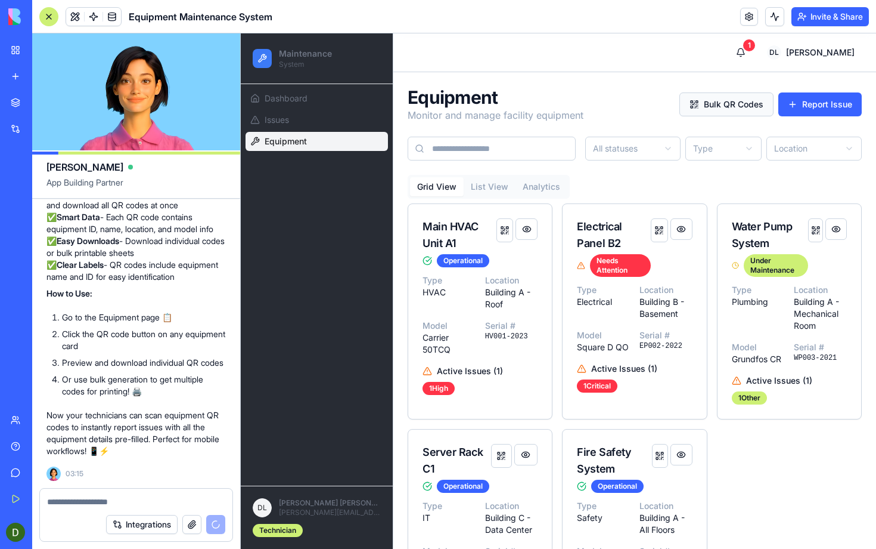
click at [746, 107] on button "Bulk QR Codes" at bounding box center [727, 104] width 94 height 24
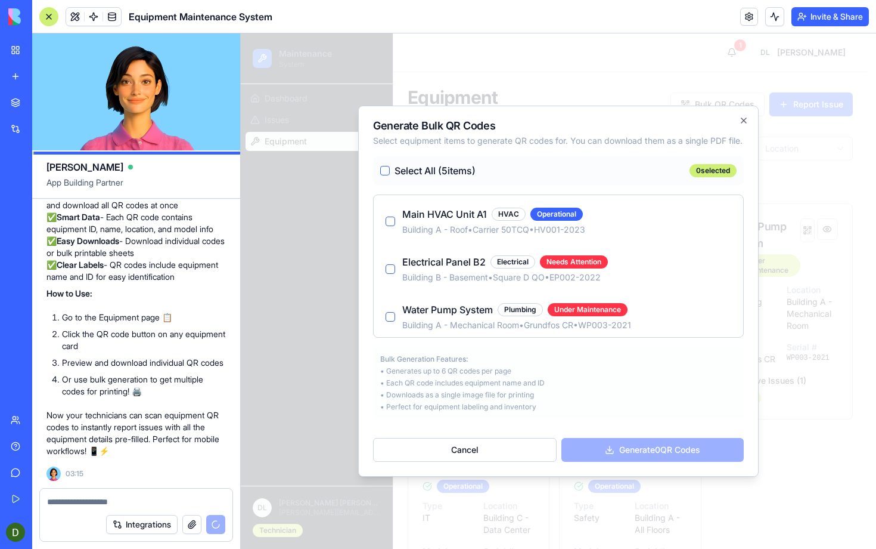
click at [385, 174] on button "Select All ( 5 items)" at bounding box center [385, 171] width 10 height 10
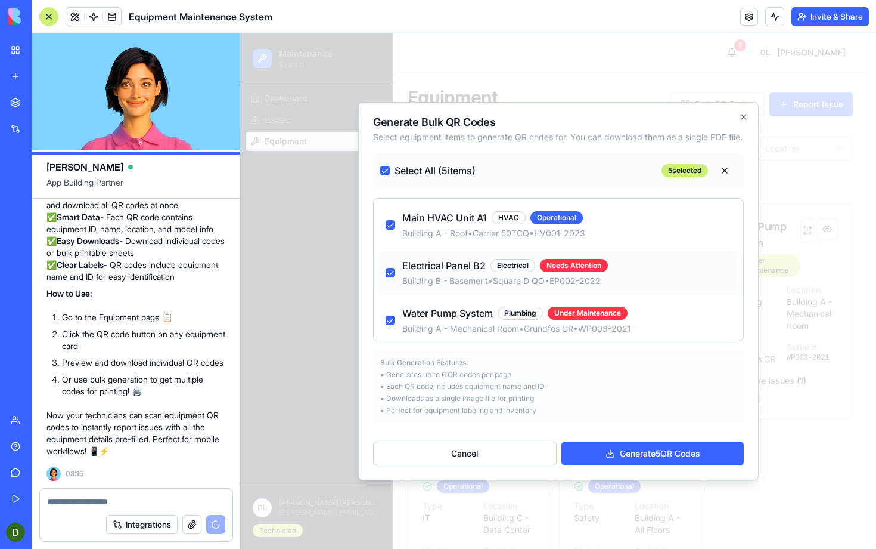
scroll to position [101, 0]
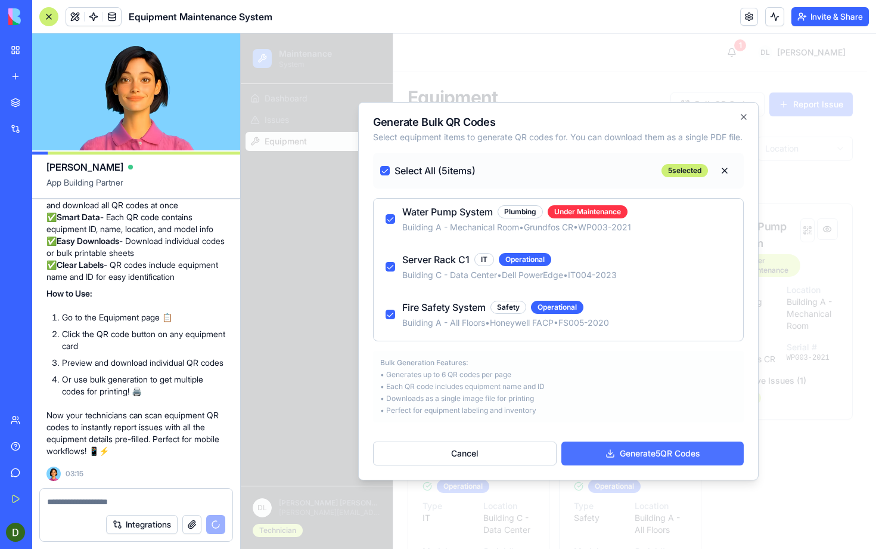
click at [645, 454] on button "Generate 5 QR Codes" at bounding box center [653, 453] width 182 height 24
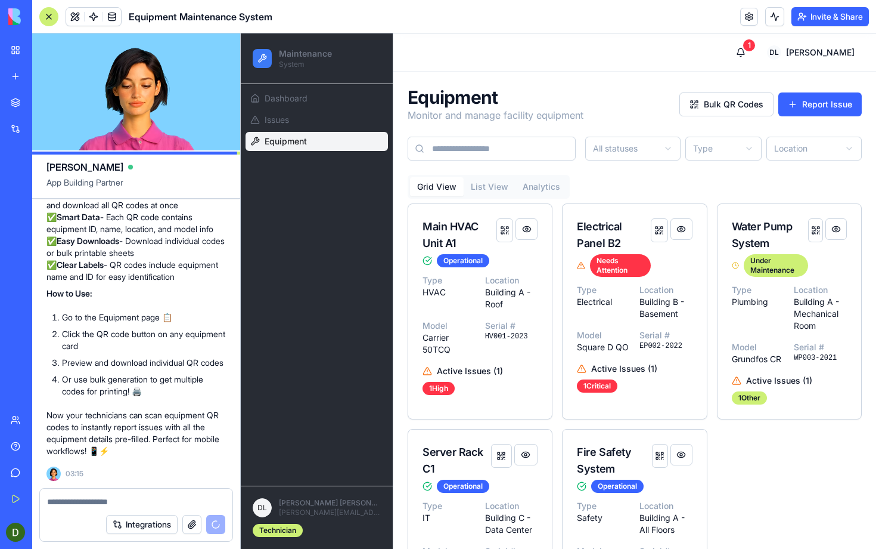
click at [91, 498] on textarea at bounding box center [136, 501] width 178 height 12
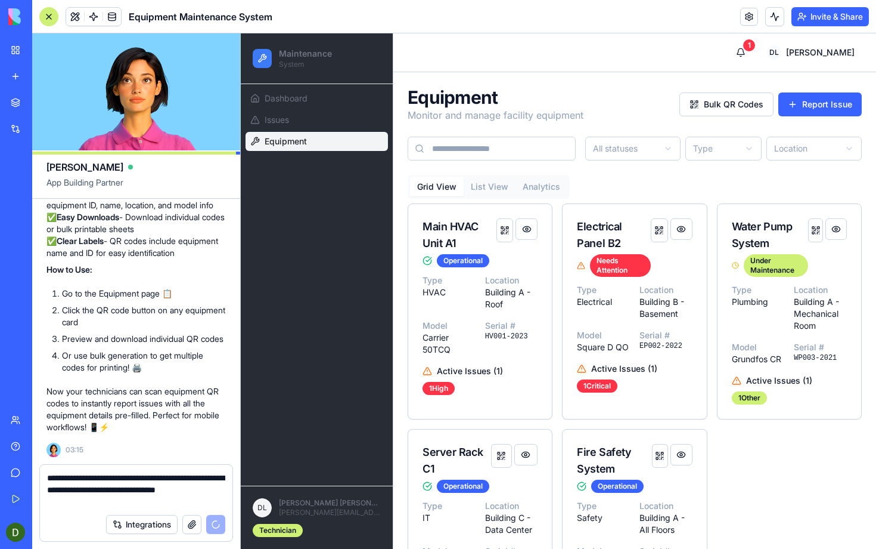
click at [194, 488] on textarea "**********" at bounding box center [136, 490] width 178 height 36
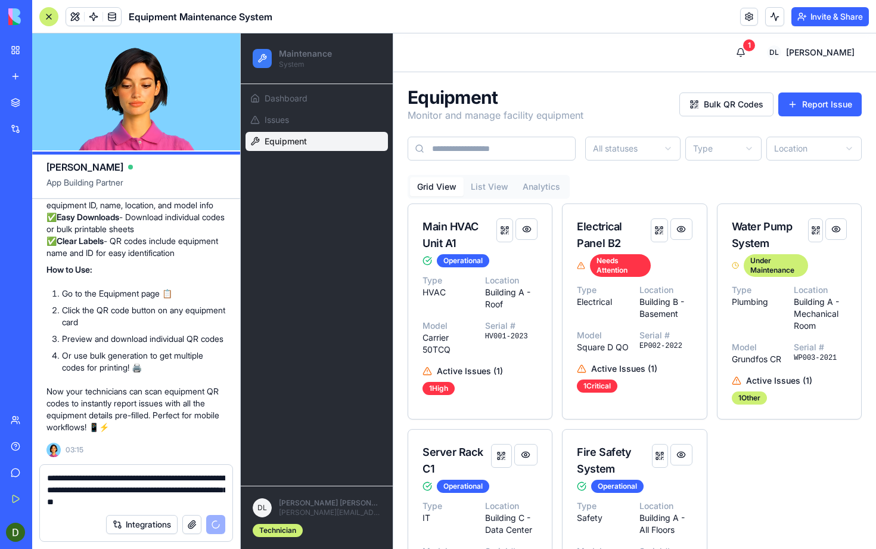
type textarea "**********"
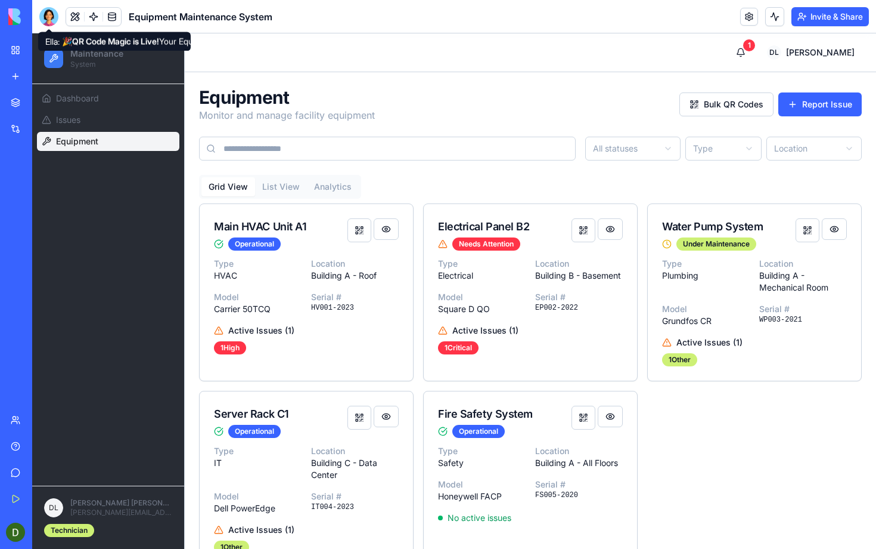
click at [48, 16] on div at bounding box center [48, 16] width 19 height 19
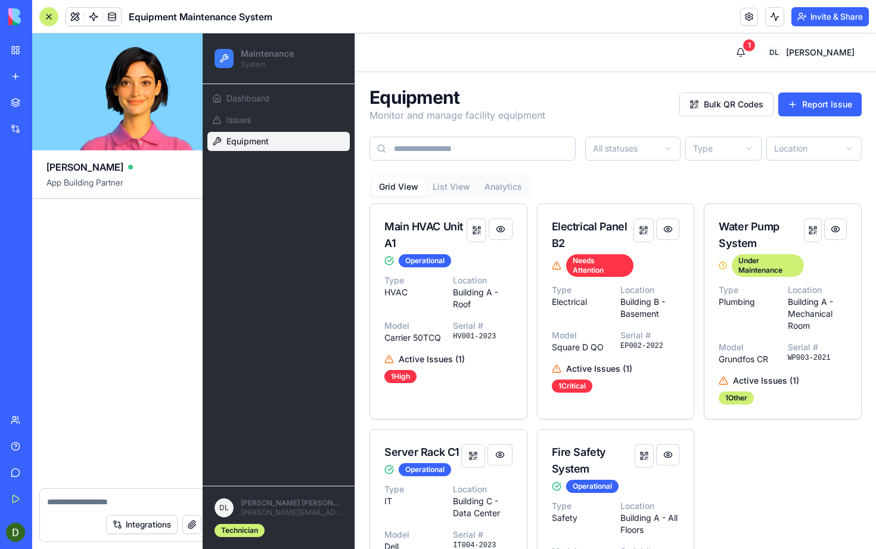
scroll to position [1843, 0]
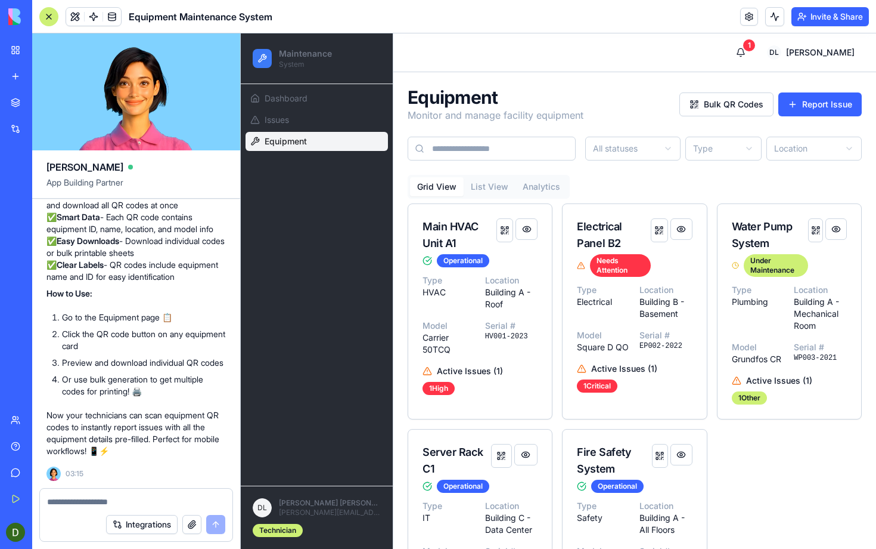
click at [125, 499] on textarea at bounding box center [136, 501] width 178 height 12
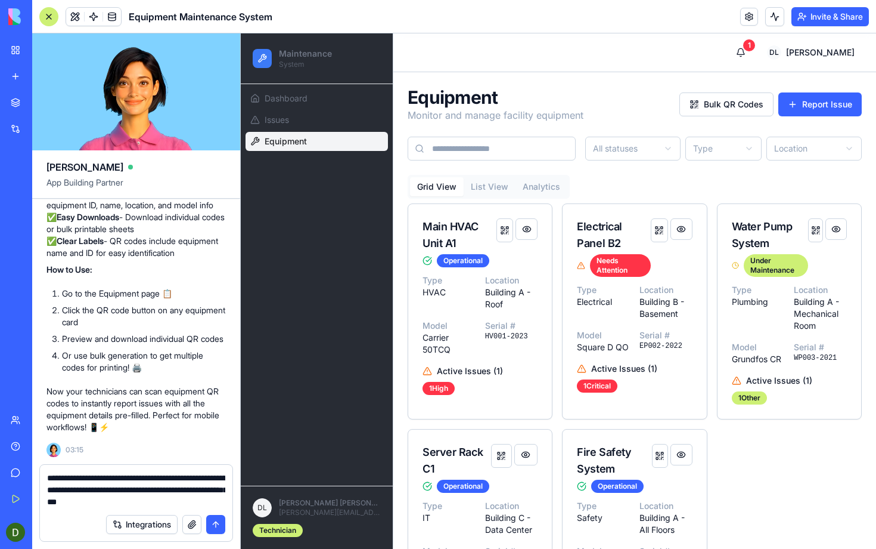
type textarea "**********"
click at [222, 523] on button "submit" at bounding box center [215, 524] width 19 height 19
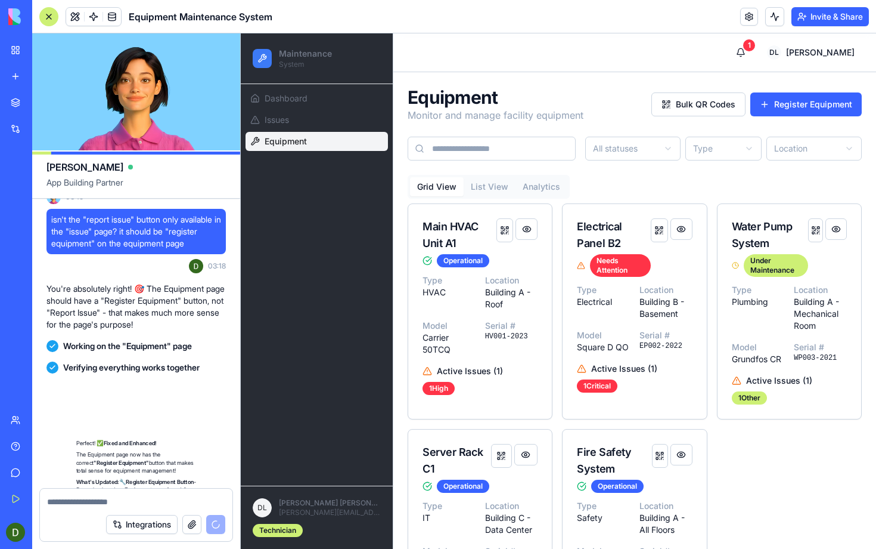
scroll to position [2399, 0]
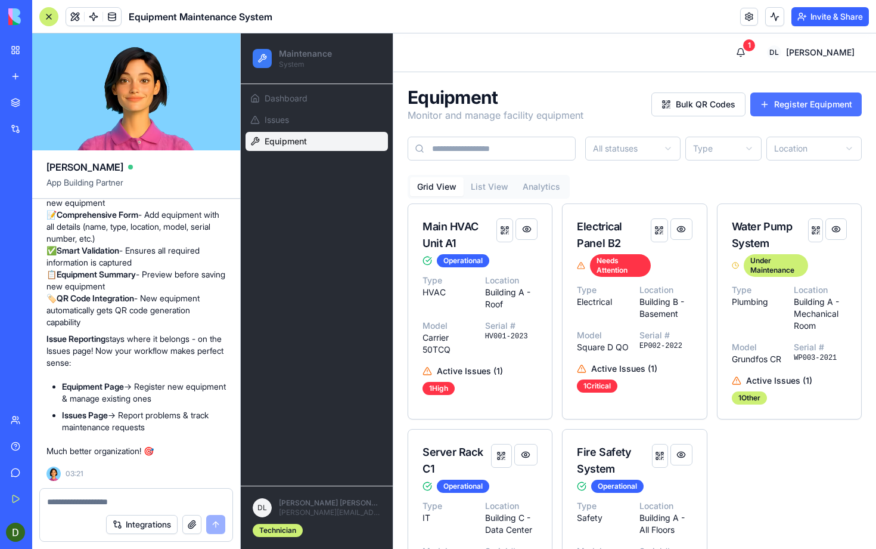
click at [775, 95] on button "Register Equipment" at bounding box center [806, 104] width 111 height 24
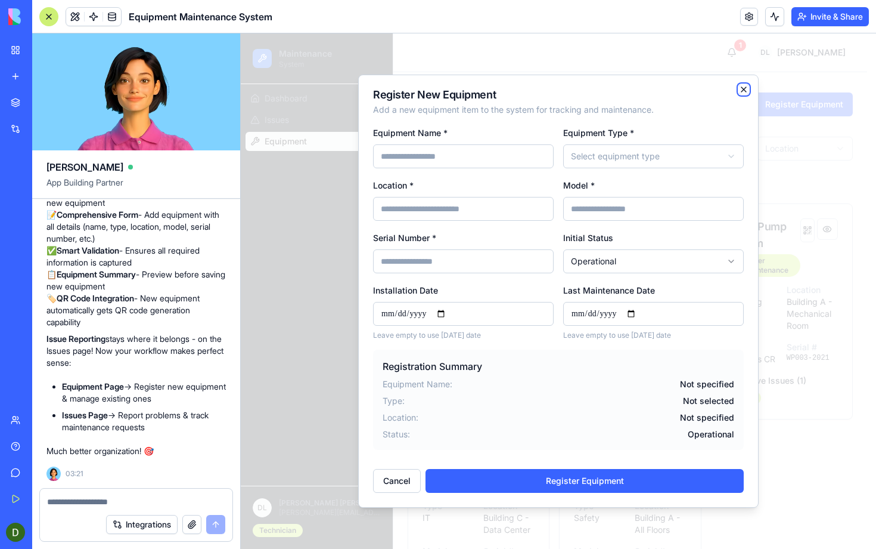
click at [743, 86] on icon "button" at bounding box center [744, 90] width 10 height 10
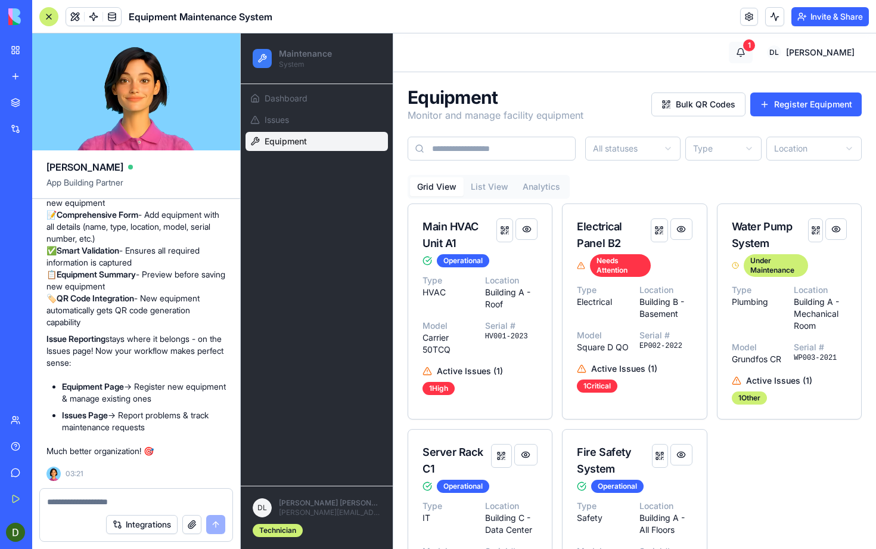
click at [753, 53] on button "1" at bounding box center [741, 52] width 24 height 21
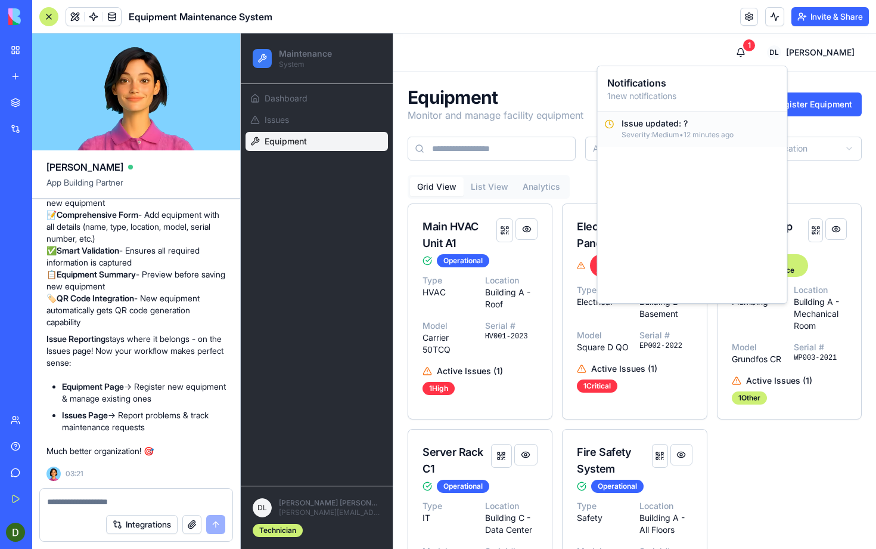
click at [738, 131] on p "Severity: Medium • 12 minutes ago" at bounding box center [701, 135] width 159 height 10
click at [628, 127] on p "Issue updated: ?" at bounding box center [701, 123] width 159 height 8
click at [753, 52] on button "1" at bounding box center [741, 52] width 24 height 21
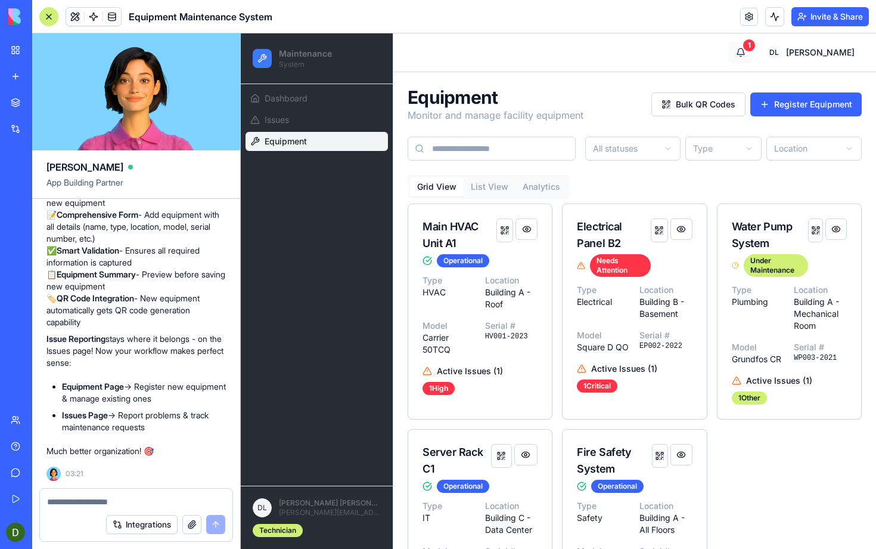
click at [753, 55] on button "1" at bounding box center [741, 52] width 24 height 21
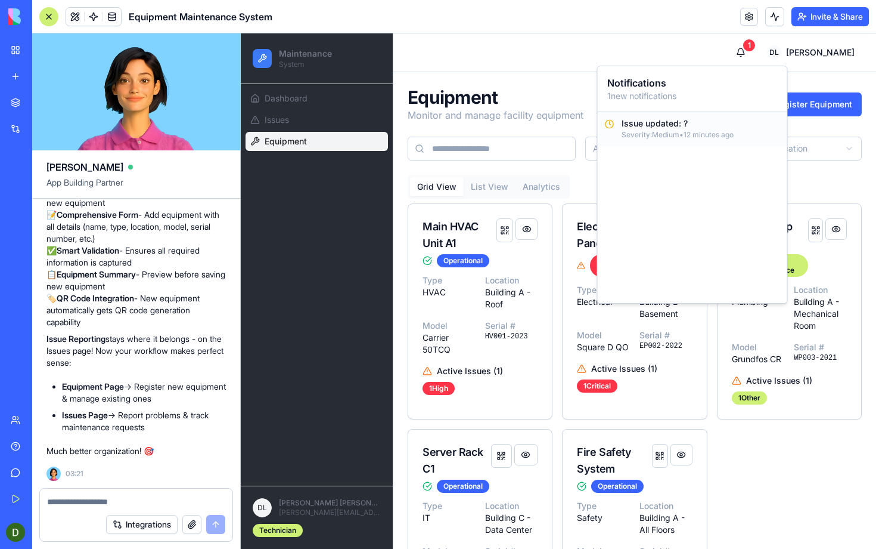
click at [693, 132] on p "Severity: Medium • 12 minutes ago" at bounding box center [701, 135] width 159 height 10
click at [742, 57] on div "Toggle Sidebar 1 DL Daniel" at bounding box center [635, 52] width 483 height 38
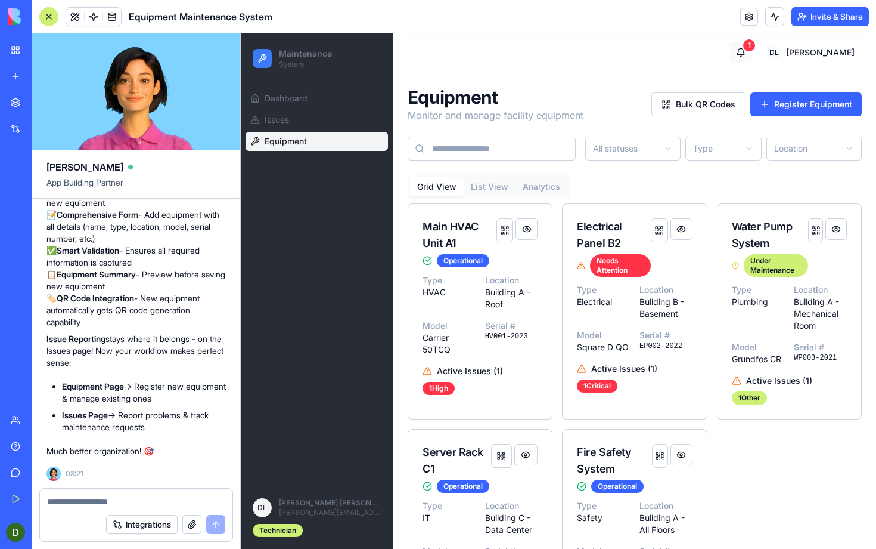
click at [753, 49] on button "1" at bounding box center [741, 52] width 24 height 21
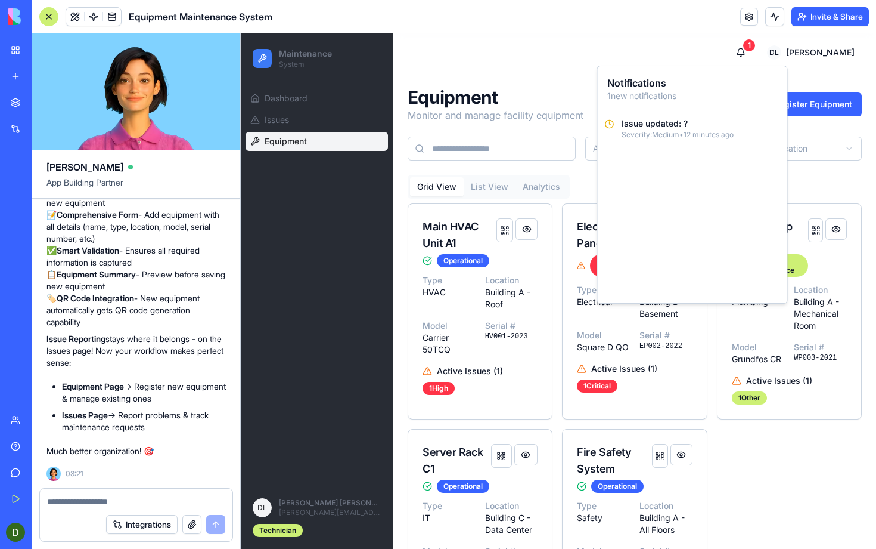
click at [145, 498] on textarea at bounding box center [136, 501] width 178 height 12
click at [374, 122] on link "Issues" at bounding box center [317, 119] width 142 height 19
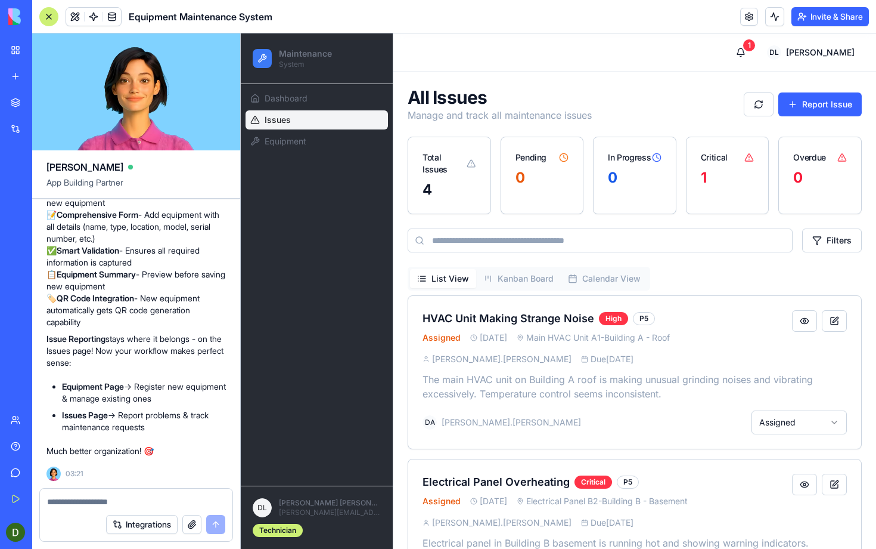
click at [649, 181] on div "0" at bounding box center [635, 177] width 54 height 19
click at [720, 173] on div "1" at bounding box center [728, 177] width 54 height 19
click at [251, 510] on div "DL Daniel Lee daniel.lee@iss.nthu.edu.tw Technician" at bounding box center [317, 517] width 142 height 53
drag, startPoint x: 288, startPoint y: 502, endPoint x: 343, endPoint y: 514, distance: 56.7
click at [343, 515] on div "[PERSON_NAME] [PERSON_NAME][EMAIL_ADDRESS][PERSON_NAME][DOMAIN_NAME]" at bounding box center [330, 507] width 102 height 19
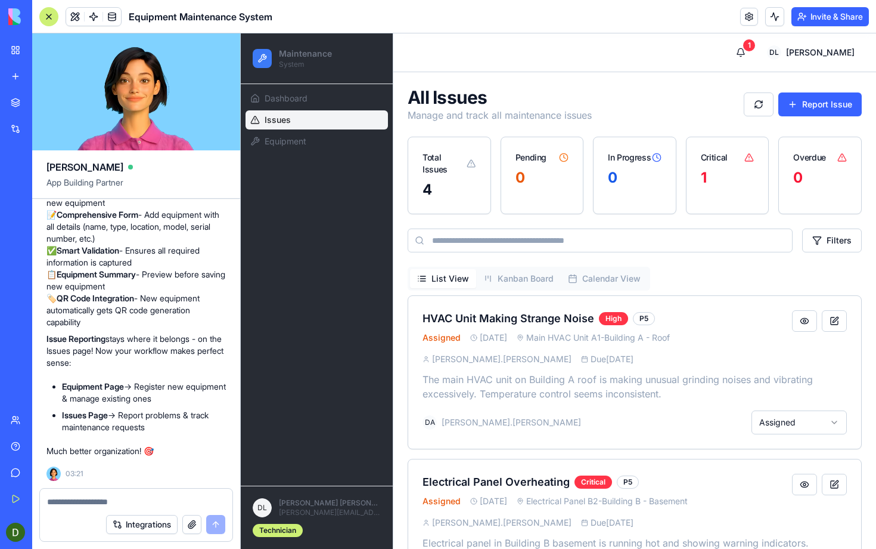
click at [352, 513] on p "[PERSON_NAME][EMAIL_ADDRESS][PERSON_NAME][DOMAIN_NAME]" at bounding box center [330, 512] width 102 height 10
click at [262, 528] on div "Technician" at bounding box center [278, 529] width 50 height 13
click at [343, 141] on link "Equipment" at bounding box center [317, 141] width 142 height 19
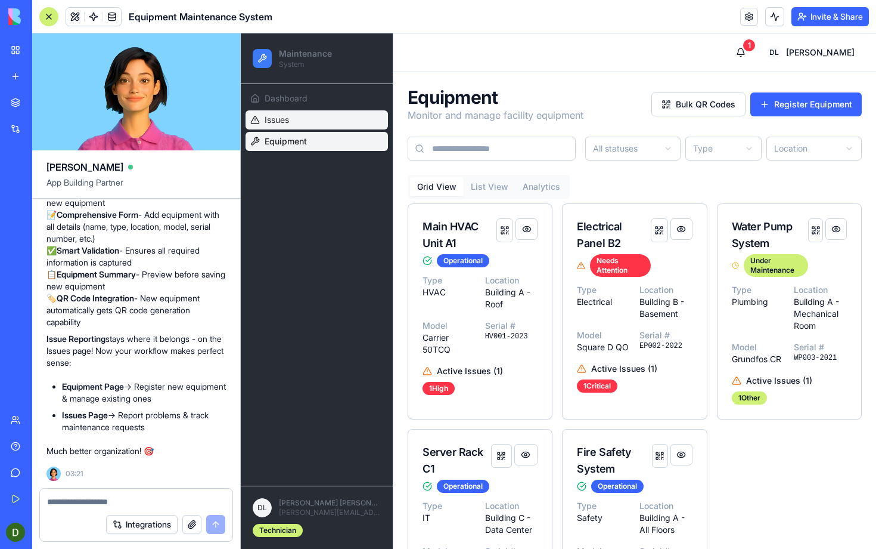
click at [357, 111] on link "Issues" at bounding box center [317, 119] width 142 height 19
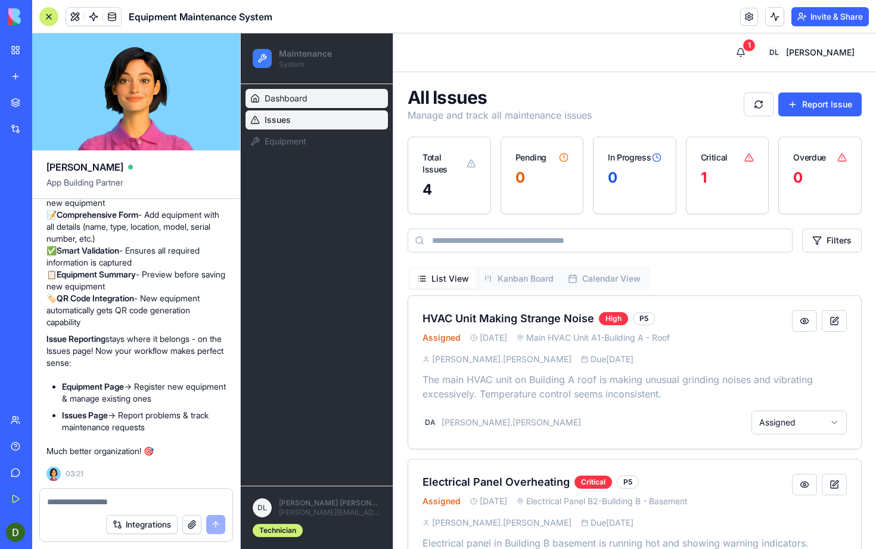
click at [365, 94] on link "Dashboard" at bounding box center [317, 98] width 142 height 19
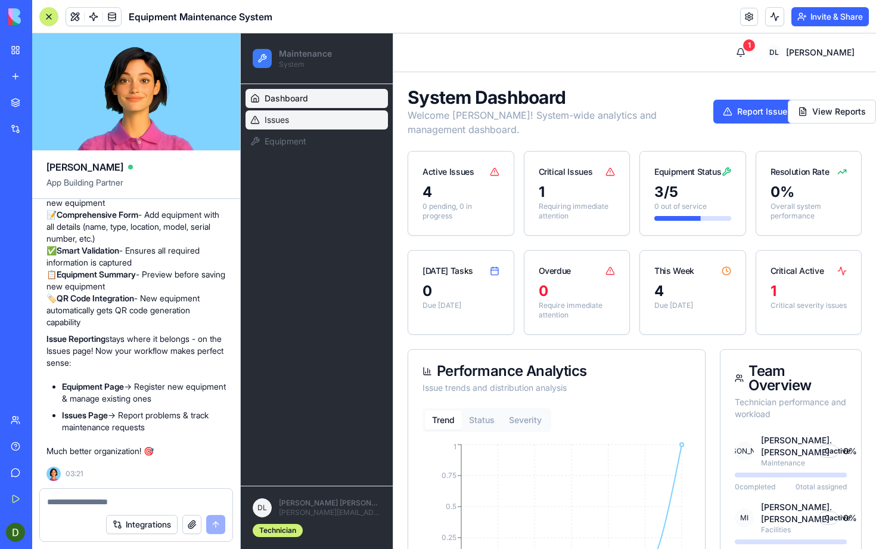
click at [370, 121] on link "Issues" at bounding box center [317, 119] width 142 height 19
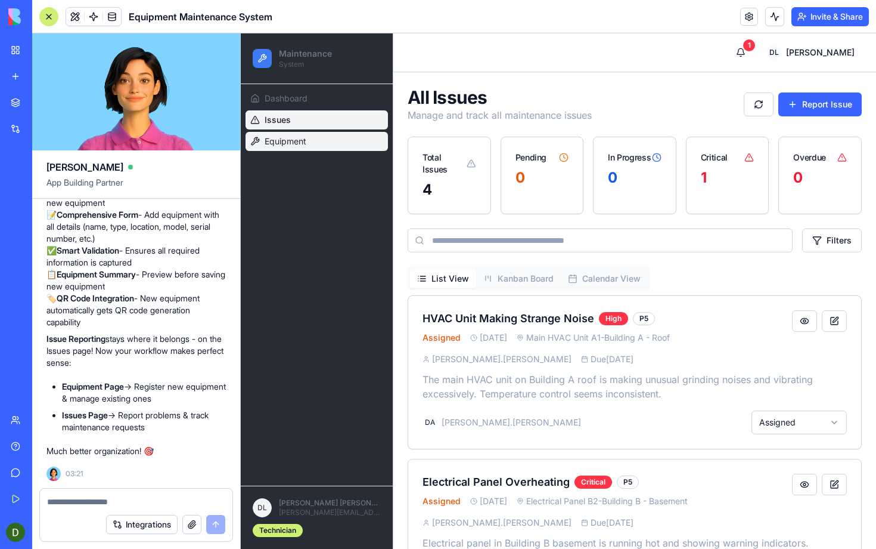
click at [371, 137] on link "Equipment" at bounding box center [317, 141] width 142 height 19
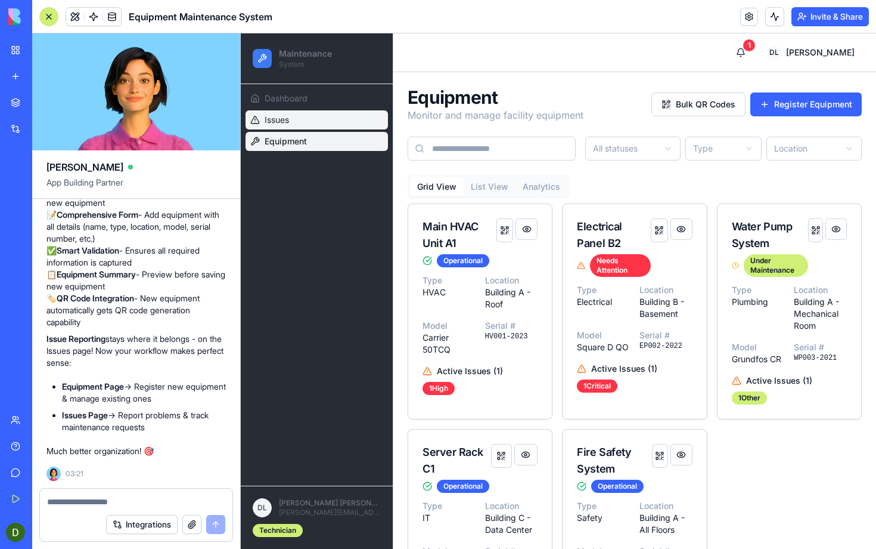
click at [373, 114] on link "Issues" at bounding box center [317, 119] width 142 height 19
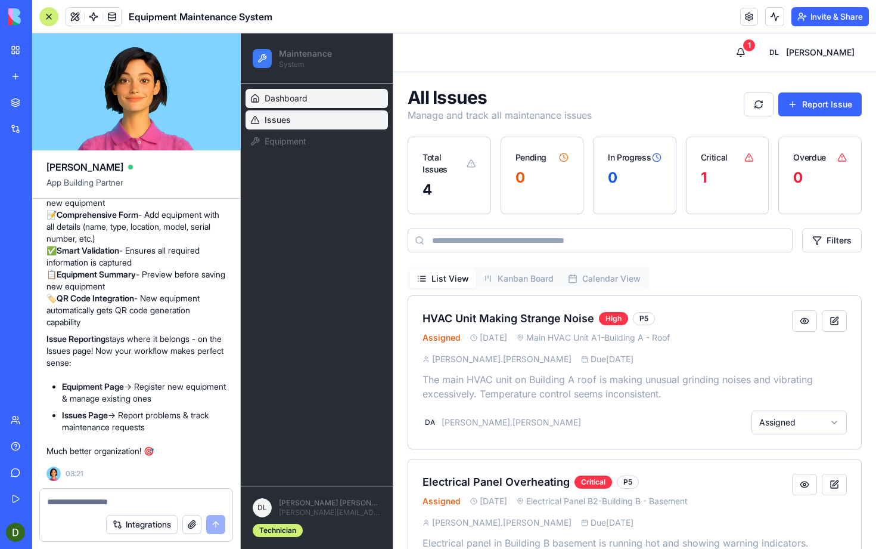
click at [372, 98] on link "Dashboard" at bounding box center [317, 98] width 142 height 19
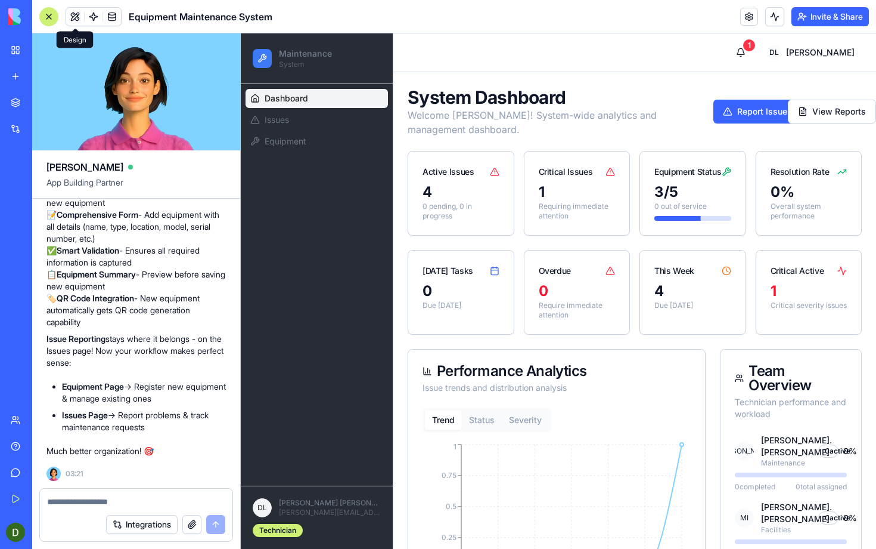
click at [76, 18] on span at bounding box center [74, 16] width 33 height 33
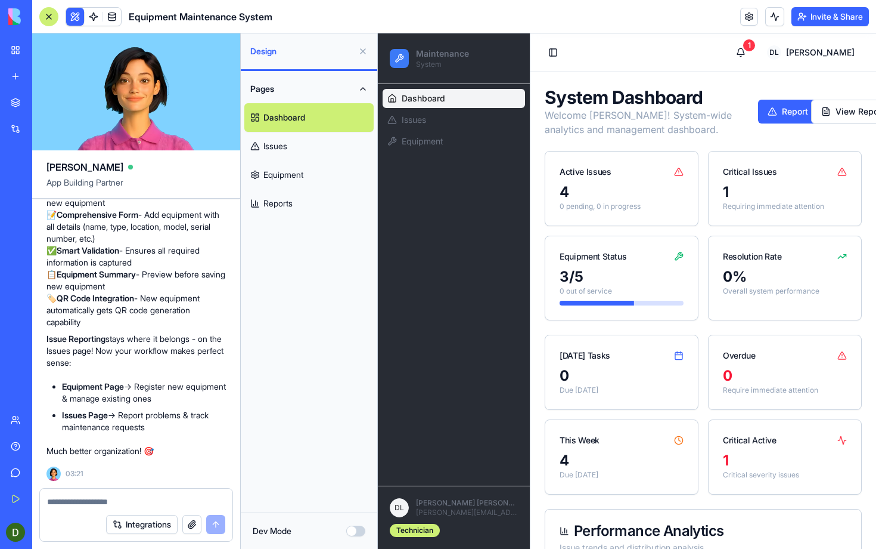
click at [292, 204] on link "Reports" at bounding box center [308, 203] width 129 height 29
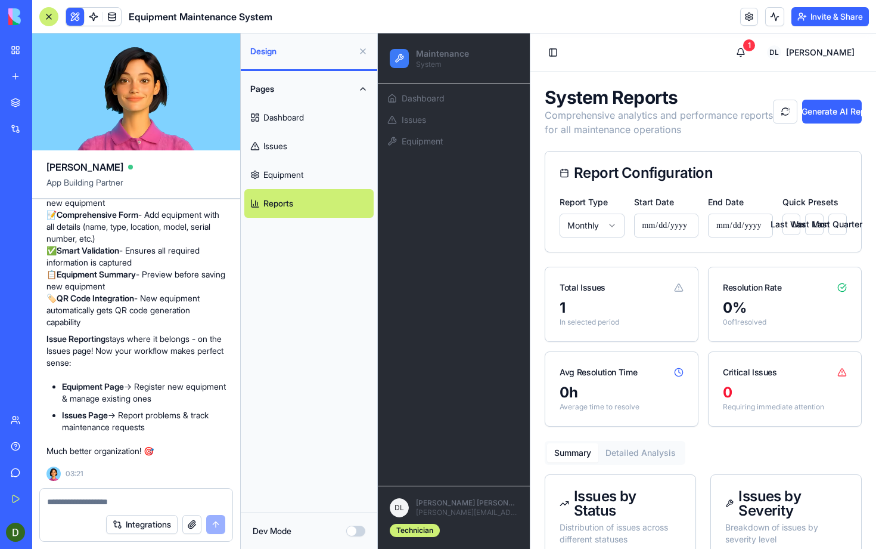
click at [54, 18] on div at bounding box center [48, 16] width 19 height 19
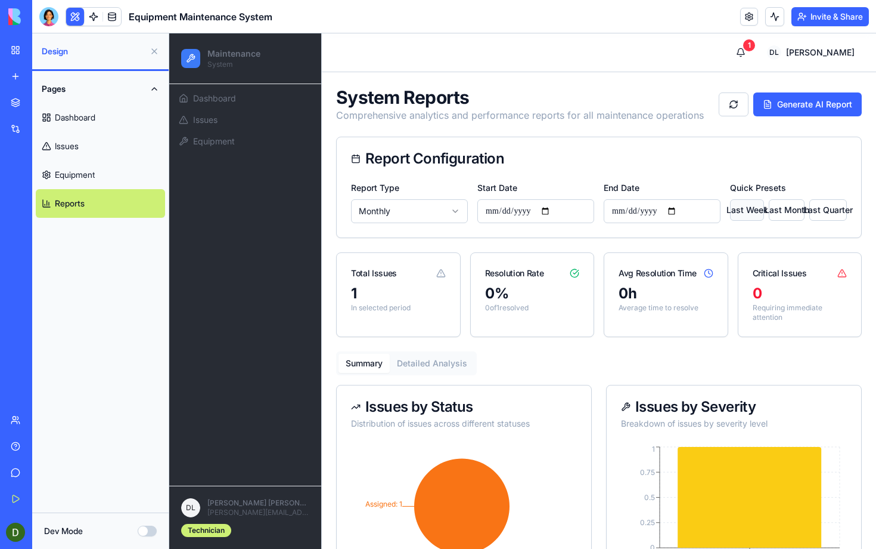
click at [736, 212] on button "Last Week" at bounding box center [747, 209] width 34 height 21
click at [776, 210] on button "Last Month" at bounding box center [787, 209] width 36 height 21
click at [810, 210] on button "Last Quarter" at bounding box center [829, 209] width 38 height 21
type input "**********"
click at [60, 170] on link "Equipment" at bounding box center [100, 174] width 129 height 29
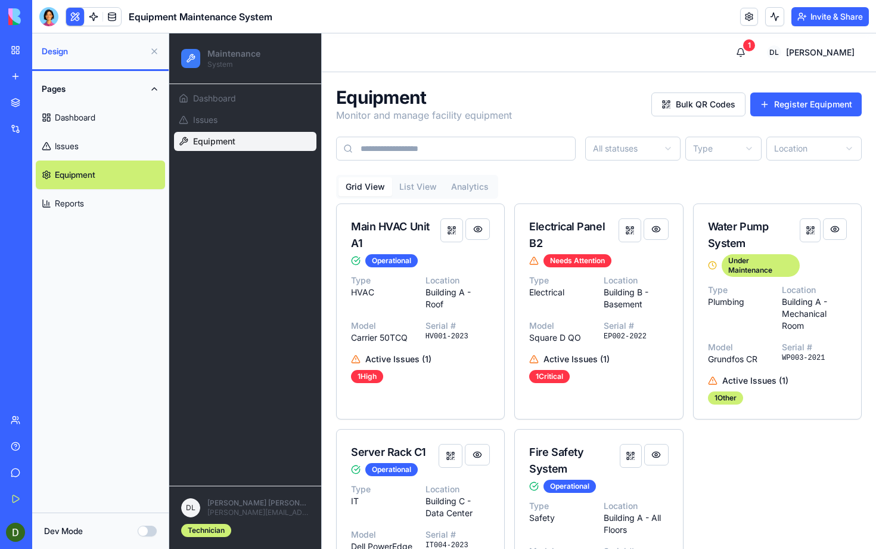
click at [108, 142] on link "Issues" at bounding box center [100, 146] width 129 height 29
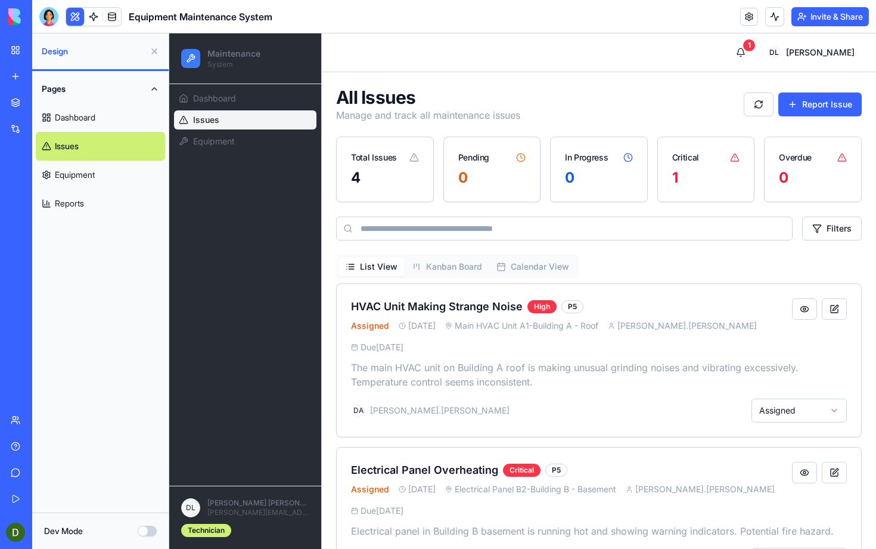
click at [114, 122] on link "Dashboard" at bounding box center [100, 117] width 129 height 29
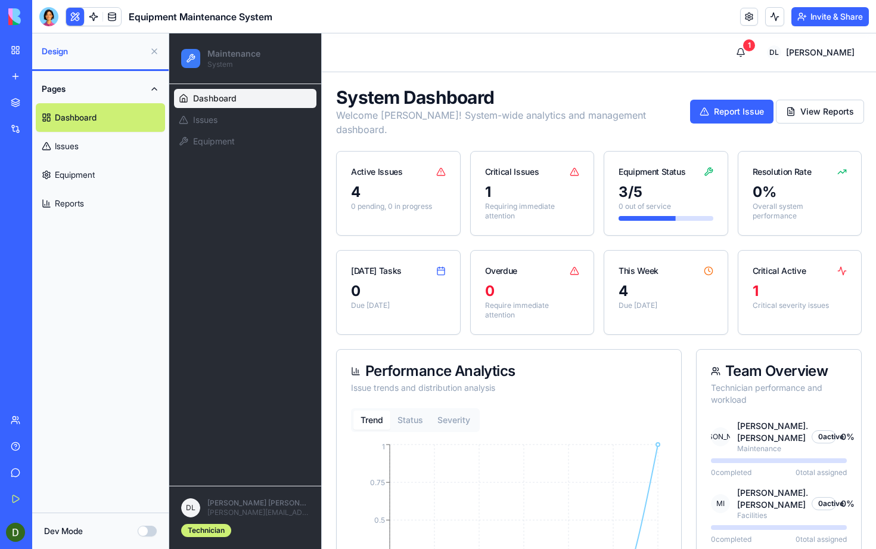
click at [122, 89] on button "Pages" at bounding box center [100, 89] width 129 height 29
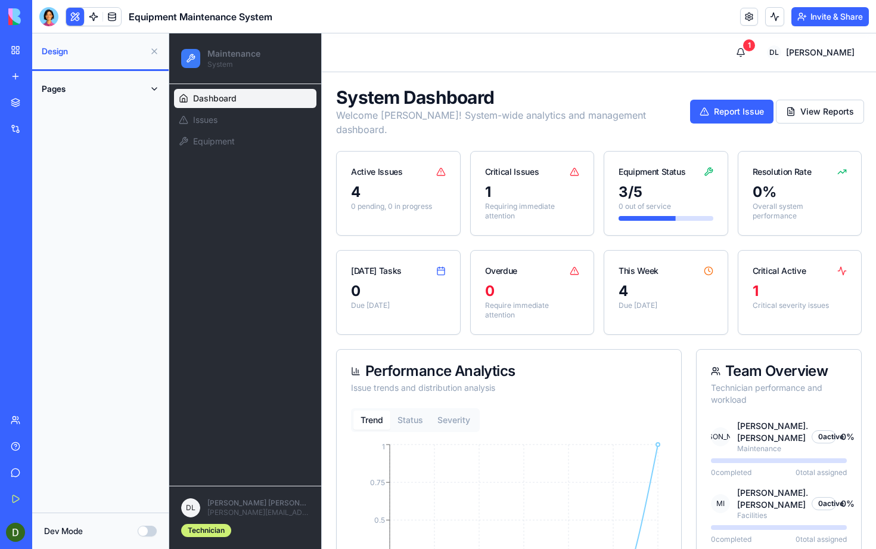
click at [131, 88] on button "Pages" at bounding box center [100, 89] width 129 height 29
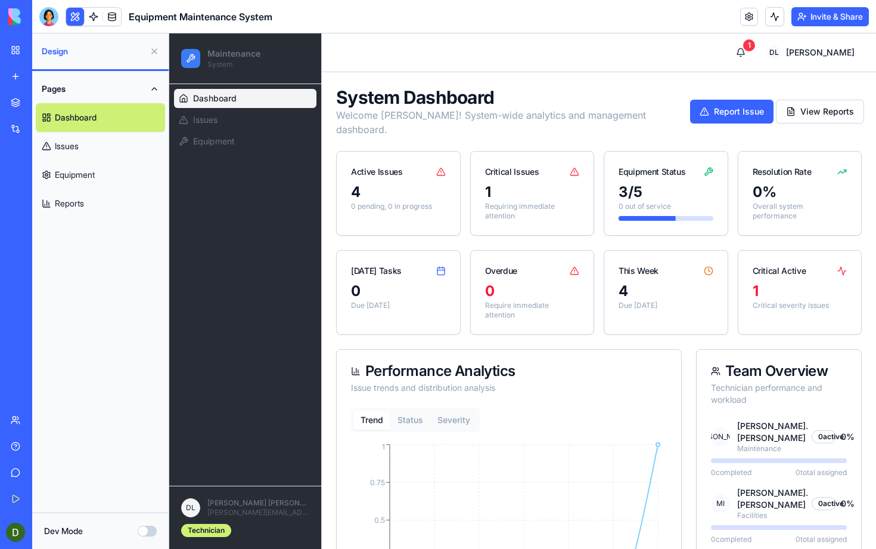
click at [98, 144] on link "Issues" at bounding box center [100, 146] width 129 height 29
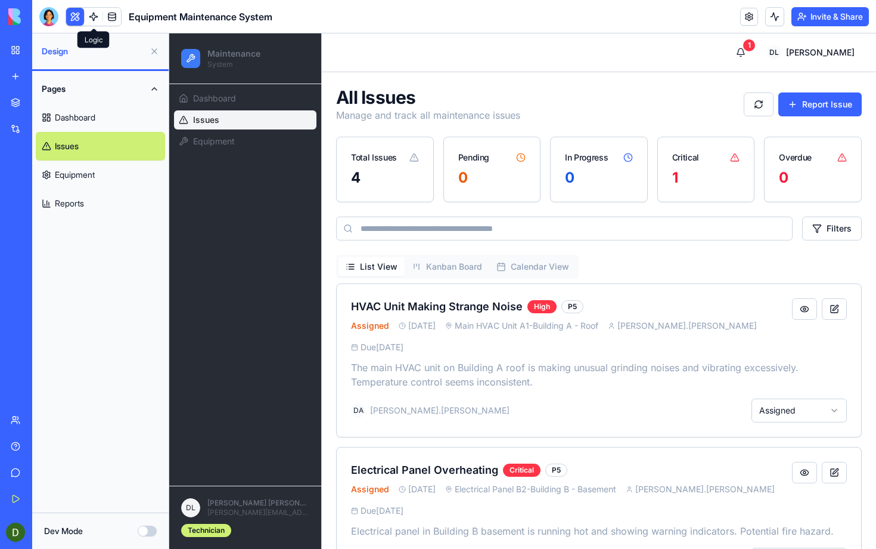
click at [96, 10] on link at bounding box center [94, 17] width 18 height 18
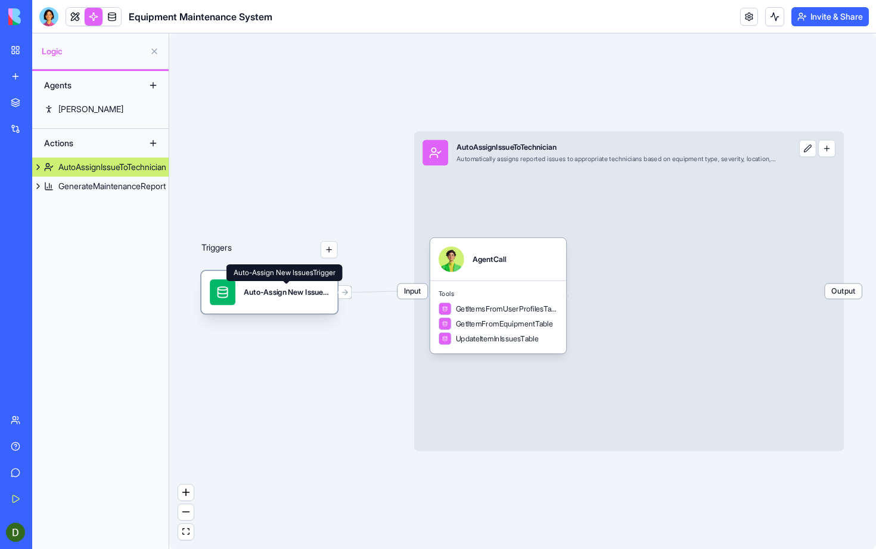
click at [264, 292] on div "Auto-Assign New IssuesTrigger" at bounding box center [286, 292] width 85 height 11
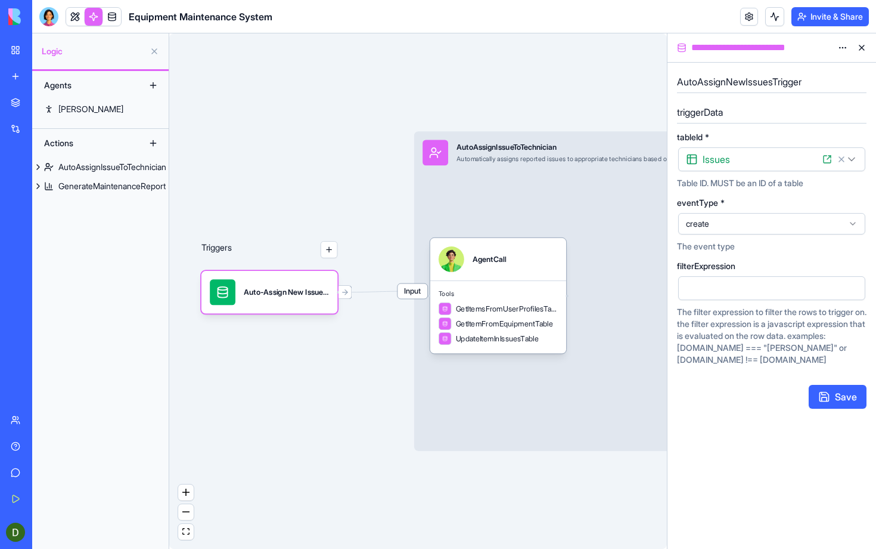
click at [750, 231] on div "create" at bounding box center [771, 223] width 187 height 21
click at [758, 228] on span "create" at bounding box center [764, 224] width 157 height 12
click at [523, 298] on div "Tools GetItemsFromUserProfilesTable GetItemFromEquipmentTable UpdateItemInIssue…" at bounding box center [498, 316] width 136 height 73
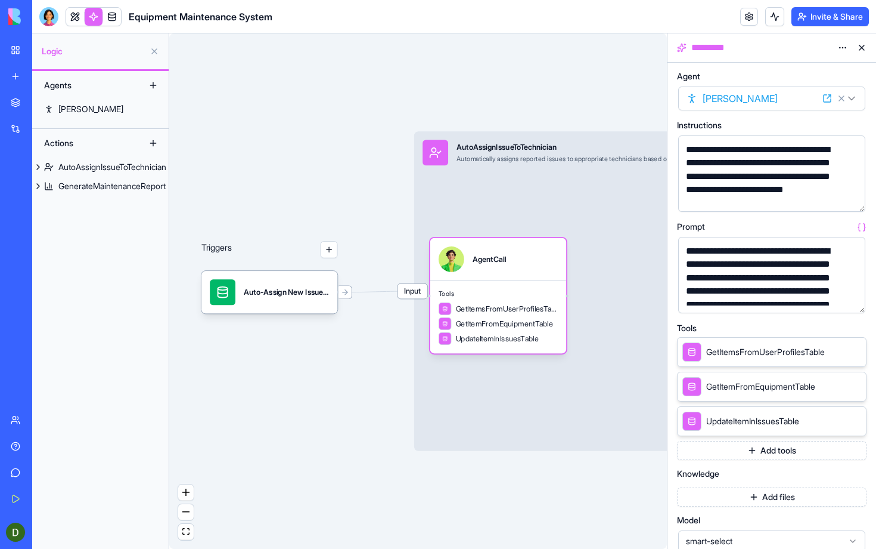
click at [757, 99] on html "**********" at bounding box center [438, 274] width 876 height 549
click at [824, 98] on html "**********" at bounding box center [438, 274] width 876 height 549
click at [829, 98] on icon at bounding box center [828, 99] width 10 height 10
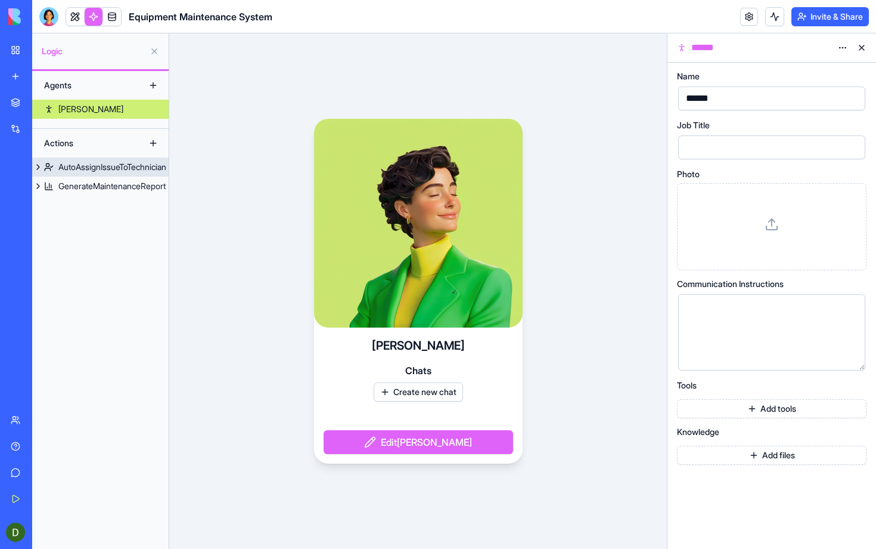
click at [98, 172] on div "AutoAssignIssueToTechnician" at bounding box center [112, 167] width 108 height 12
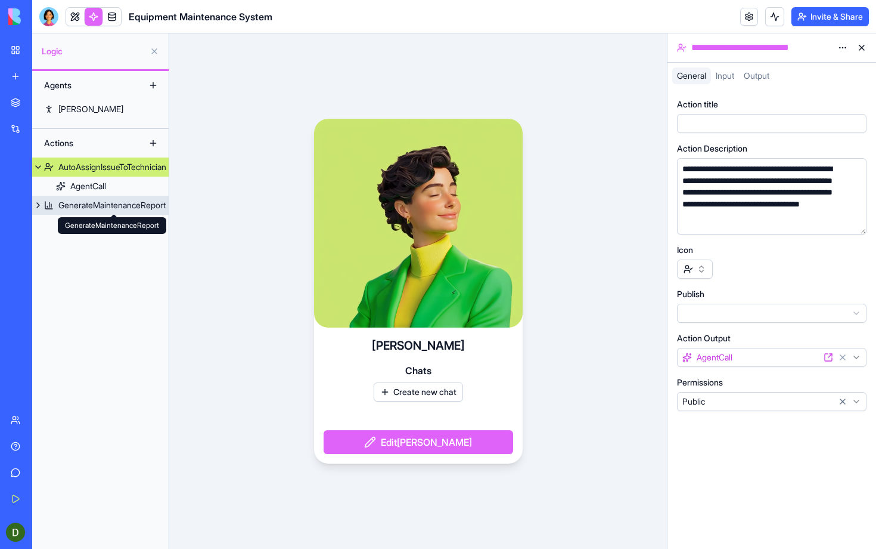
click at [96, 207] on div "GenerateMaintenanceReport" at bounding box center [111, 205] width 107 height 12
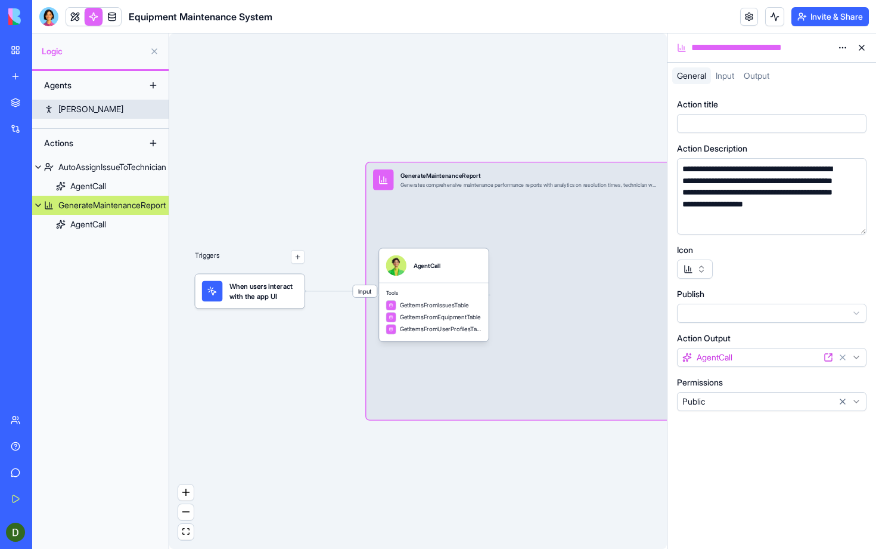
click at [102, 111] on link "[PERSON_NAME]" at bounding box center [100, 109] width 137 height 19
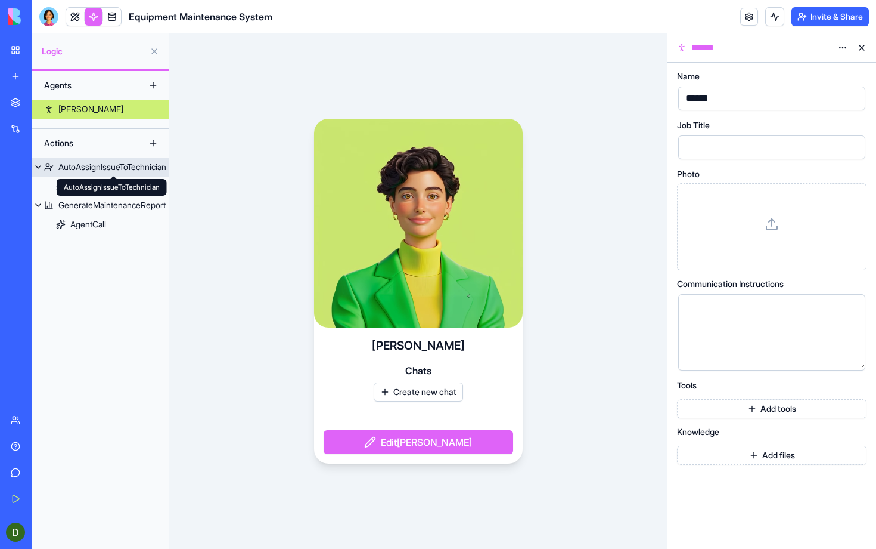
click at [104, 177] on link "AgentCall" at bounding box center [100, 185] width 137 height 19
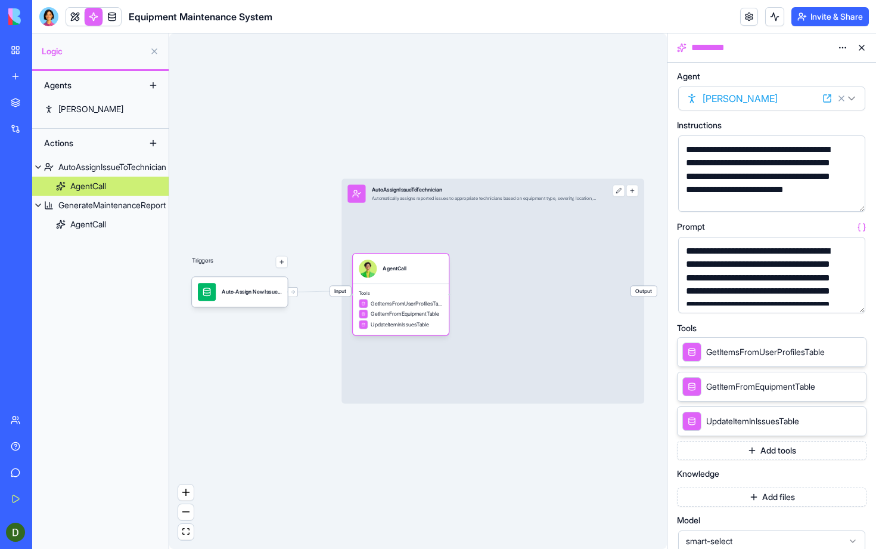
click at [854, 99] on html "**********" at bounding box center [438, 274] width 876 height 549
click at [788, 79] on html "**********" at bounding box center [438, 274] width 876 height 549
click at [773, 168] on div "**********" at bounding box center [762, 176] width 159 height 67
click at [794, 185] on div "**********" at bounding box center [762, 176] width 159 height 67
click at [853, 201] on button "button" at bounding box center [853, 199] width 19 height 19
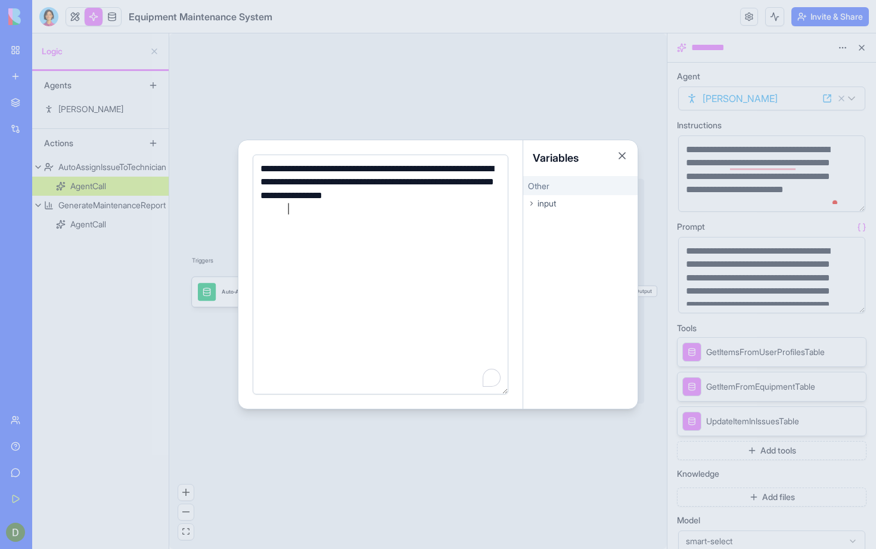
click at [656, 99] on div at bounding box center [438, 274] width 876 height 549
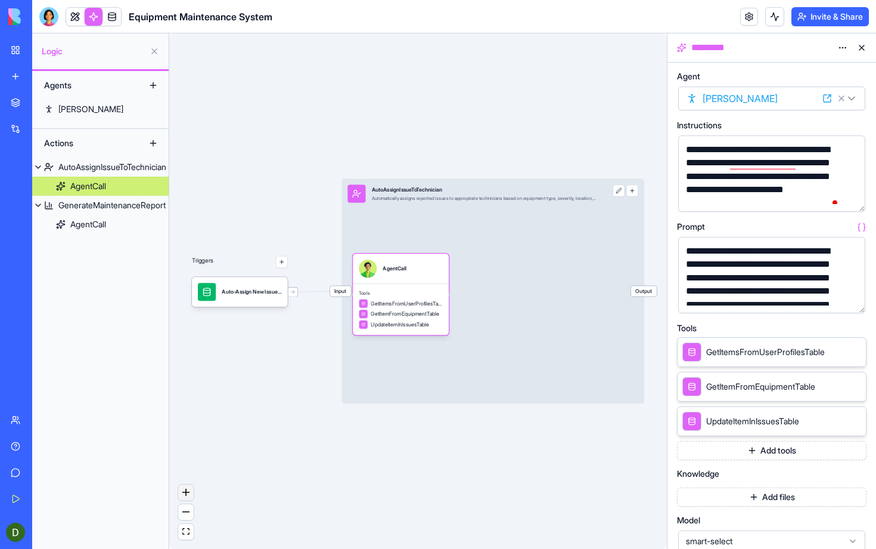
click at [184, 490] on icon "zoom in" at bounding box center [185, 491] width 7 height 7
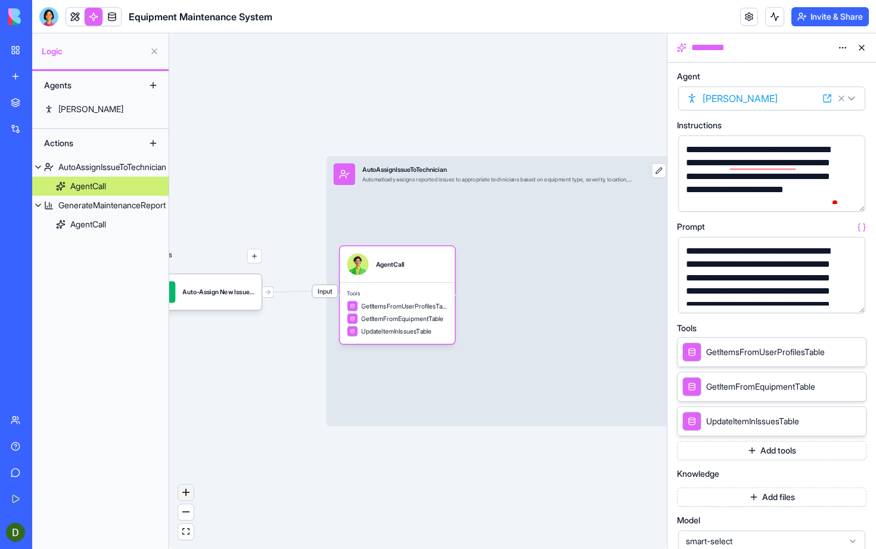
click at [184, 490] on icon "zoom in" at bounding box center [185, 491] width 7 height 7
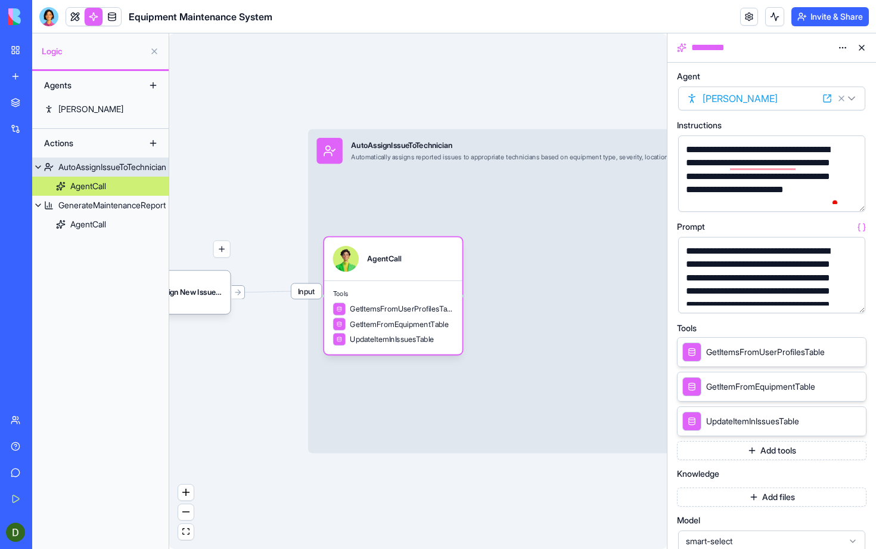
drag, startPoint x: 238, startPoint y: 425, endPoint x: 350, endPoint y: 429, distance: 112.1
click at [350, 429] on div "Triggers Auto-Assign New IssuesTrigger Input AutoAssignIssueToTechnician Automa…" at bounding box center [418, 290] width 498 height 515
drag, startPoint x: 251, startPoint y: 435, endPoint x: 352, endPoint y: 478, distance: 110.1
click at [352, 478] on div "Triggers Auto-Assign New IssuesTrigger Input AutoAssignIssueToTechnician Automa…" at bounding box center [418, 290] width 498 height 515
drag, startPoint x: 196, startPoint y: 406, endPoint x: 274, endPoint y: 487, distance: 112.2
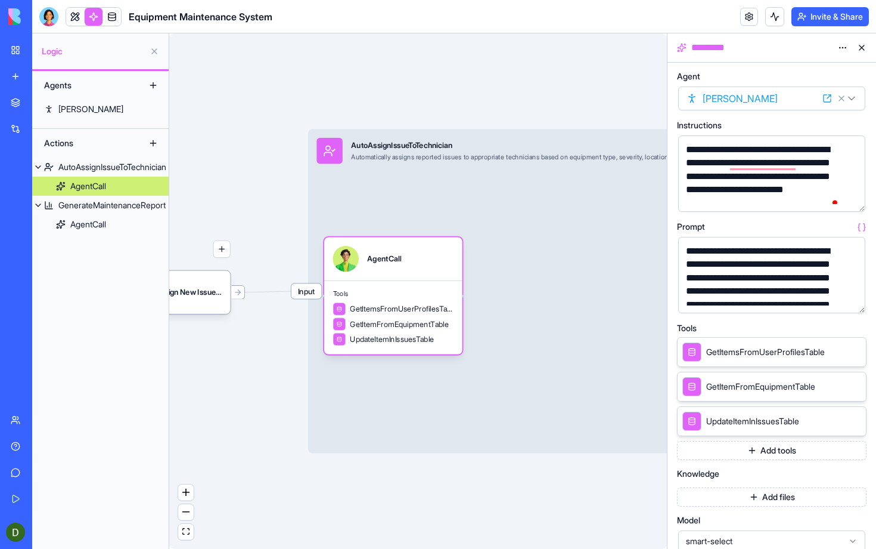
click at [274, 487] on div "Triggers Auto-Assign New IssuesTrigger Input AutoAssignIssueToTechnician Automa…" at bounding box center [418, 290] width 498 height 515
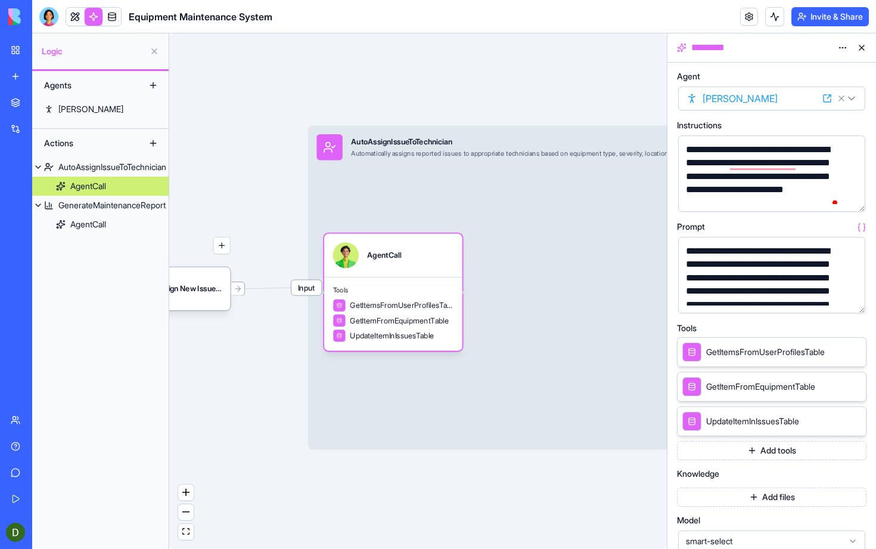
drag, startPoint x: 256, startPoint y: 442, endPoint x: 296, endPoint y: 398, distance: 59.1
drag, startPoint x: 265, startPoint y: 394, endPoint x: 289, endPoint y: 462, distance: 72.0
click at [308, 460] on div "Triggers Auto-Assign New IssuesTrigger Input AutoAssignIssueToTechnician Automa…" at bounding box center [418, 290] width 498 height 515
drag, startPoint x: 270, startPoint y: 466, endPoint x: 266, endPoint y: 500, distance: 34.2
click at [269, 516] on div "Triggers Auto-Assign New IssuesTrigger Input AutoAssignIssueToTechnician Automa…" at bounding box center [418, 290] width 498 height 515
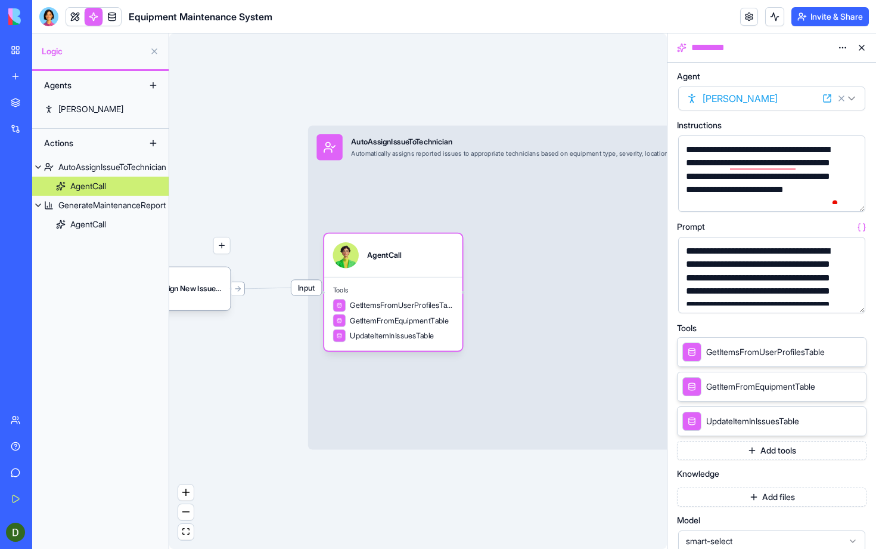
drag, startPoint x: 246, startPoint y: 431, endPoint x: 253, endPoint y: 449, distance: 19.3
click at [252, 448] on div "Triggers Auto-Assign New IssuesTrigger Input AutoAssignIssueToTechnician Automa…" at bounding box center [418, 290] width 498 height 515
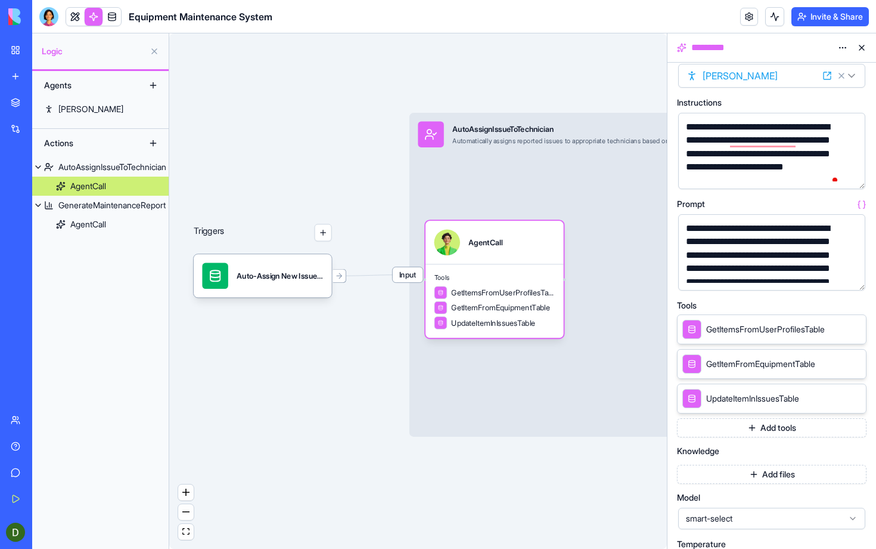
click at [758, 524] on div "smart-select" at bounding box center [771, 517] width 187 height 21
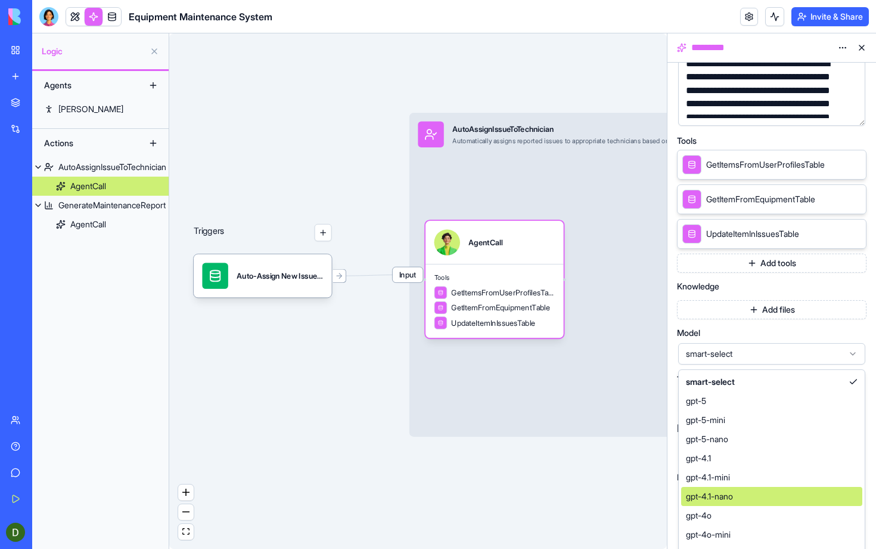
click at [586, 483] on div "Triggers Auto-Assign New IssuesTrigger Input AutoAssignIssueToTechnician Automa…" at bounding box center [418, 290] width 498 height 515
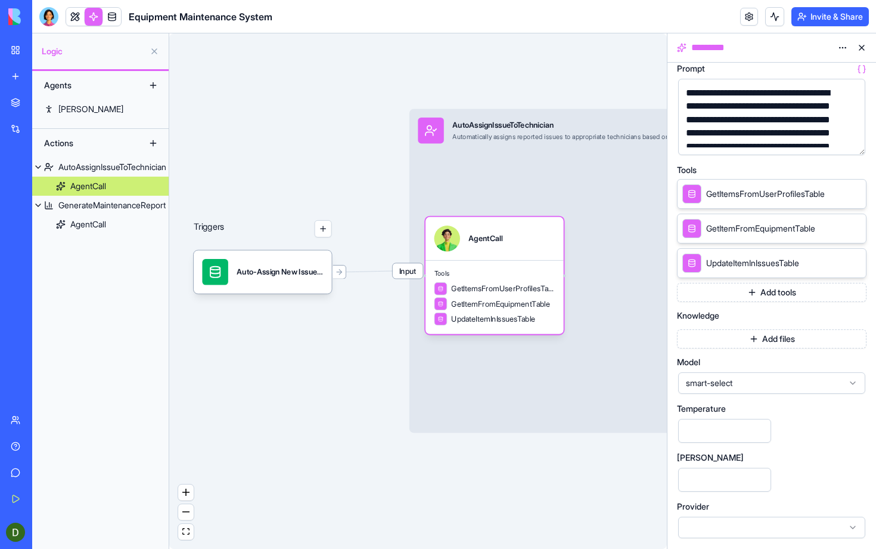
click at [17, 21] on img at bounding box center [45, 16] width 74 height 17
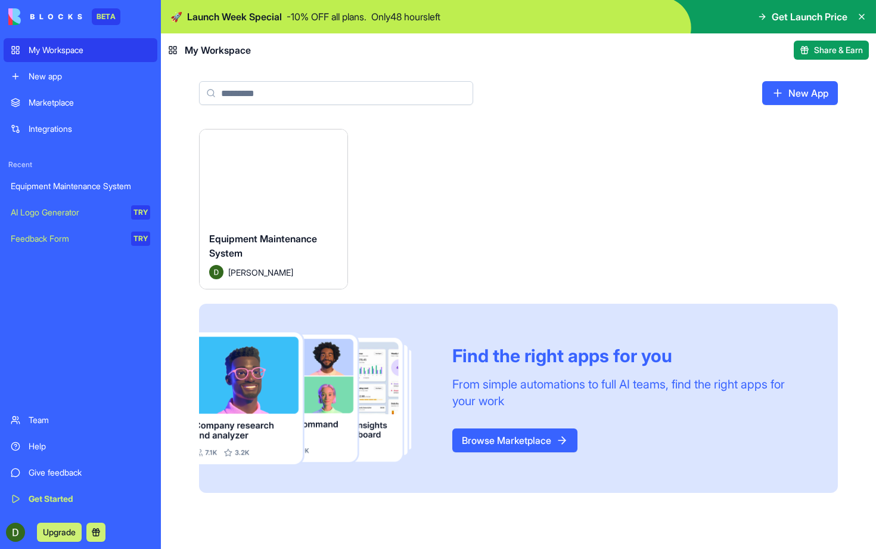
click at [836, 55] on span "Share & Earn" at bounding box center [838, 50] width 49 height 12
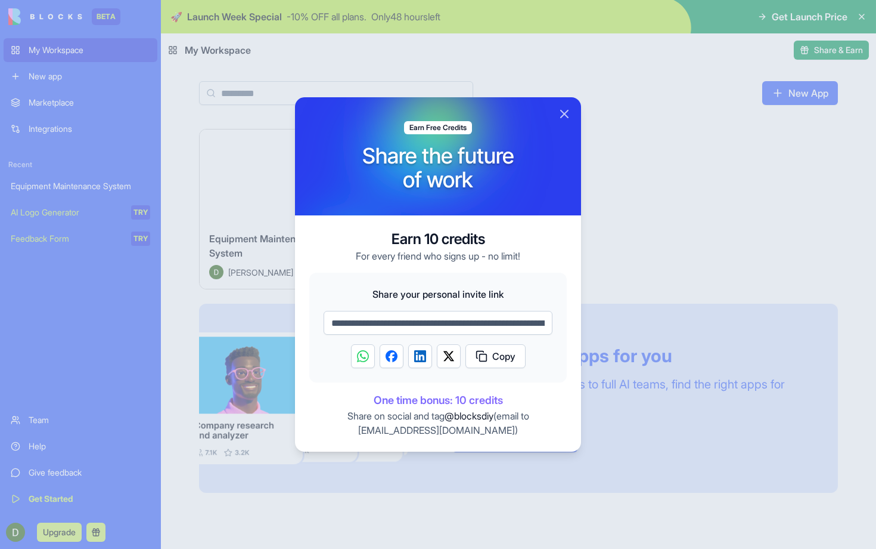
click at [499, 353] on span "Copy" at bounding box center [503, 356] width 23 height 14
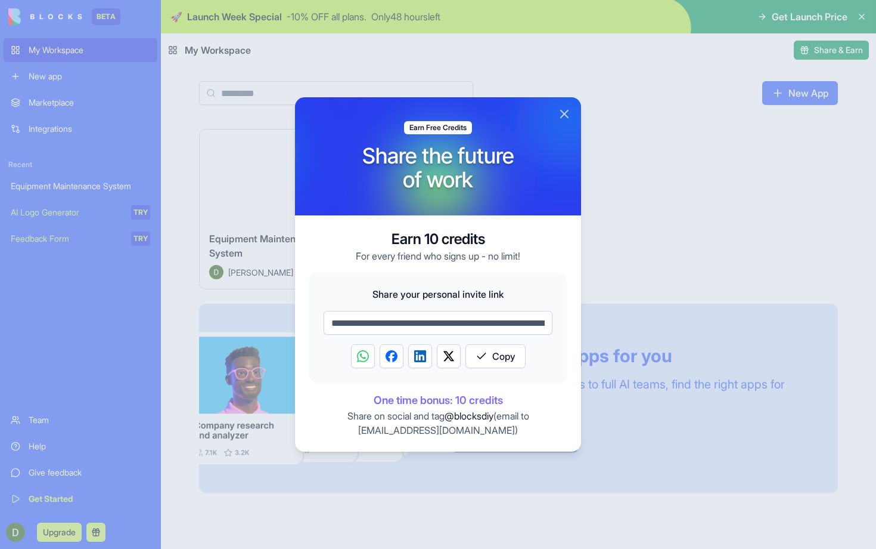
click at [568, 114] on button "Close" at bounding box center [564, 114] width 14 height 14
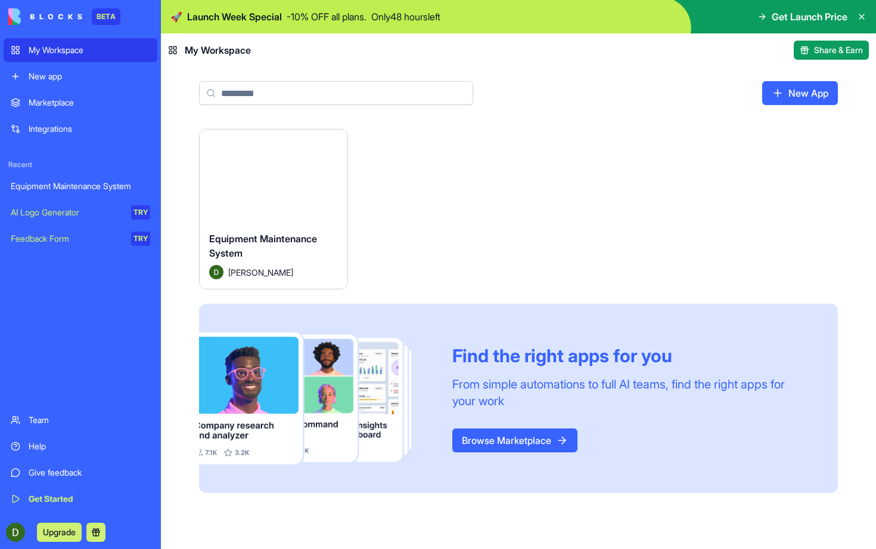
click at [78, 494] on div "Get Started" at bounding box center [90, 498] width 122 height 12
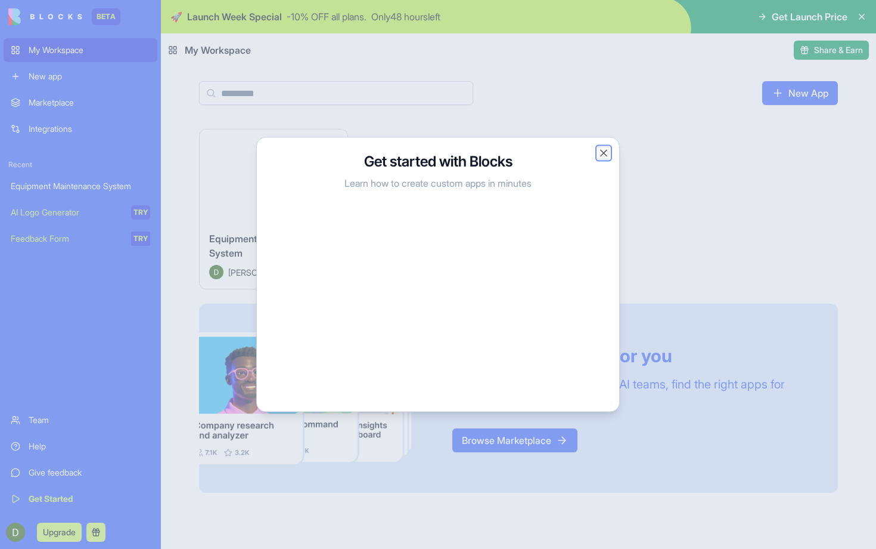
click at [604, 151] on button "Close" at bounding box center [604, 153] width 12 height 12
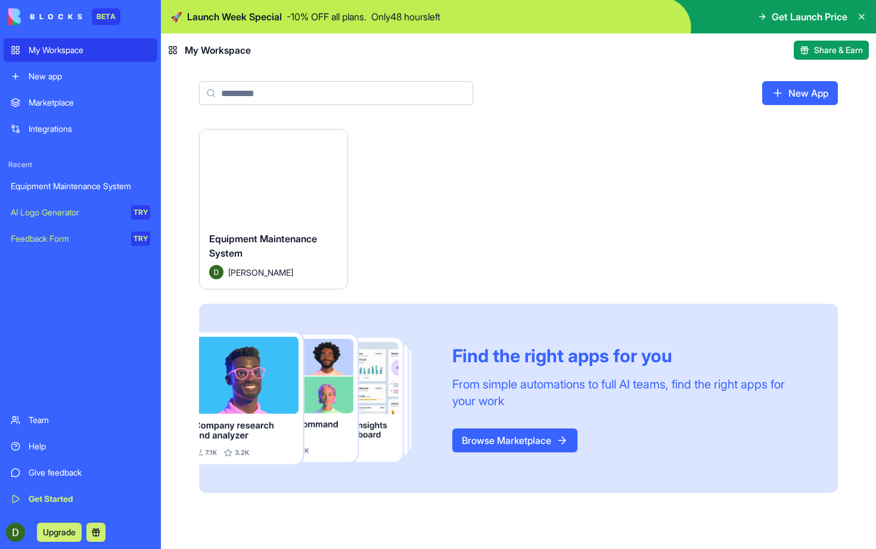
click at [184, 236] on div "Launch Equipment Maintenance System [PERSON_NAME] Find the right apps for you F…" at bounding box center [518, 318] width 715 height 378
click at [247, 209] on div "Launch" at bounding box center [274, 175] width 148 height 92
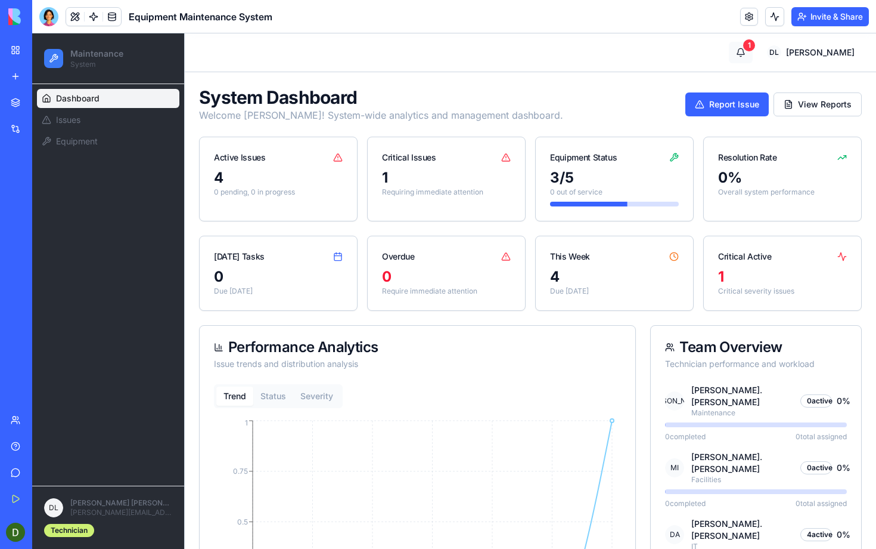
click at [753, 53] on button "1" at bounding box center [741, 52] width 24 height 21
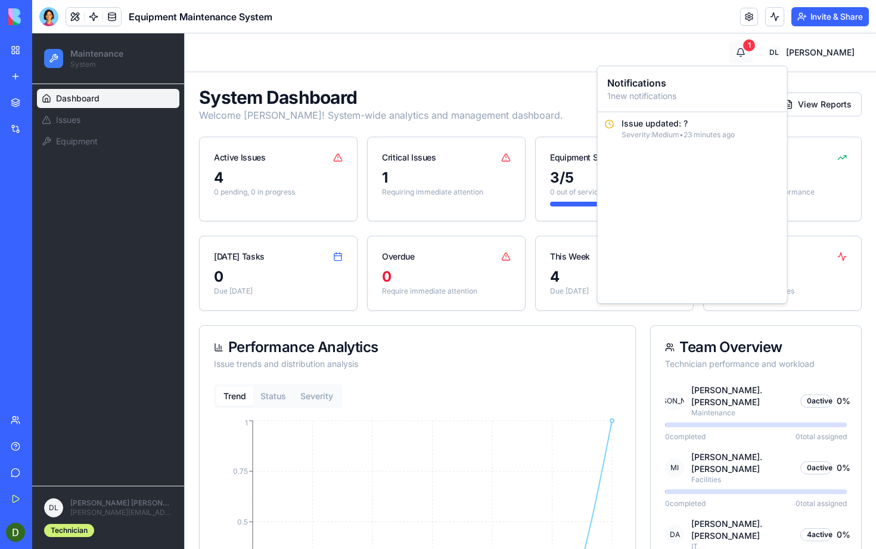
click at [753, 53] on button "1" at bounding box center [741, 52] width 24 height 21
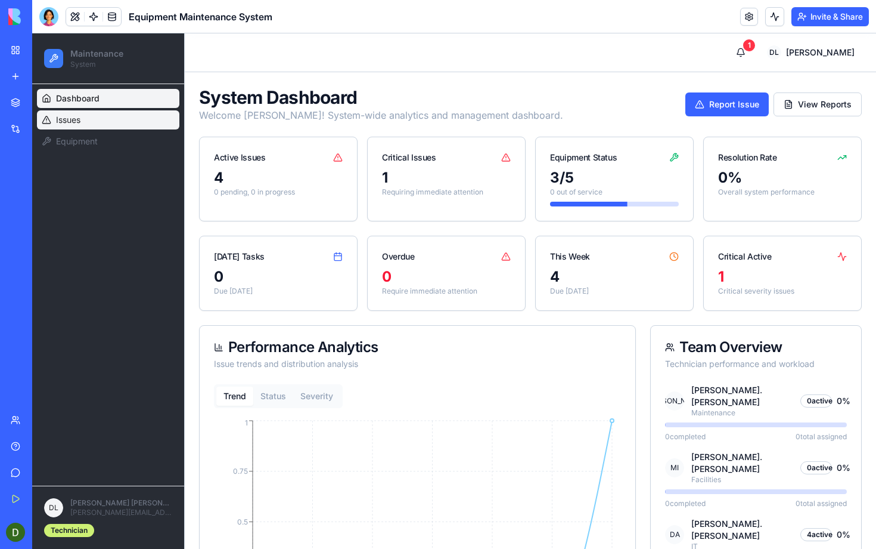
click at [58, 120] on span "Issues" at bounding box center [68, 120] width 24 height 12
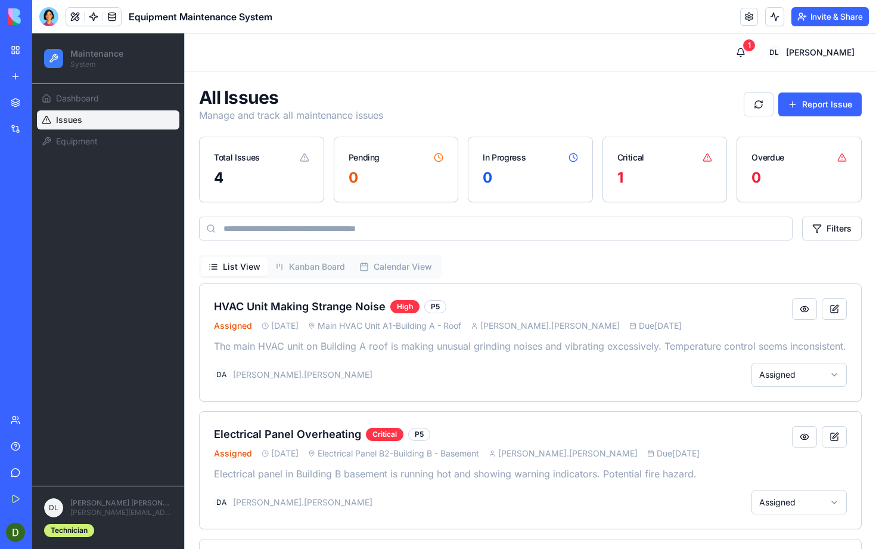
click at [80, 153] on div "Dashboard Issues Equipment" at bounding box center [108, 120] width 152 height 72
click at [109, 145] on link "Equipment" at bounding box center [108, 141] width 142 height 19
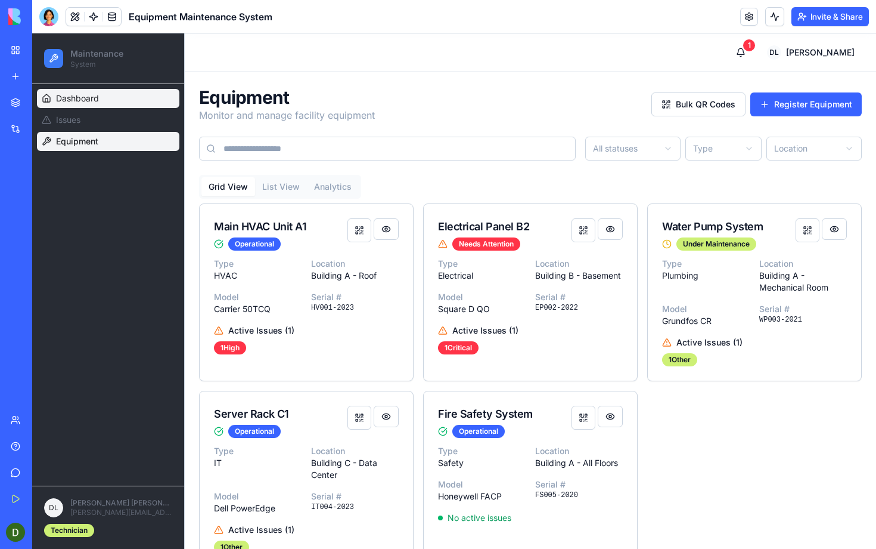
click at [108, 93] on link "Dashboard" at bounding box center [108, 98] width 142 height 19
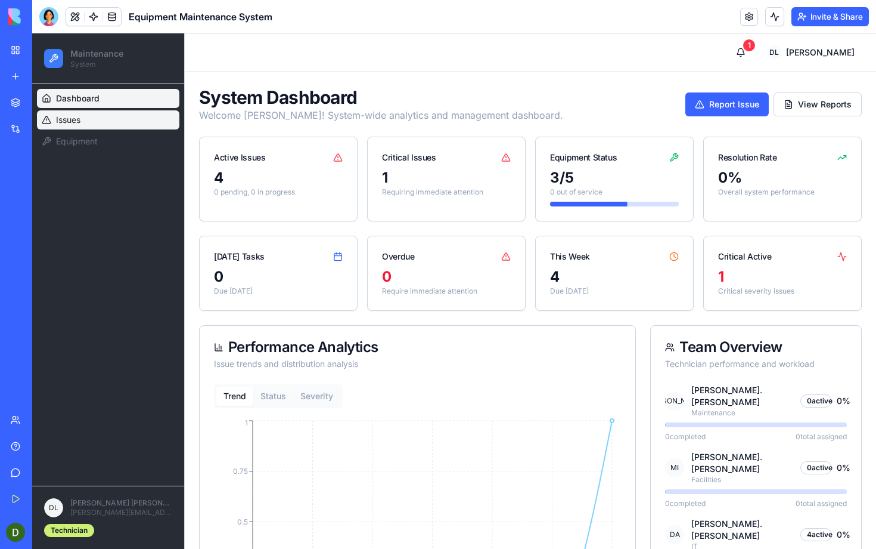
click at [104, 111] on link "Issues" at bounding box center [108, 119] width 142 height 19
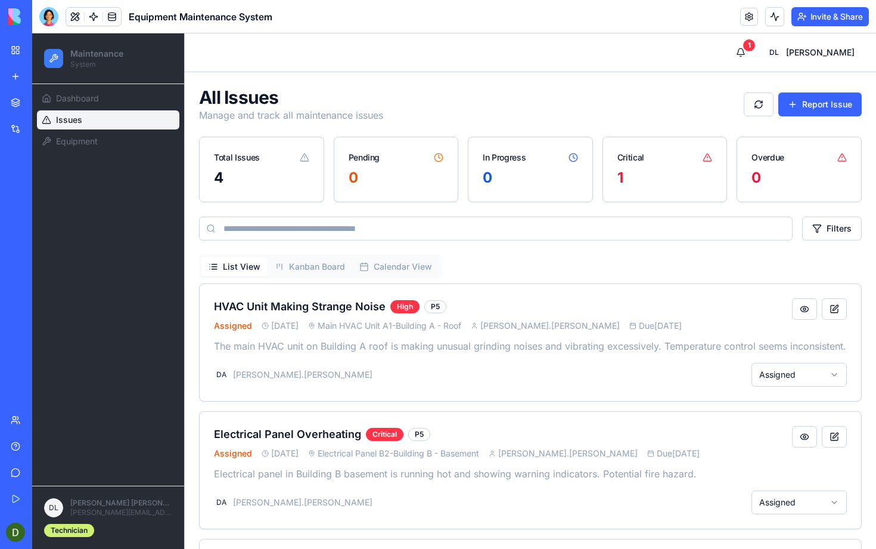
click at [98, 125] on link "Issues" at bounding box center [108, 119] width 142 height 19
click at [89, 101] on span "Dashboard" at bounding box center [77, 98] width 43 height 12
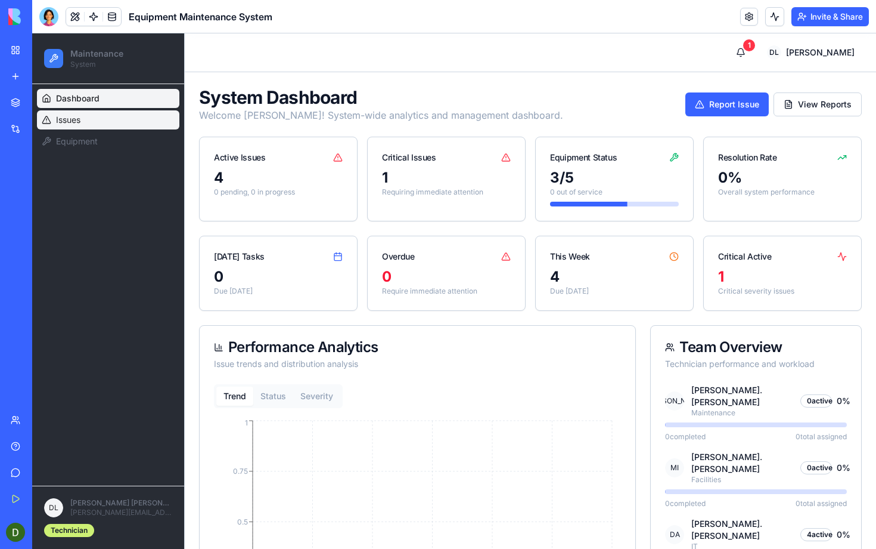
click at [86, 120] on link "Issues" at bounding box center [108, 119] width 142 height 19
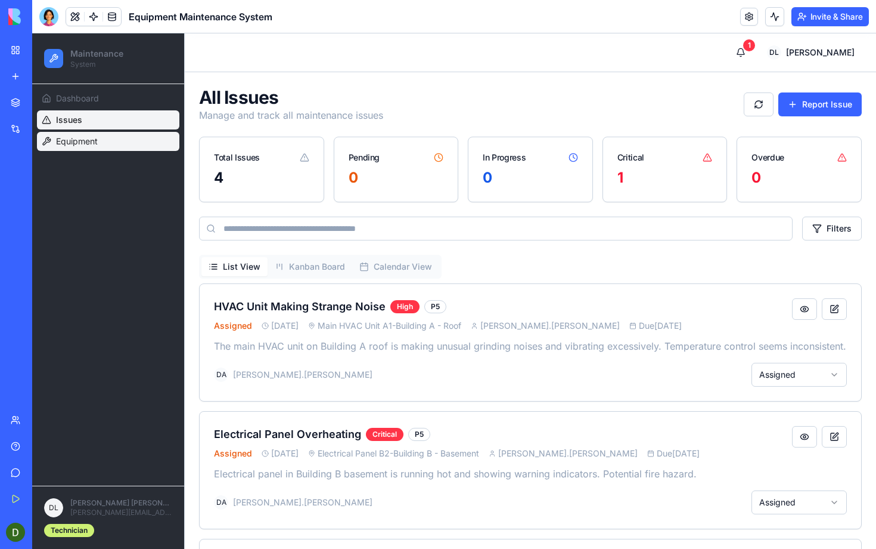
click at [83, 141] on span "Equipment" at bounding box center [77, 141] width 42 height 12
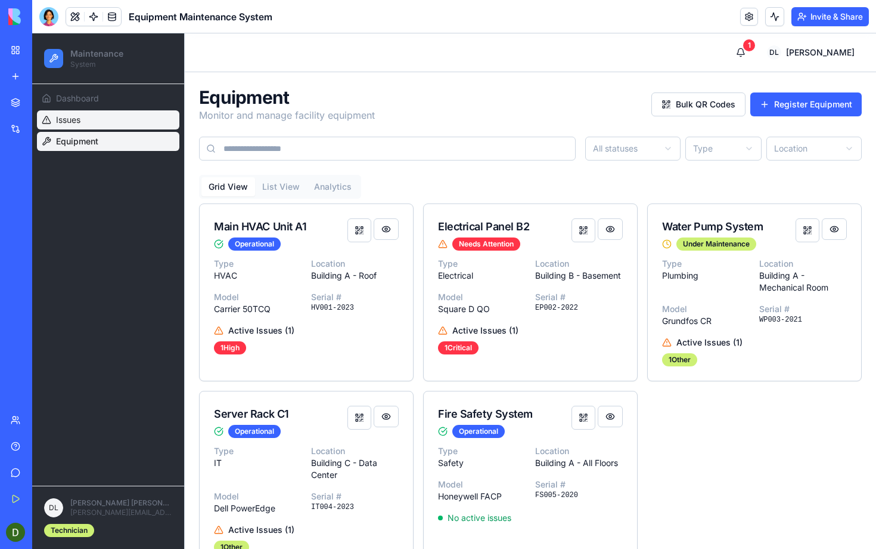
click at [118, 123] on link "Issues" at bounding box center [108, 119] width 142 height 19
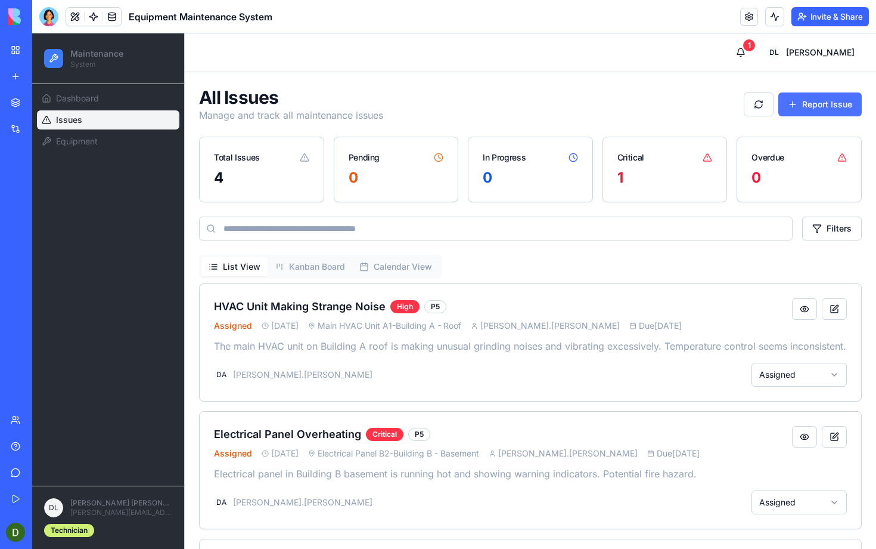
click at [797, 100] on button "Report Issue" at bounding box center [820, 104] width 83 height 24
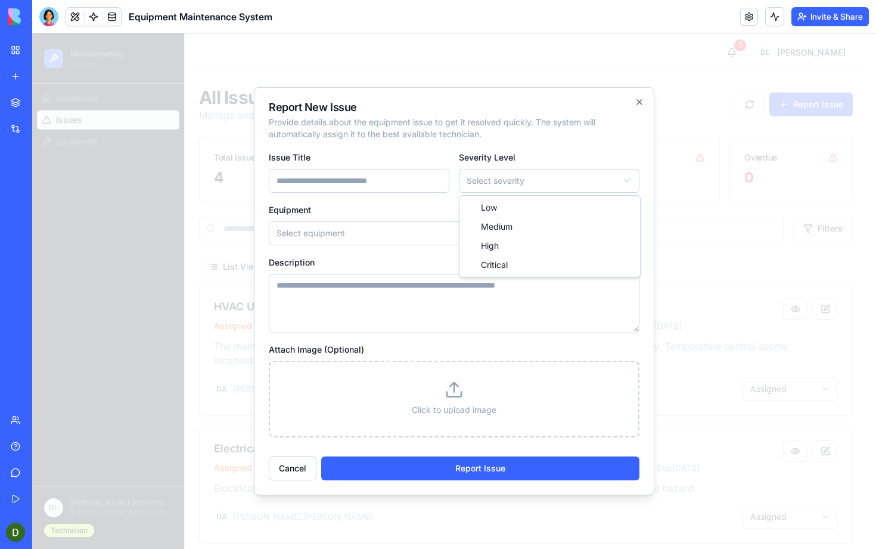
click at [486, 184] on body "Maintenance System Dashboard Issues Equipment [PERSON_NAME] Lee [EMAIL_ADDRESS]…" at bounding box center [449, 422] width 835 height 779
click at [379, 220] on body "Maintenance System Dashboard Issues Equipment [PERSON_NAME] Lee [EMAIL_ADDRESS]…" at bounding box center [449, 422] width 835 height 779
click at [355, 246] on form "**********" at bounding box center [454, 315] width 371 height 330
click at [320, 230] on body "Maintenance System Dashboard Issues Equipment [PERSON_NAME] Lee [EMAIL_ADDRESS]…" at bounding box center [449, 422] width 835 height 779
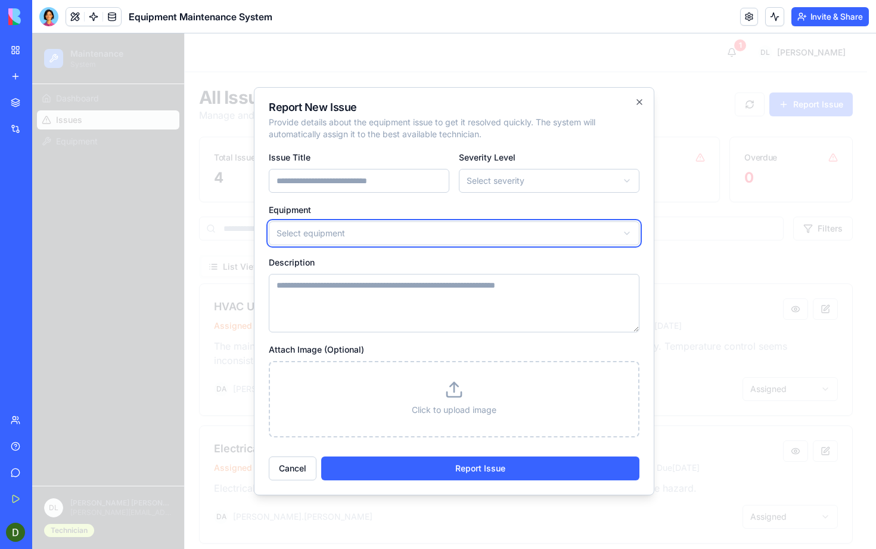
click at [665, 100] on div at bounding box center [454, 290] width 844 height 515
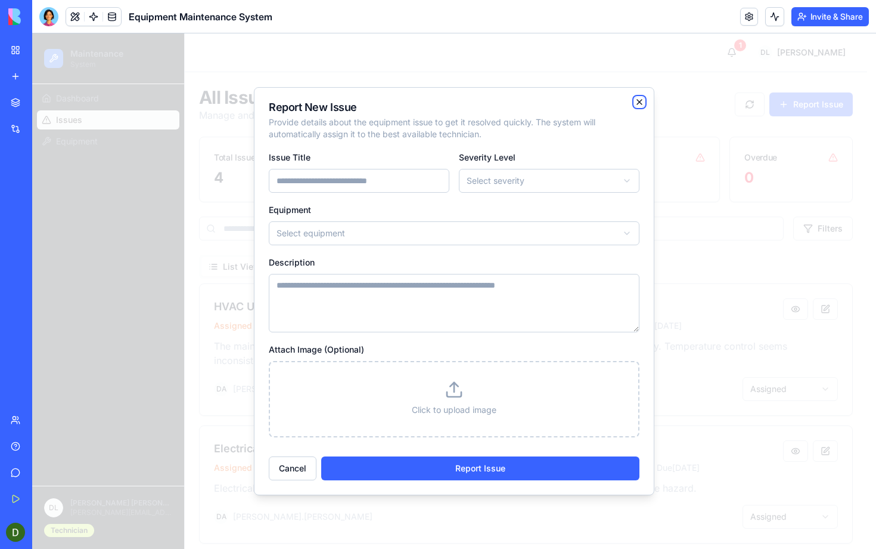
click at [643, 100] on icon "button" at bounding box center [640, 102] width 10 height 10
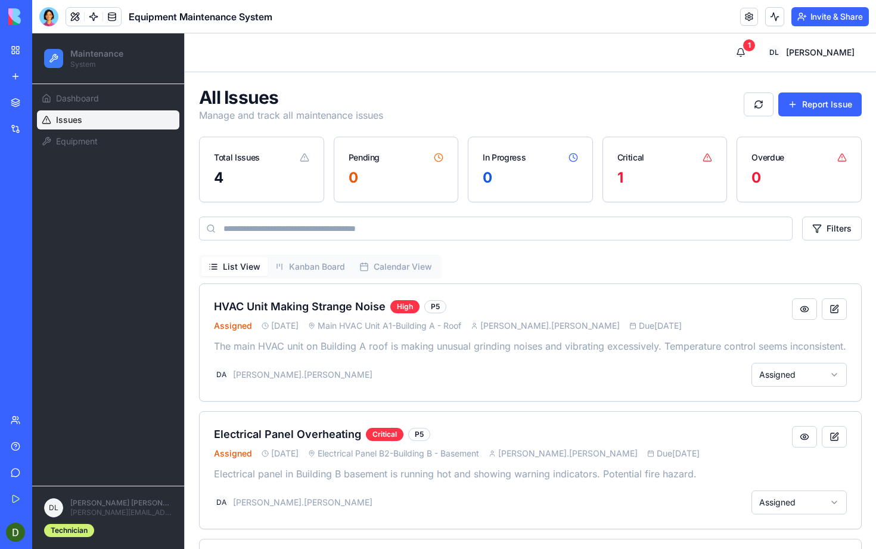
click at [636, 100] on div "All Issues Manage and track all maintenance issues Report Issue" at bounding box center [530, 104] width 663 height 36
click at [111, 14] on link at bounding box center [112, 17] width 18 height 18
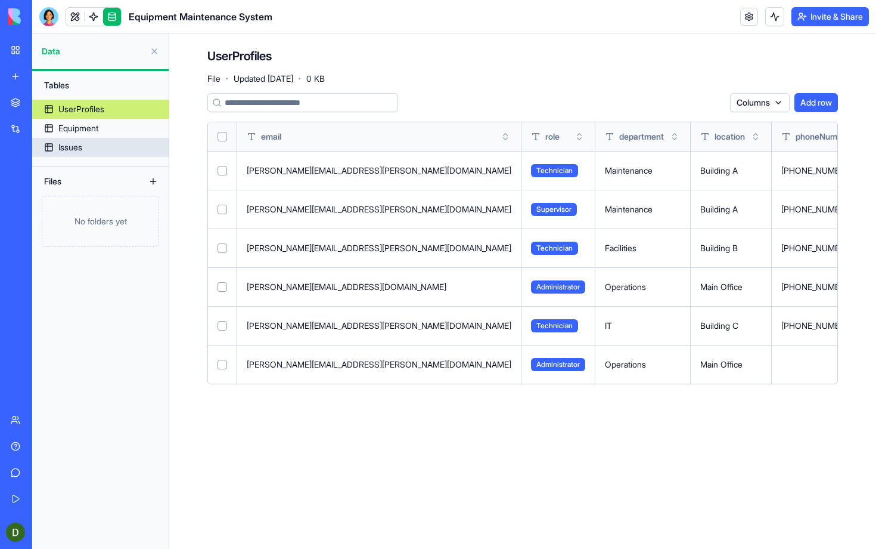
click at [92, 139] on link "Issues" at bounding box center [100, 147] width 137 height 19
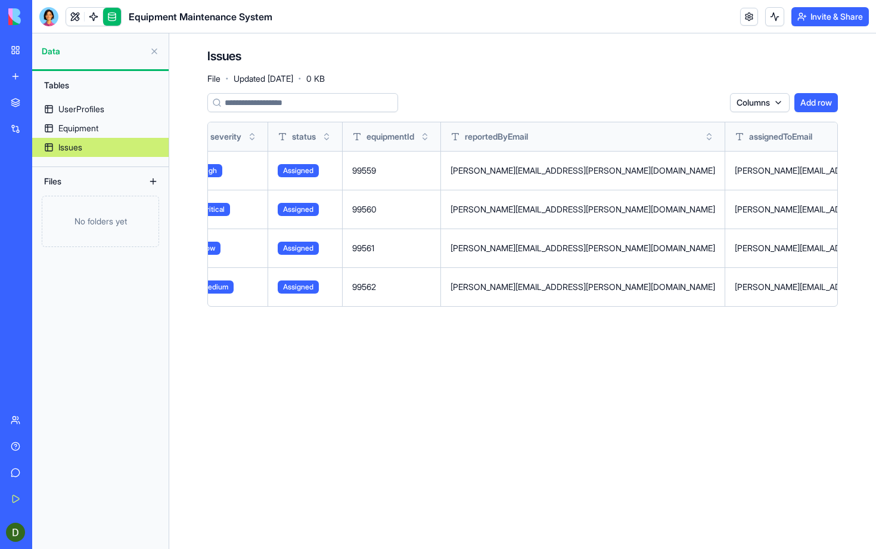
scroll to position [0, 856]
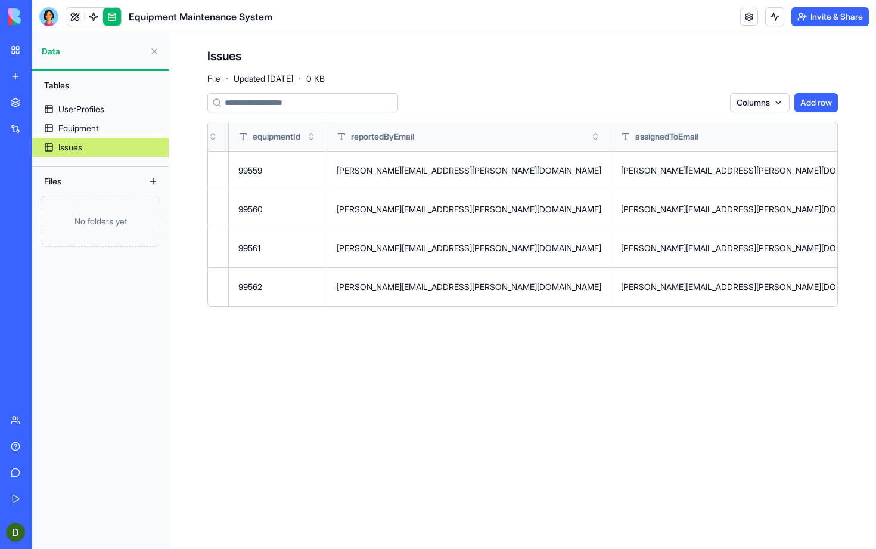
click at [0, 0] on button at bounding box center [0, 0] width 0 height 0
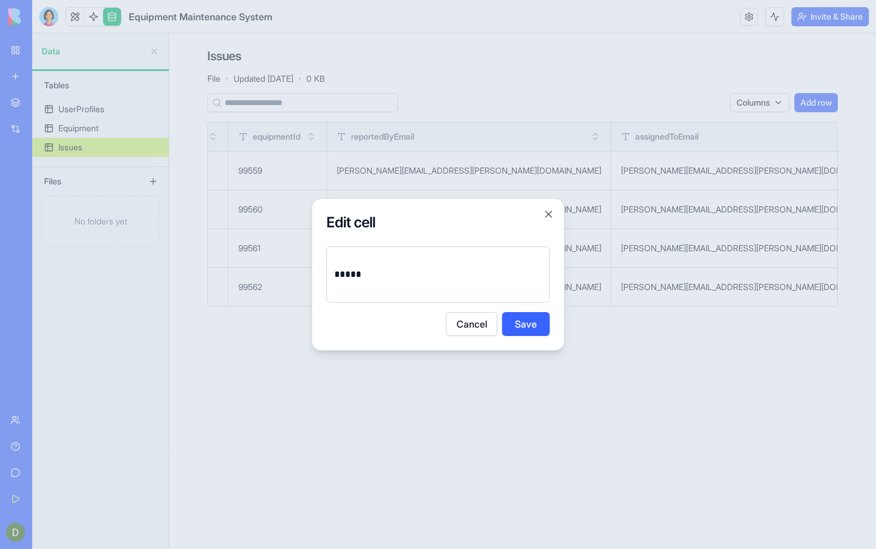
click at [477, 328] on button "Cancel" at bounding box center [472, 324] width 51 height 24
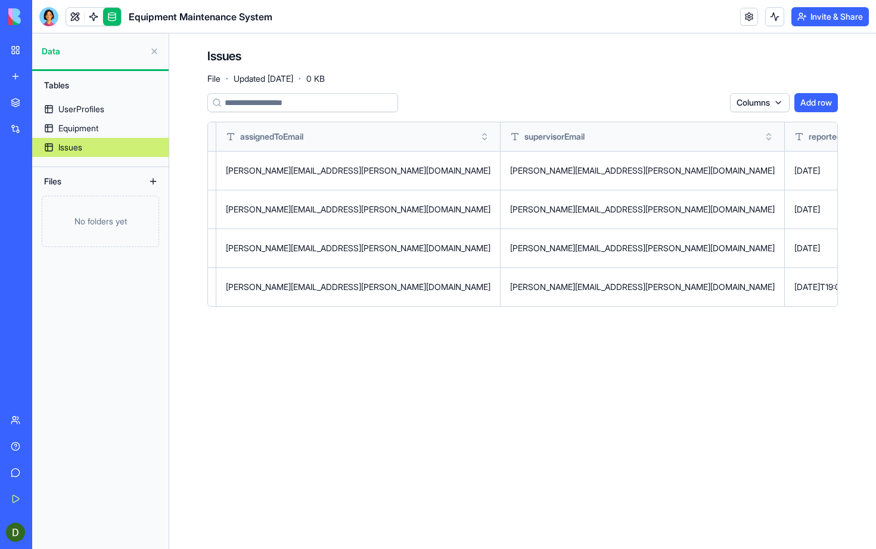
scroll to position [0, 1706]
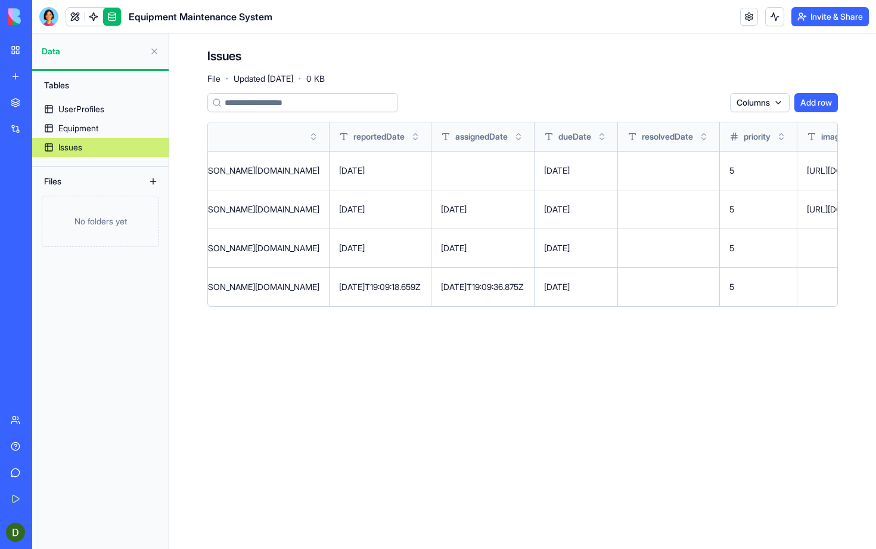
click at [772, 97] on html "BETA My Workspace New app Marketplace Integrations Recent Equipment Maintenance…" at bounding box center [438, 274] width 876 height 549
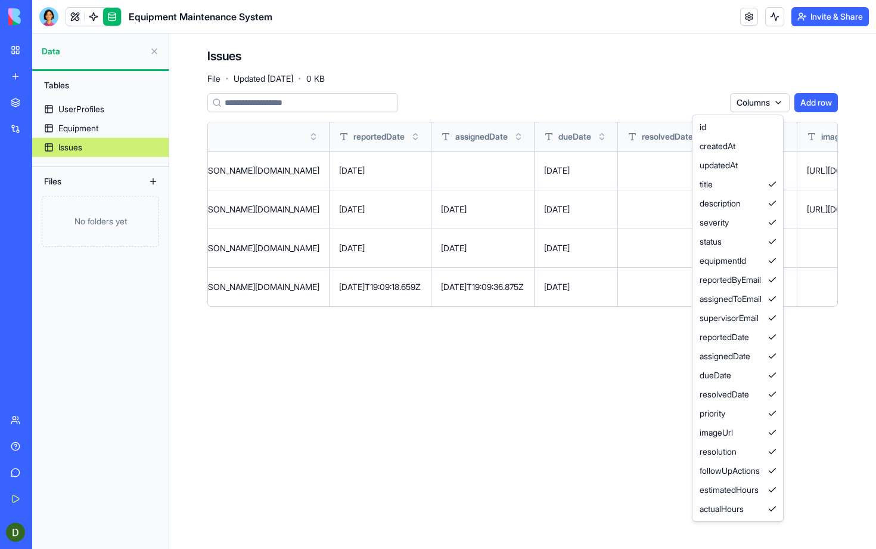
click at [544, 409] on html "BETA My Workspace New app Marketplace Integrations Recent Equipment Maintenance…" at bounding box center [438, 274] width 876 height 549
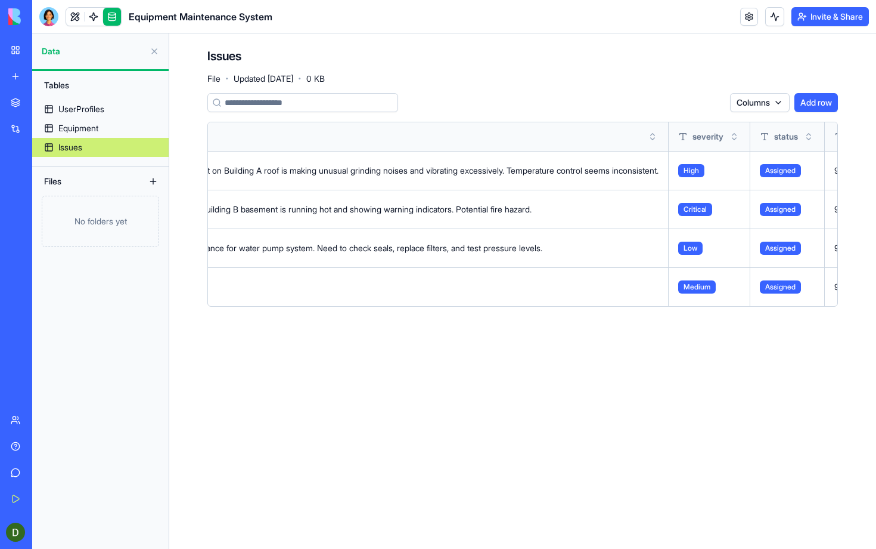
scroll to position [0, 0]
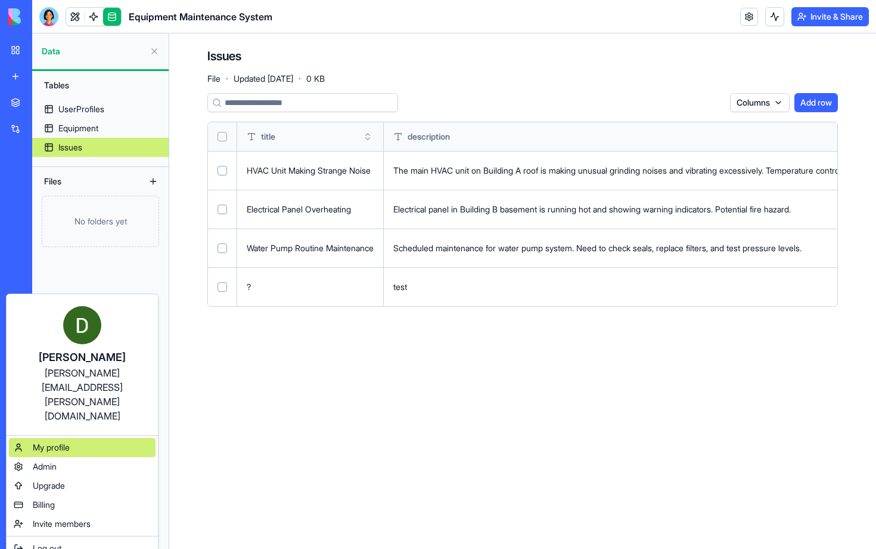
click at [87, 438] on div "My profile" at bounding box center [82, 447] width 147 height 19
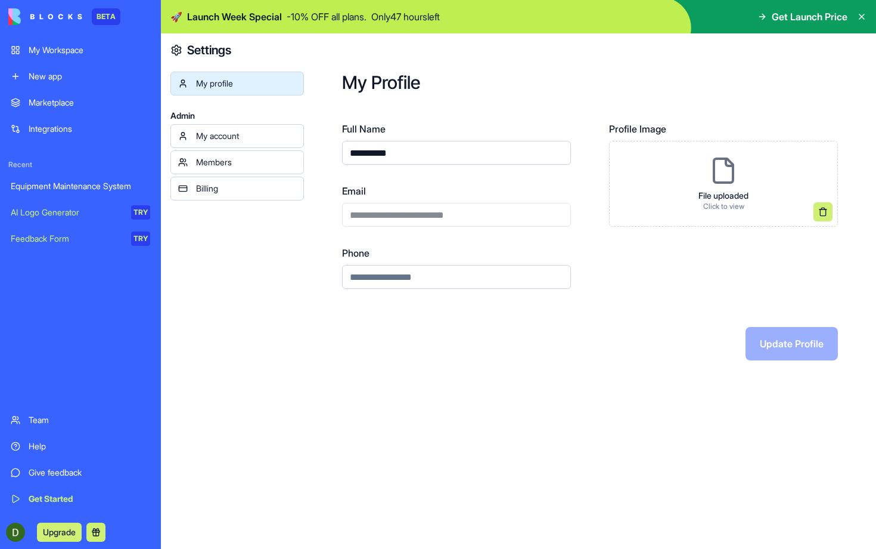
click at [100, 54] on div "My Workspace" at bounding box center [90, 50] width 122 height 12
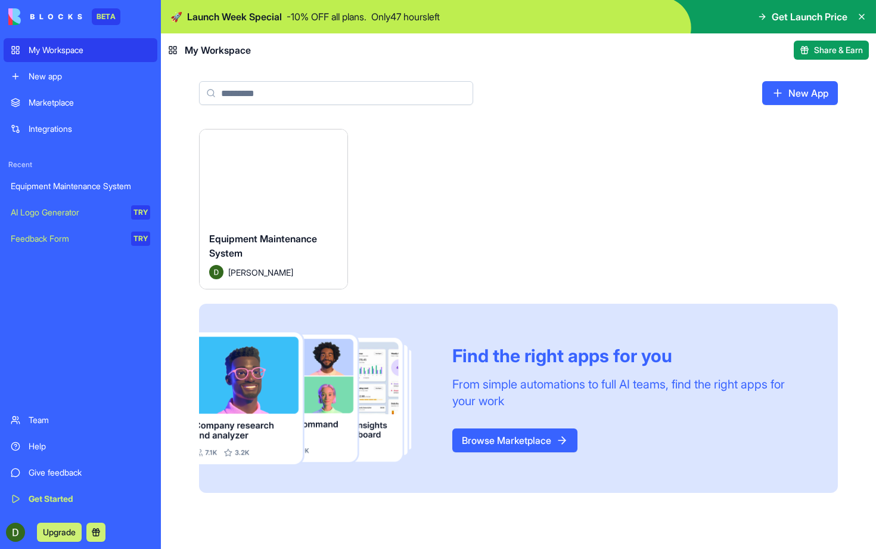
click at [238, 18] on span "Launch Week Special" at bounding box center [234, 17] width 95 height 14
click at [794, 20] on span "Get Launch Price" at bounding box center [810, 17] width 76 height 14
click at [827, 10] on span "Get Launch Price" at bounding box center [810, 17] width 76 height 14
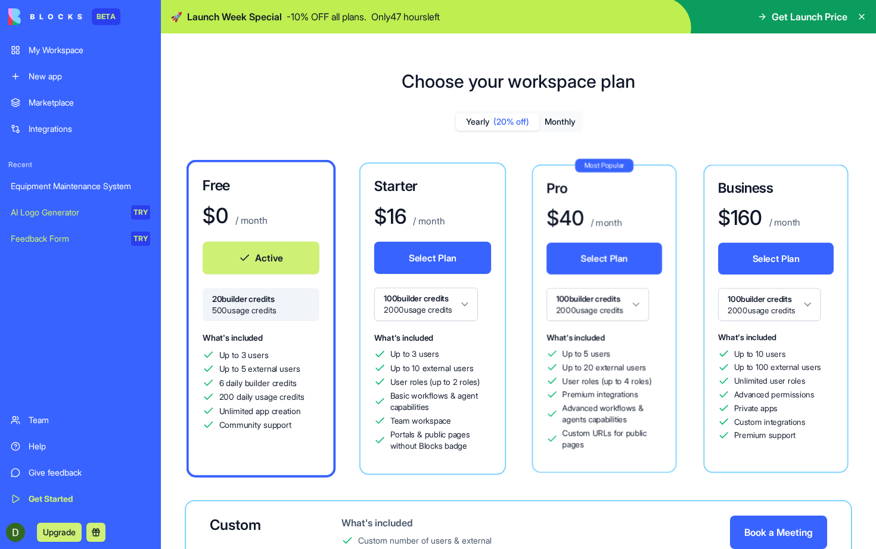
click at [823, 14] on span "Get Launch Price" at bounding box center [810, 17] width 76 height 14
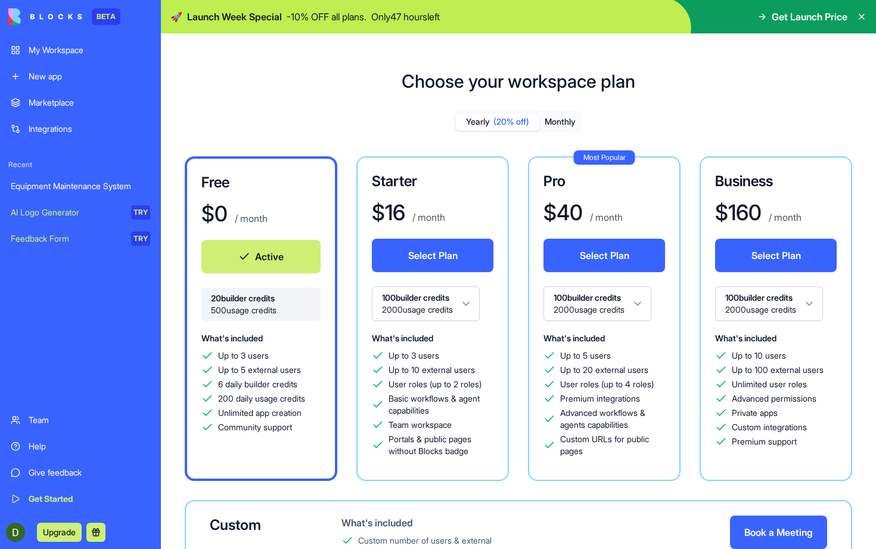
click at [49, 529] on button "Upgrade" at bounding box center [59, 531] width 45 height 19
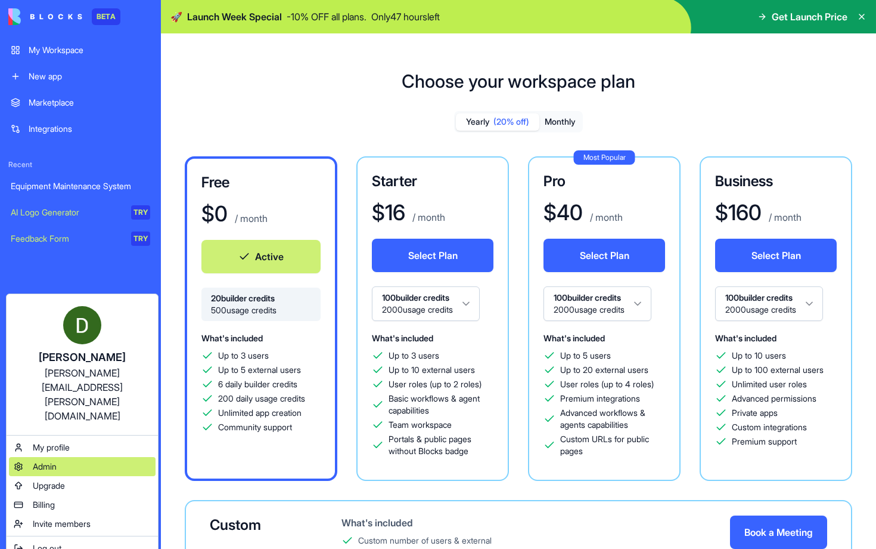
click at [84, 457] on div "Admin" at bounding box center [82, 466] width 147 height 19
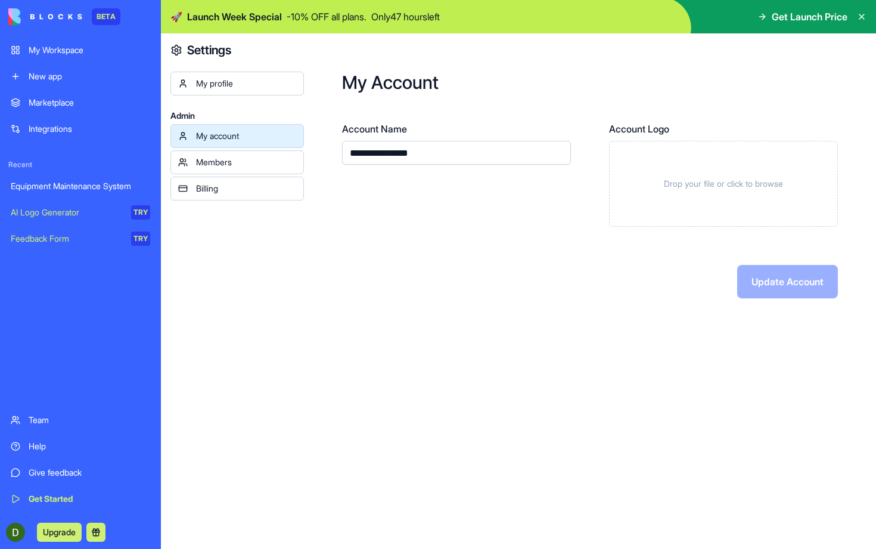
click at [86, 49] on div "My Workspace" at bounding box center [90, 50] width 122 height 12
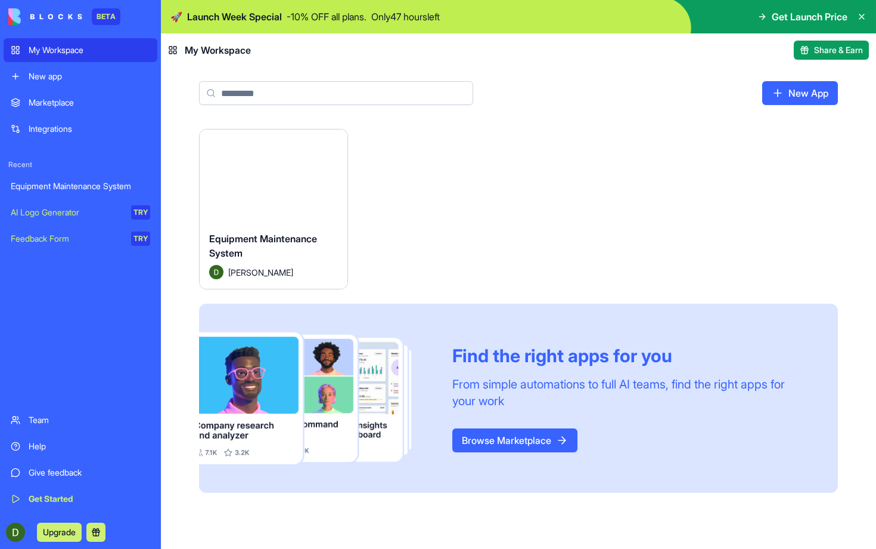
click at [66, 19] on img at bounding box center [45, 16] width 74 height 17
click at [105, 429] on link "Team" at bounding box center [81, 420] width 154 height 24
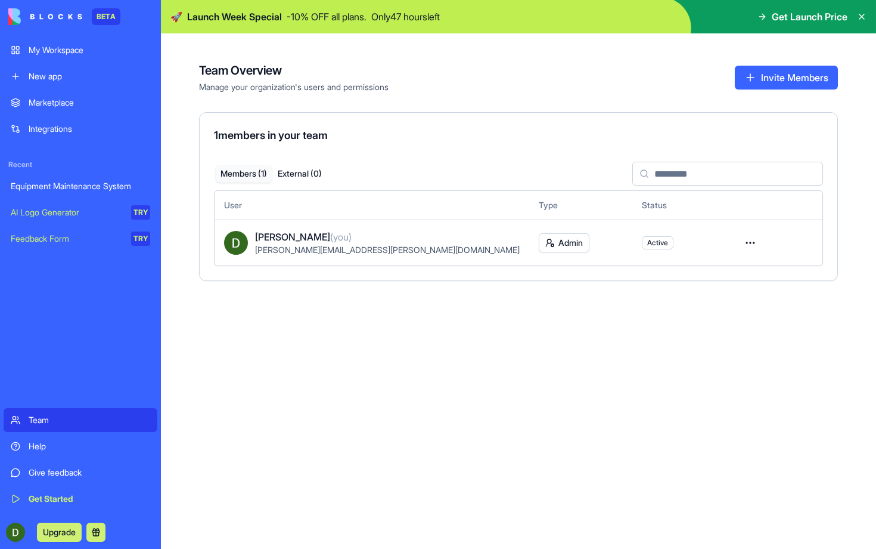
click at [70, 60] on link "My Workspace" at bounding box center [81, 50] width 154 height 24
